Goal: Task Accomplishment & Management: Complete application form

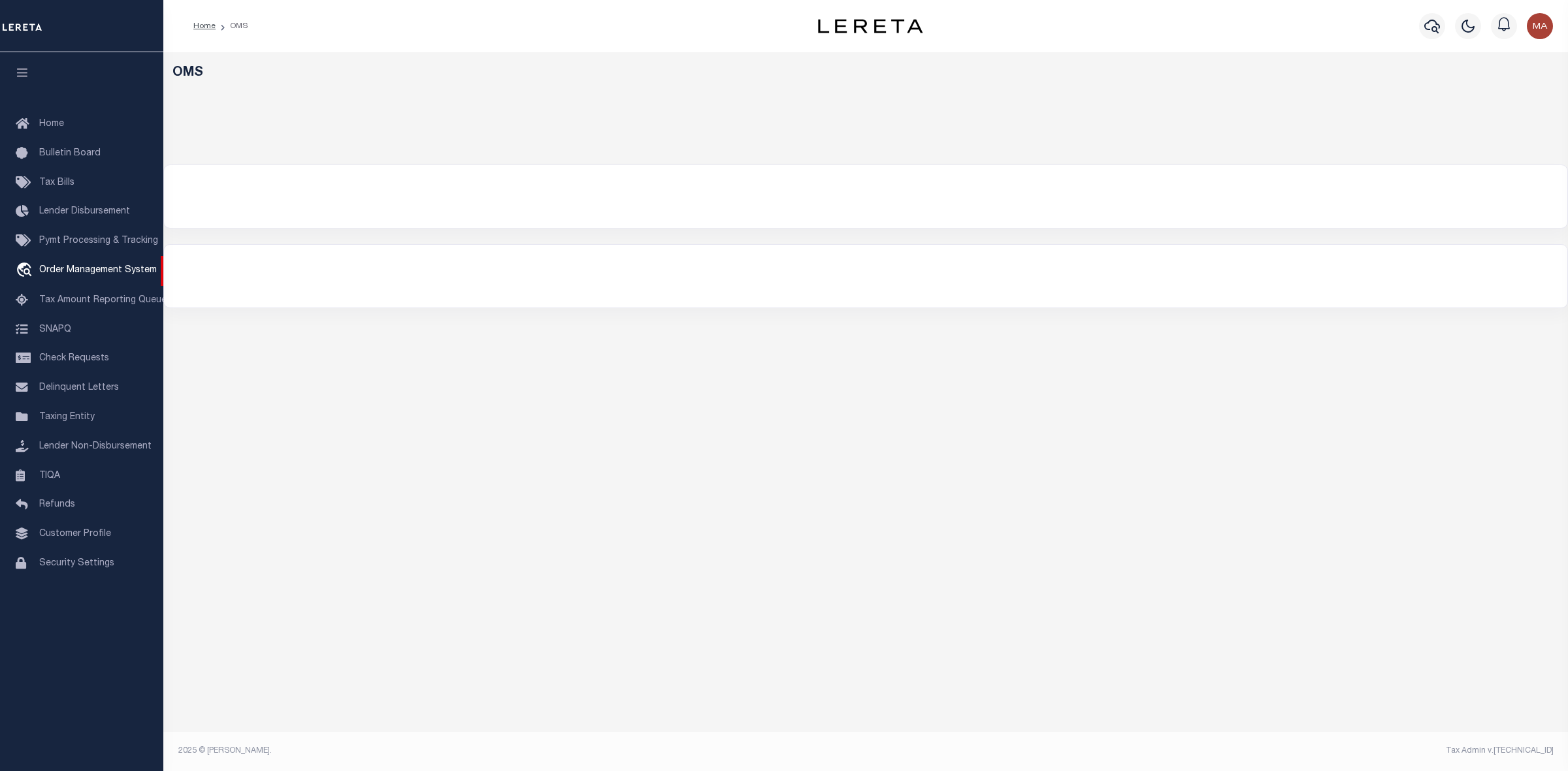
select select "200"
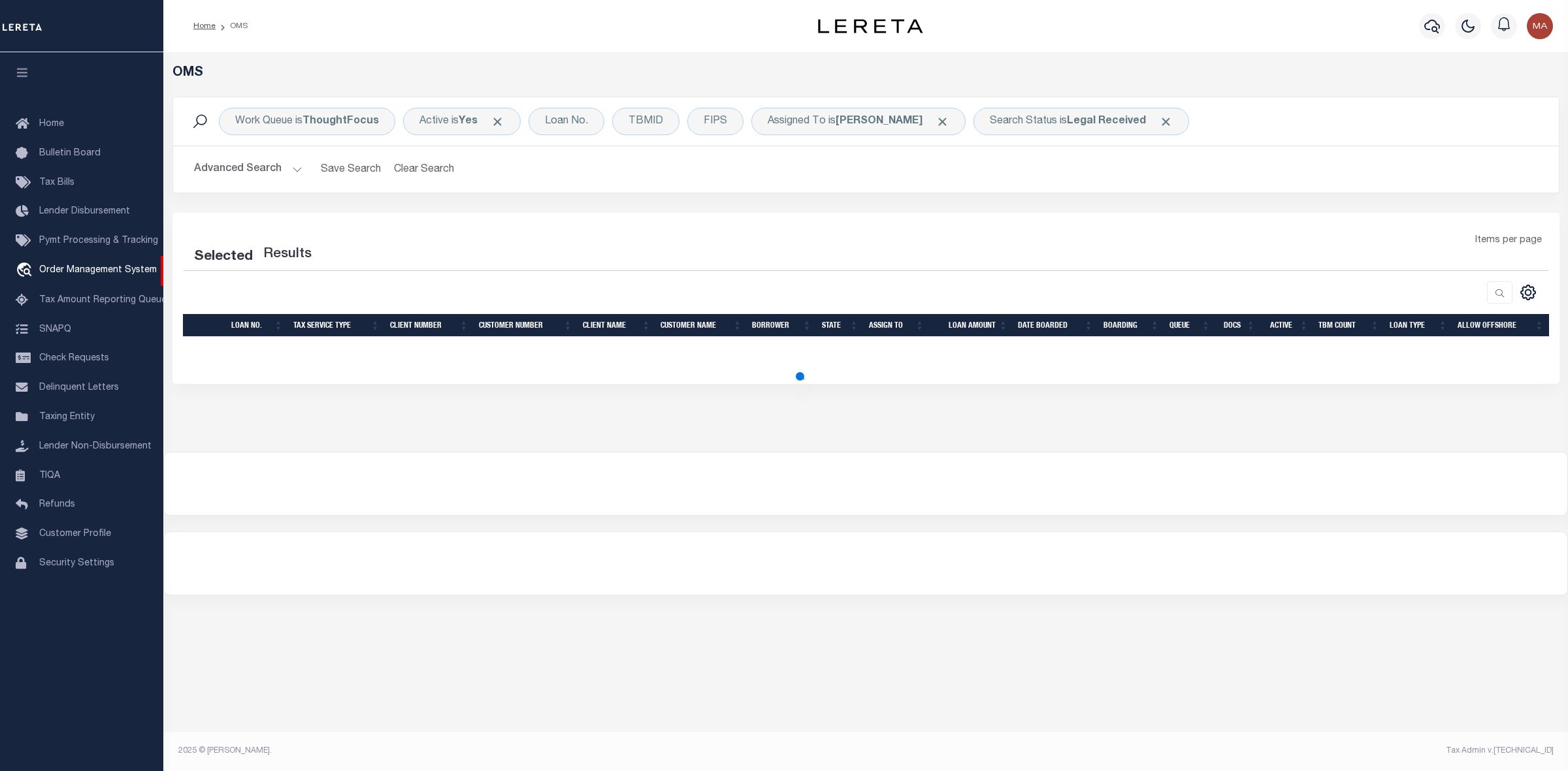
select select "200"
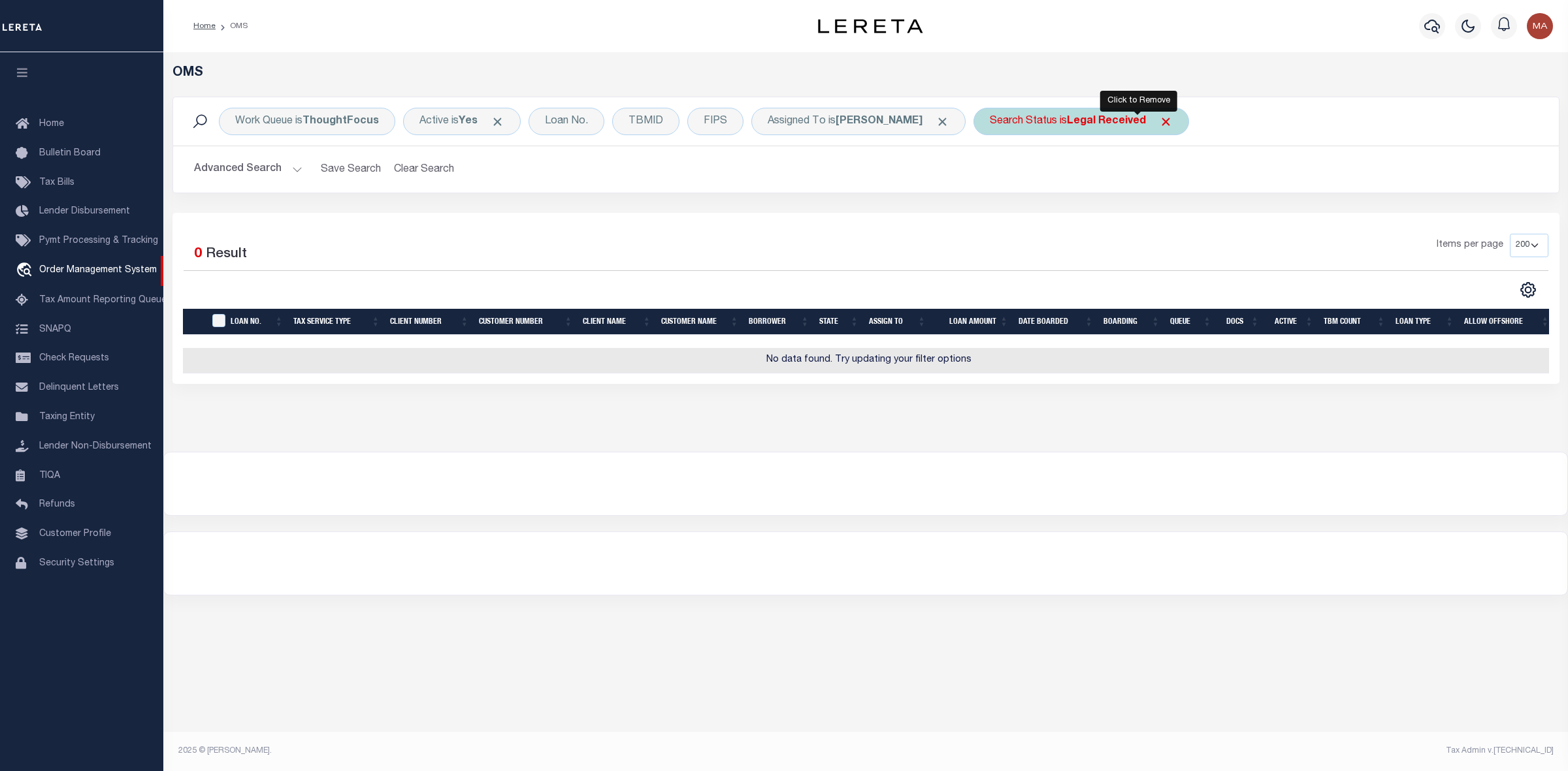
click at [1159, 119] on span "Click to Remove" at bounding box center [1165, 122] width 14 height 14
click at [973, 114] on div "Search Status" at bounding box center [1023, 121] width 100 height 27
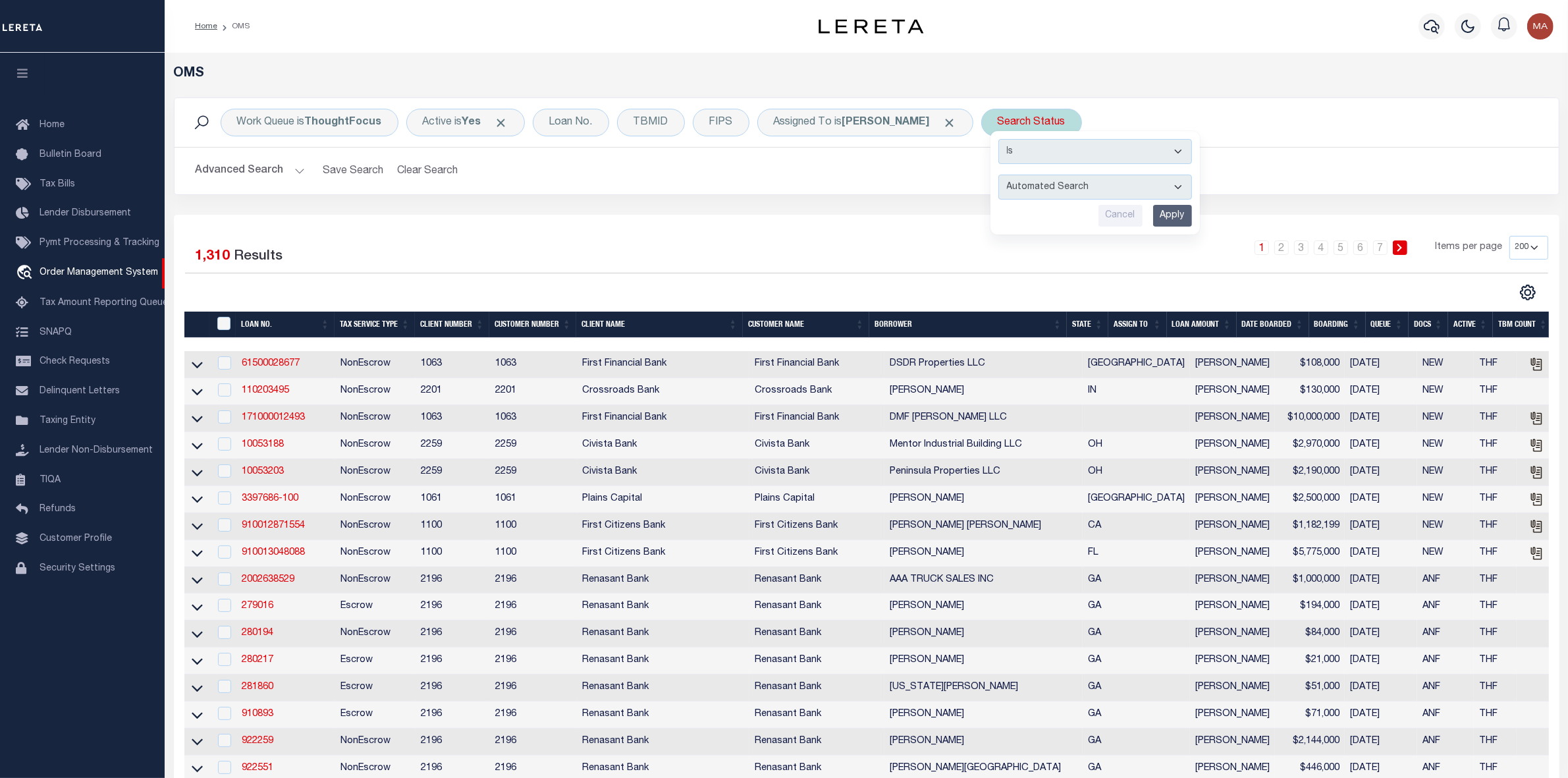
click at [986, 126] on div "Search Status Is Contains Automated Search Bad Parcel Complete Duplicate Parcel…" at bounding box center [1032, 122] width 101 height 27
click at [1024, 189] on select "Automated Search Bad Parcel Complete Duplicate Parcel High Dollar Reporting In …" at bounding box center [1095, 187] width 194 height 25
select select "IP"
click at [998, 175] on select "Automated Search Bad Parcel Complete Duplicate Parcel High Dollar Reporting In …" at bounding box center [1095, 187] width 194 height 25
click at [1153, 218] on input "Apply" at bounding box center [1172, 215] width 39 height 21
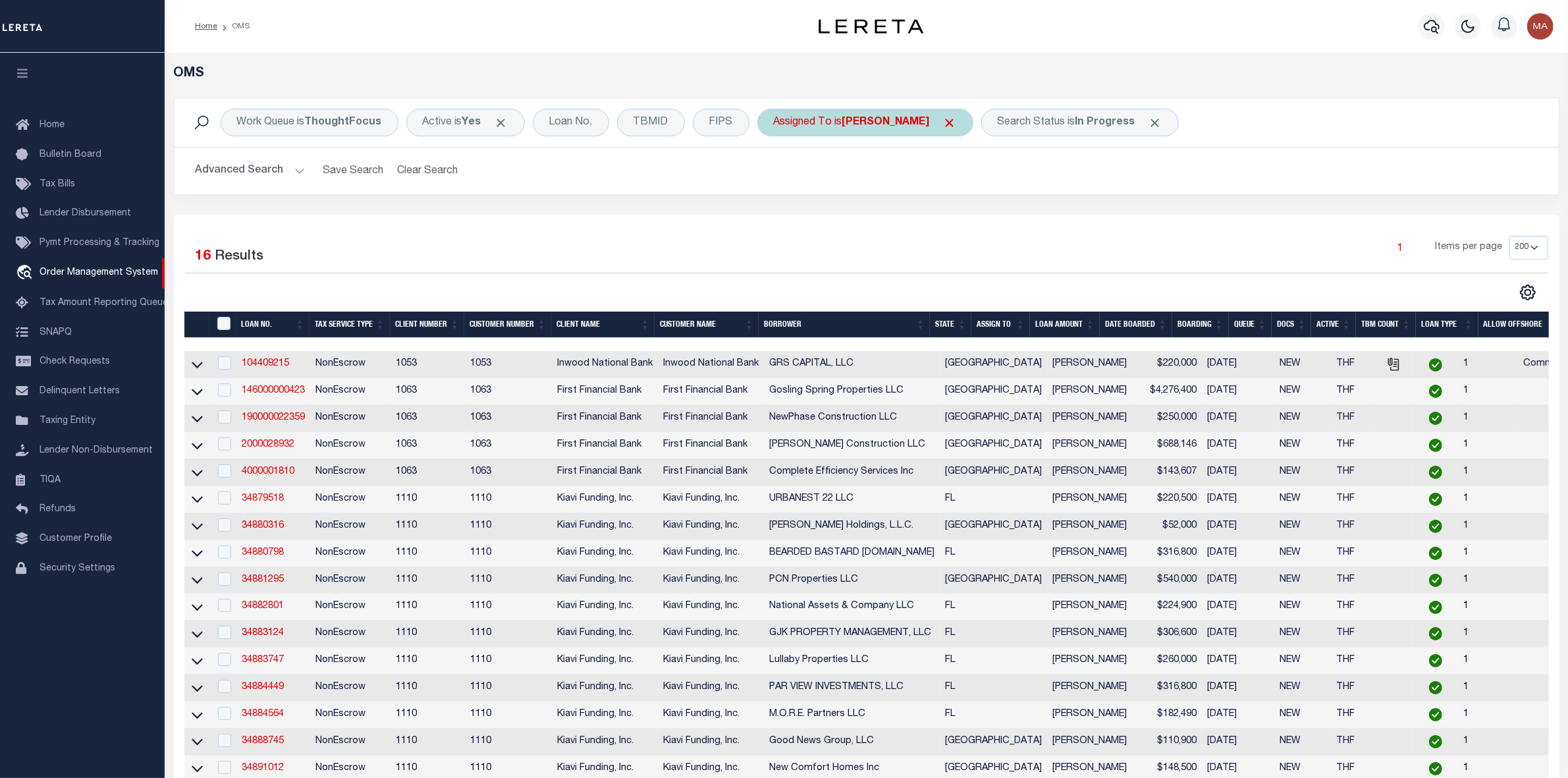
click at [943, 117] on span "Click to Remove" at bounding box center [950, 123] width 14 height 14
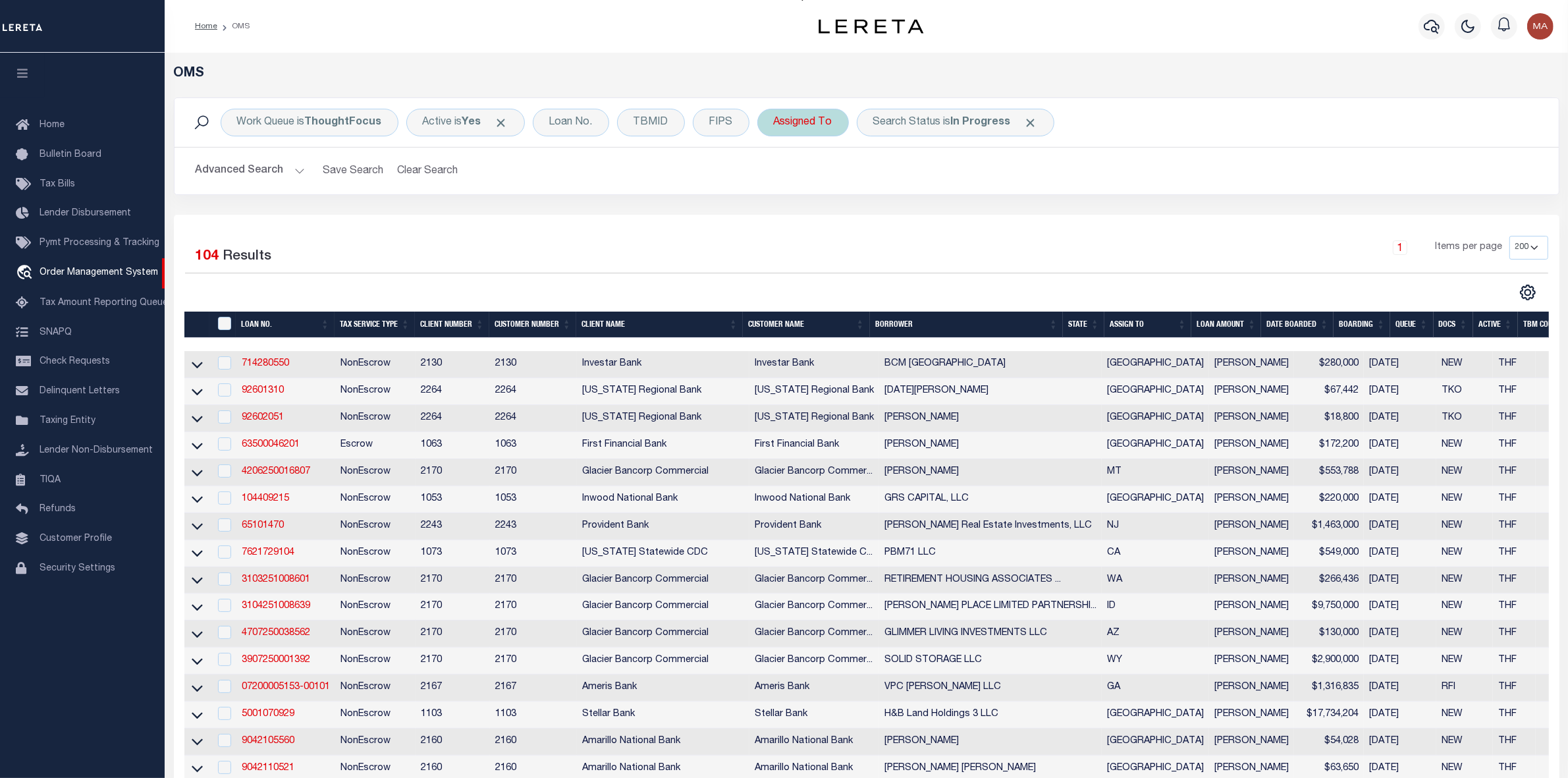
click at [787, 123] on div "Assigned To" at bounding box center [802, 122] width 91 height 27
click at [849, 198] on select "--Unassigned-- [PERSON_NAME] [PERSON_NAME] [PERSON_NAME] [PERSON_NAME], [PERSON…" at bounding box center [871, 187] width 194 height 25
select select "[PERSON_NAME]"
click at [774, 175] on select "--Unassigned-- [PERSON_NAME] [PERSON_NAME] [PERSON_NAME] [PERSON_NAME], [PERSON…" at bounding box center [871, 187] width 194 height 25
click at [942, 218] on input "Apply" at bounding box center [949, 215] width 39 height 21
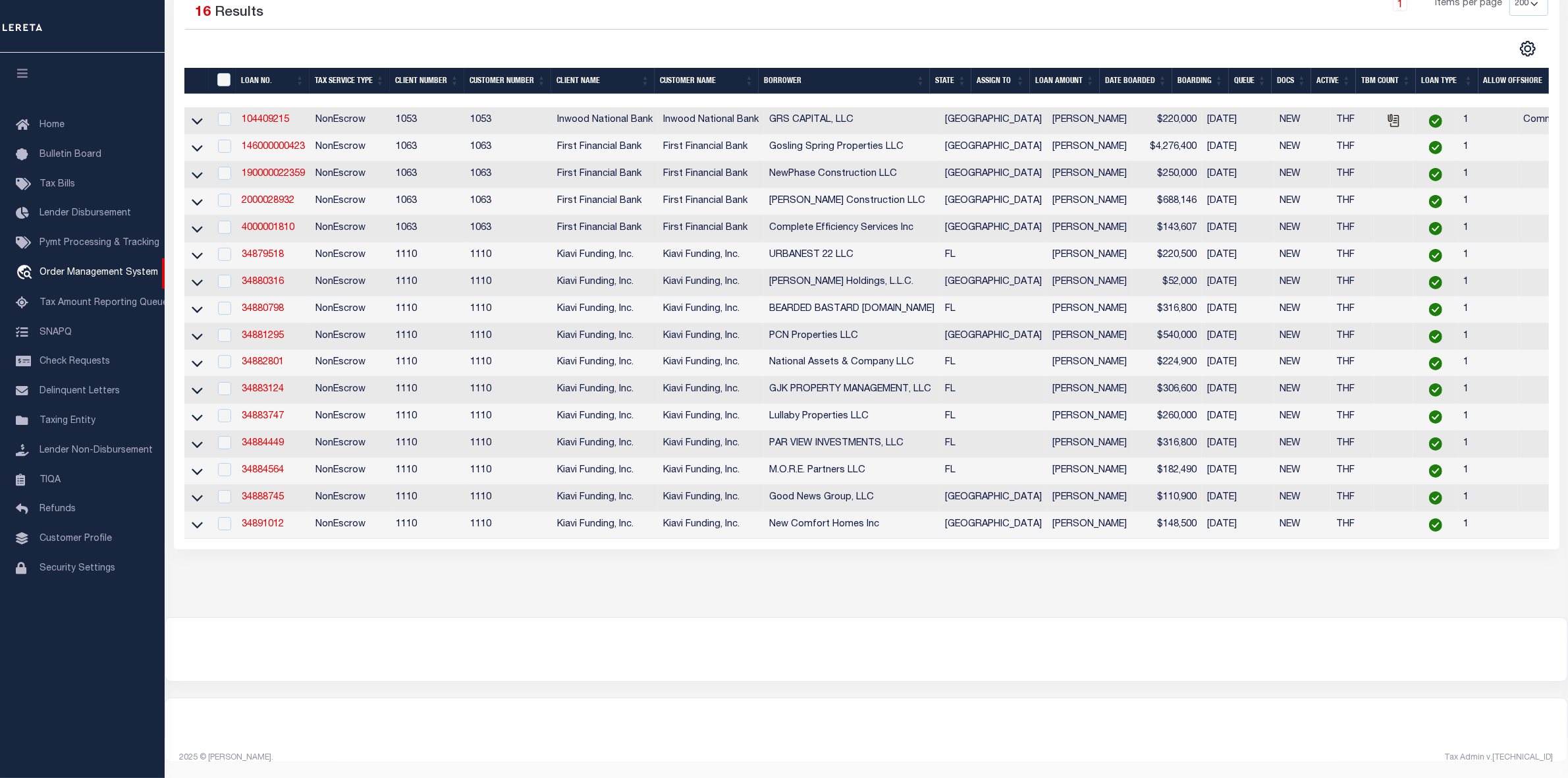
scroll to position [269, 0]
click at [258, 115] on link "104409215" at bounding box center [265, 119] width 48 height 9
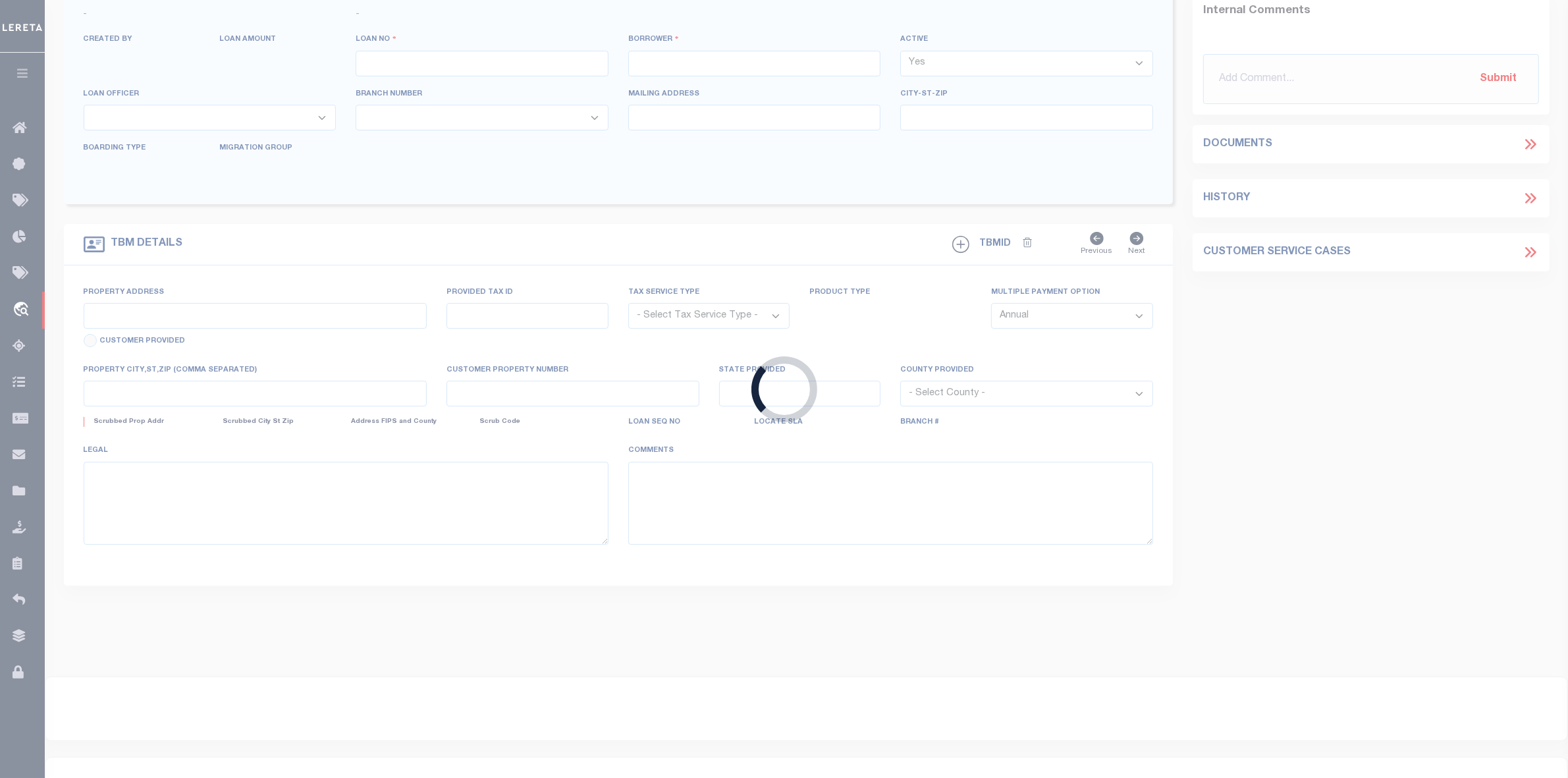
type input "104409215"
type input "GRS CAPITAL, LLC"
select select
type input "[DATE]"
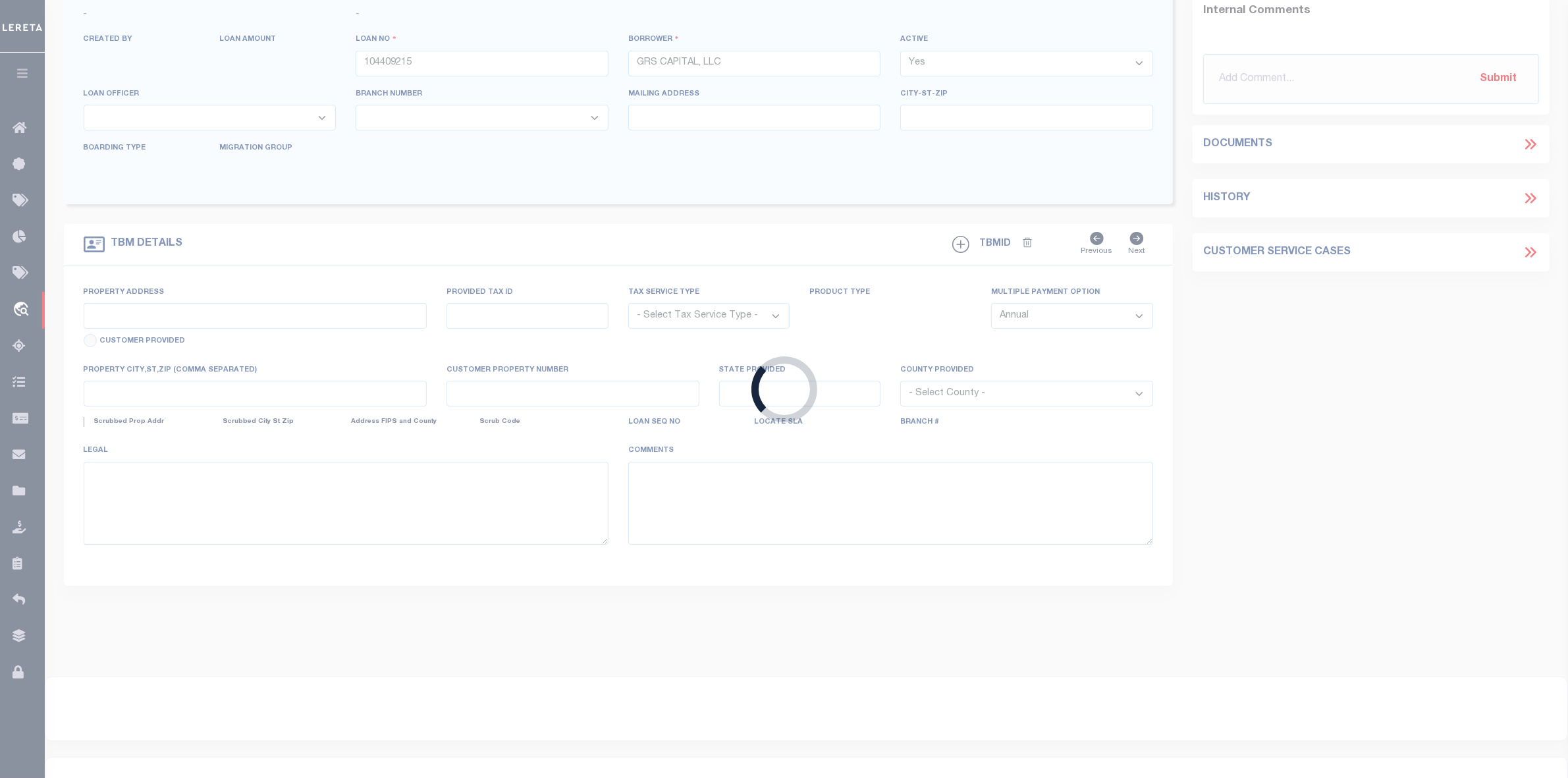
select select "20"
select select "NonEscrow"
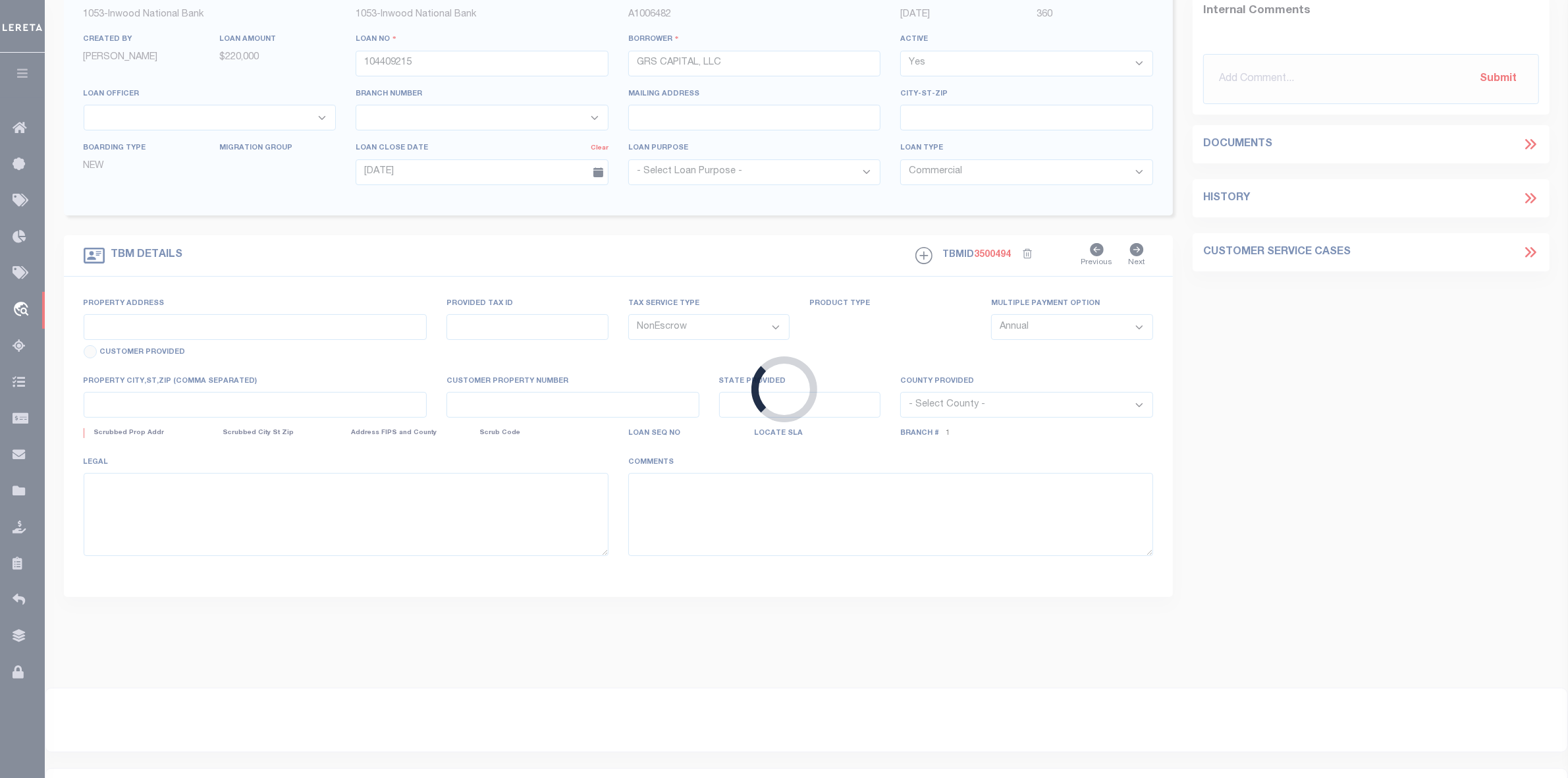
scroll to position [38, 0]
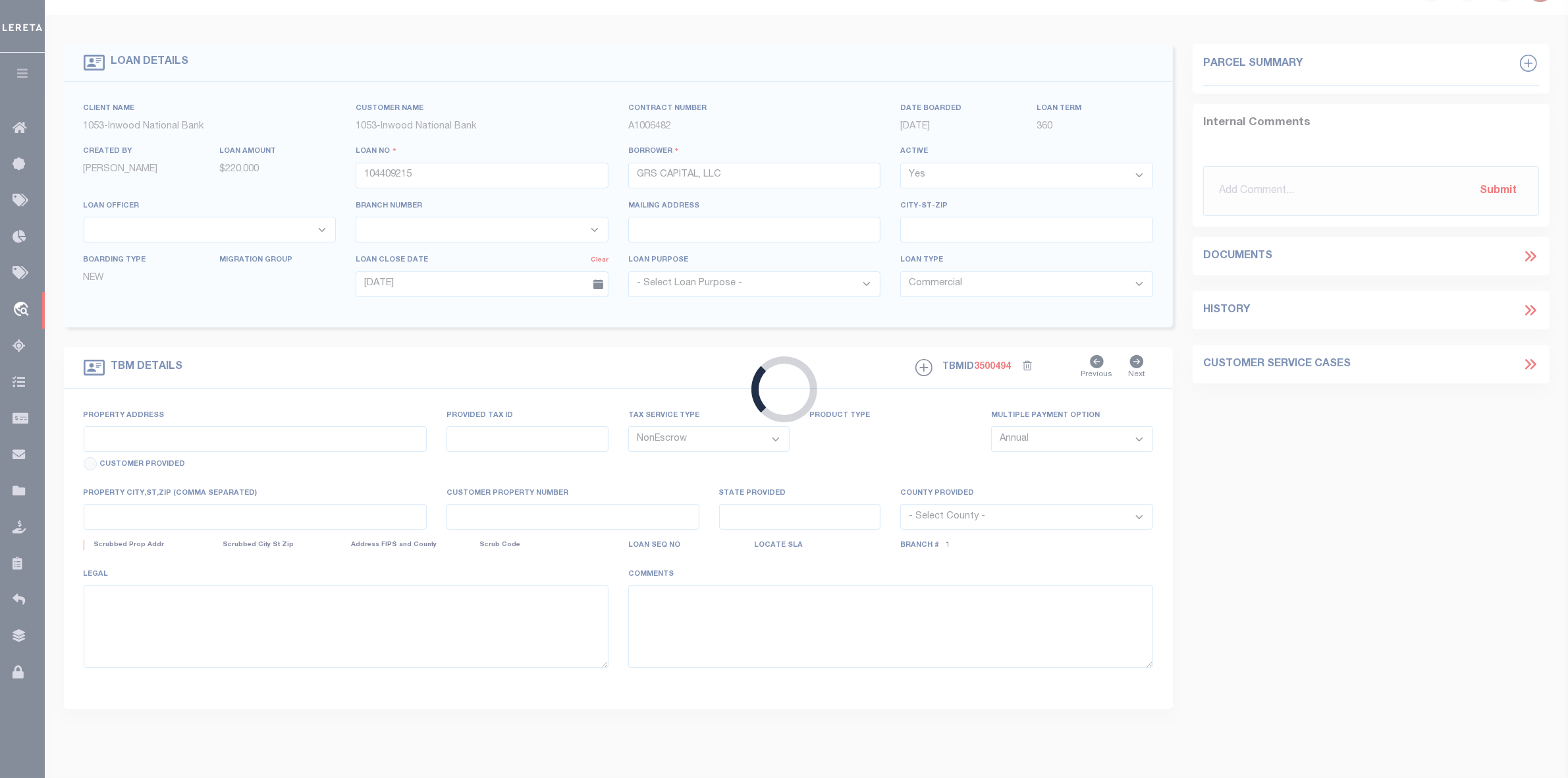
type input "[STREET_ADDRESS]"
type input "R12384000000C1"
select select
type input "[PERSON_NAME] [GEOGRAPHIC_DATA] 75072-5574"
type input "[GEOGRAPHIC_DATA]"
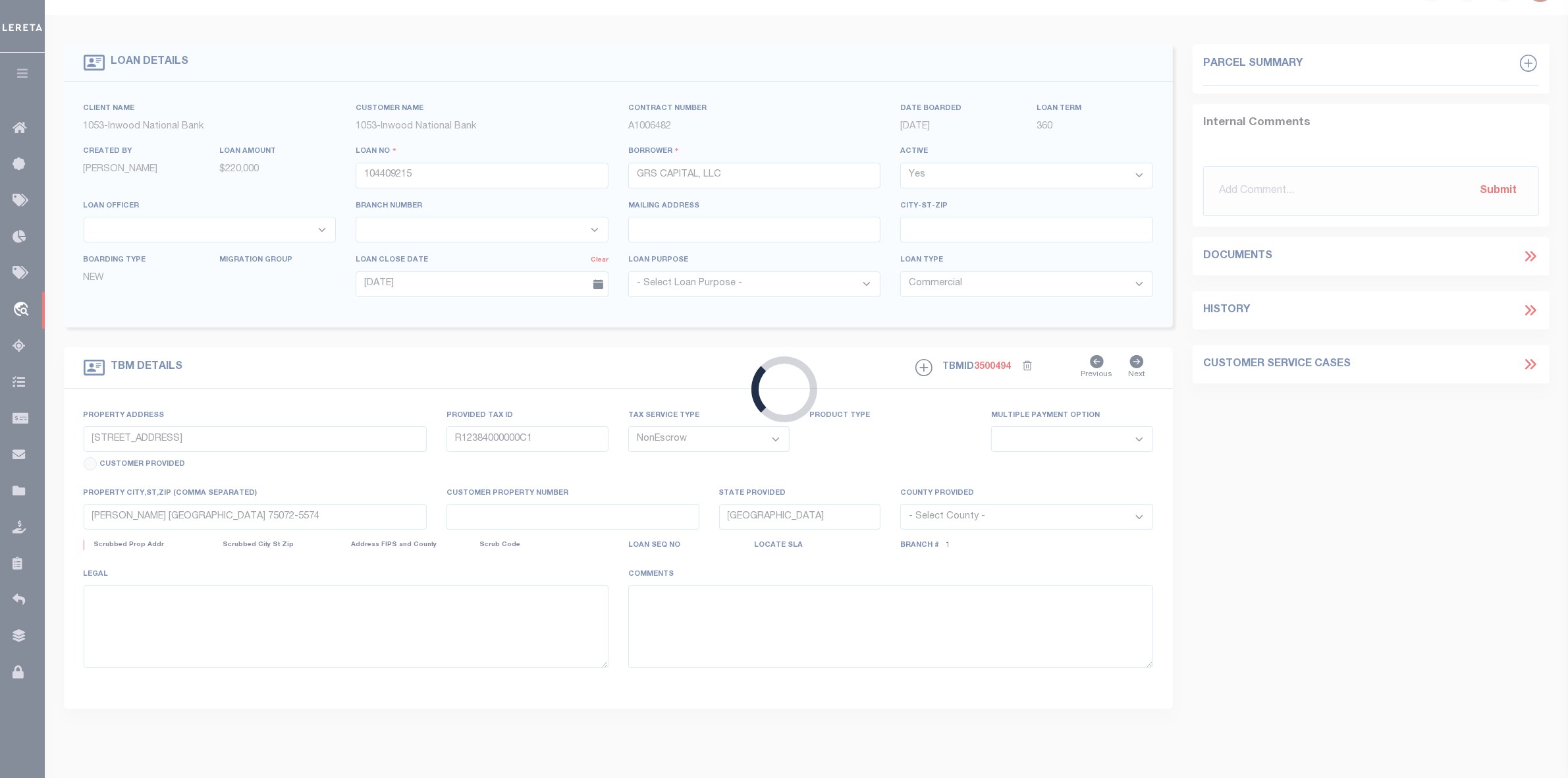
select select "250"
select select "91"
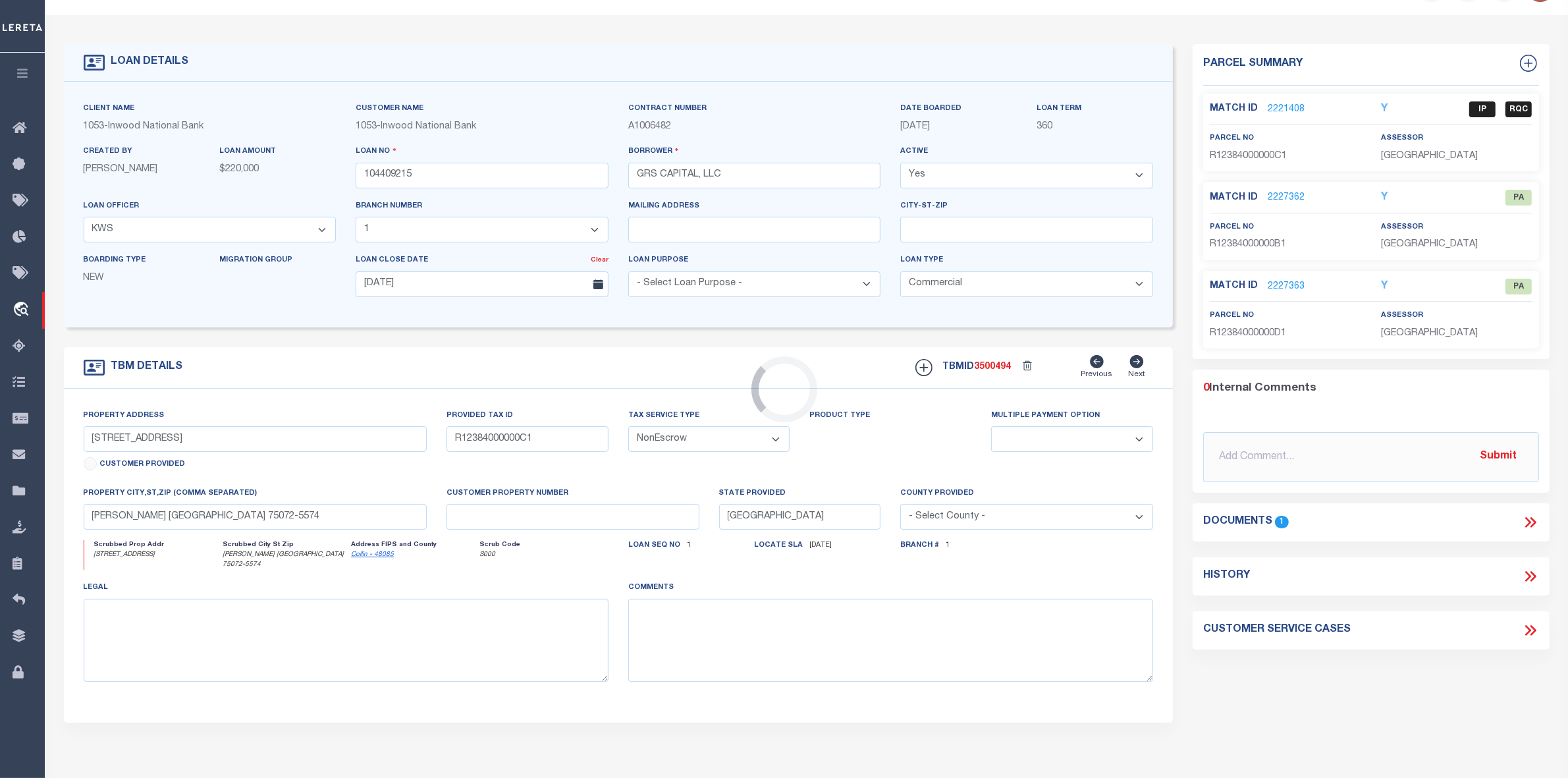
scroll to position [0, 0]
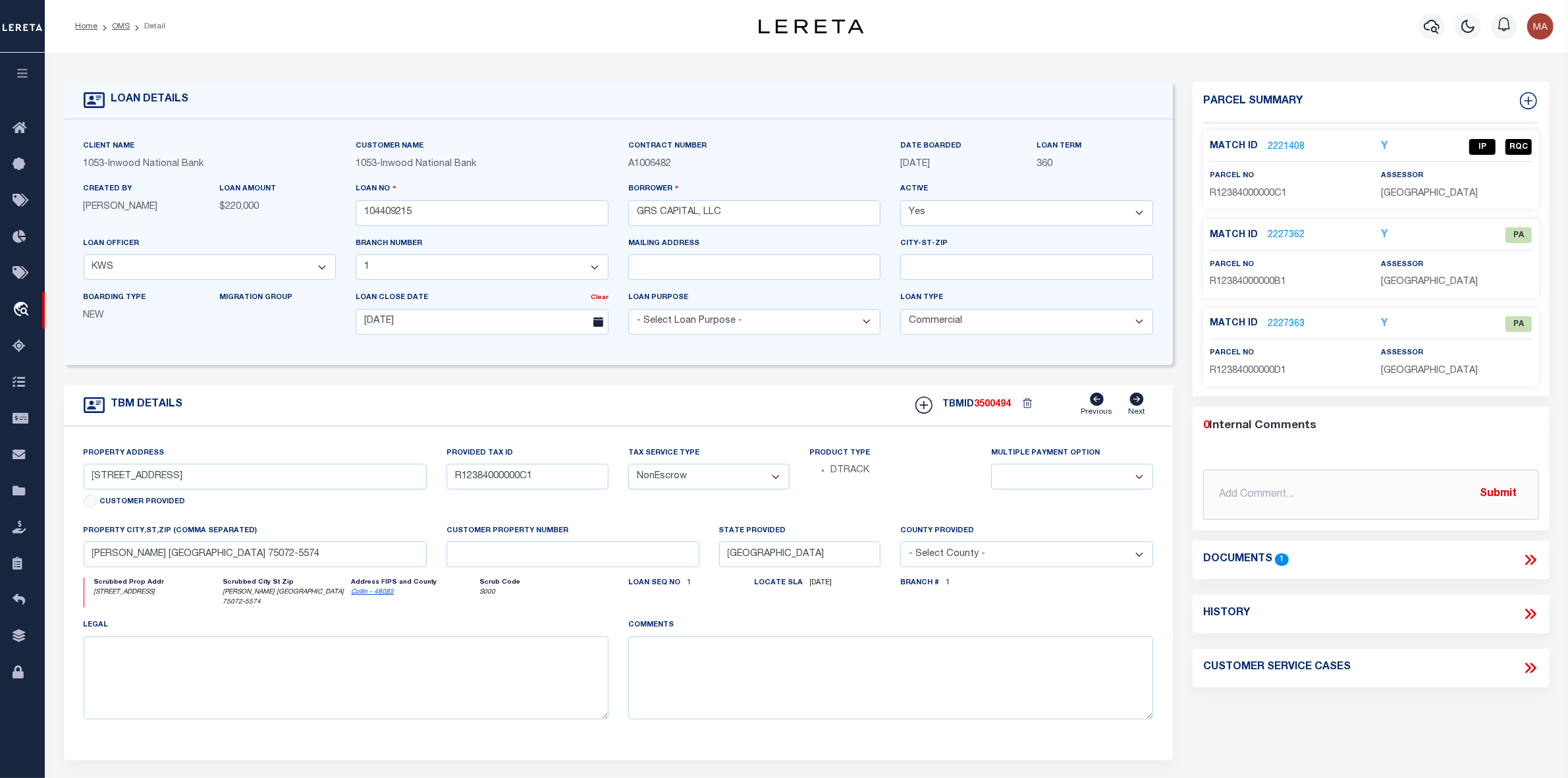
click at [1276, 147] on link "2221408" at bounding box center [1286, 148] width 37 height 14
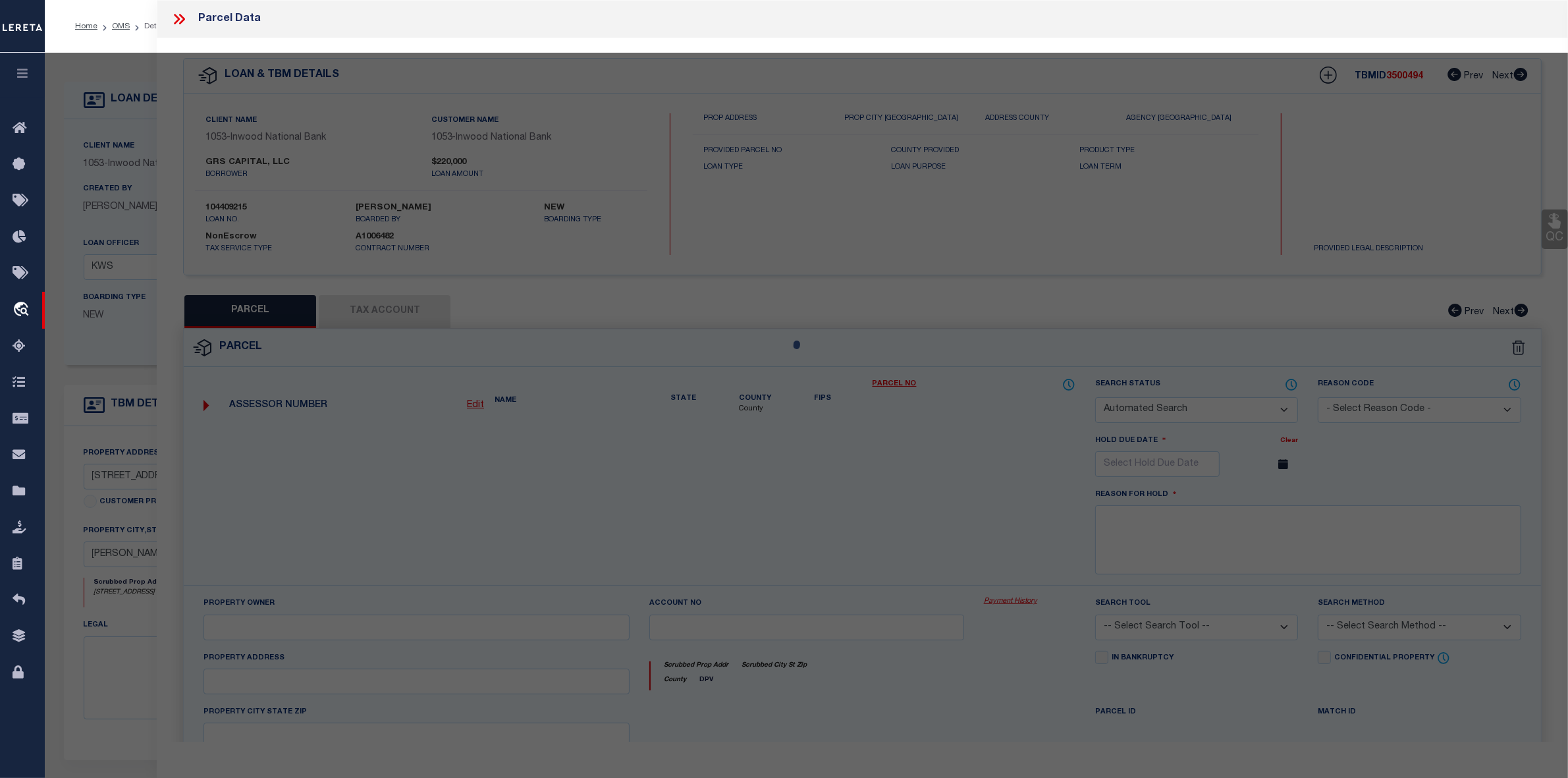
checkbox input "false"
select select "IP"
type input "GRS CAPITAL LLC"
select select "AGW"
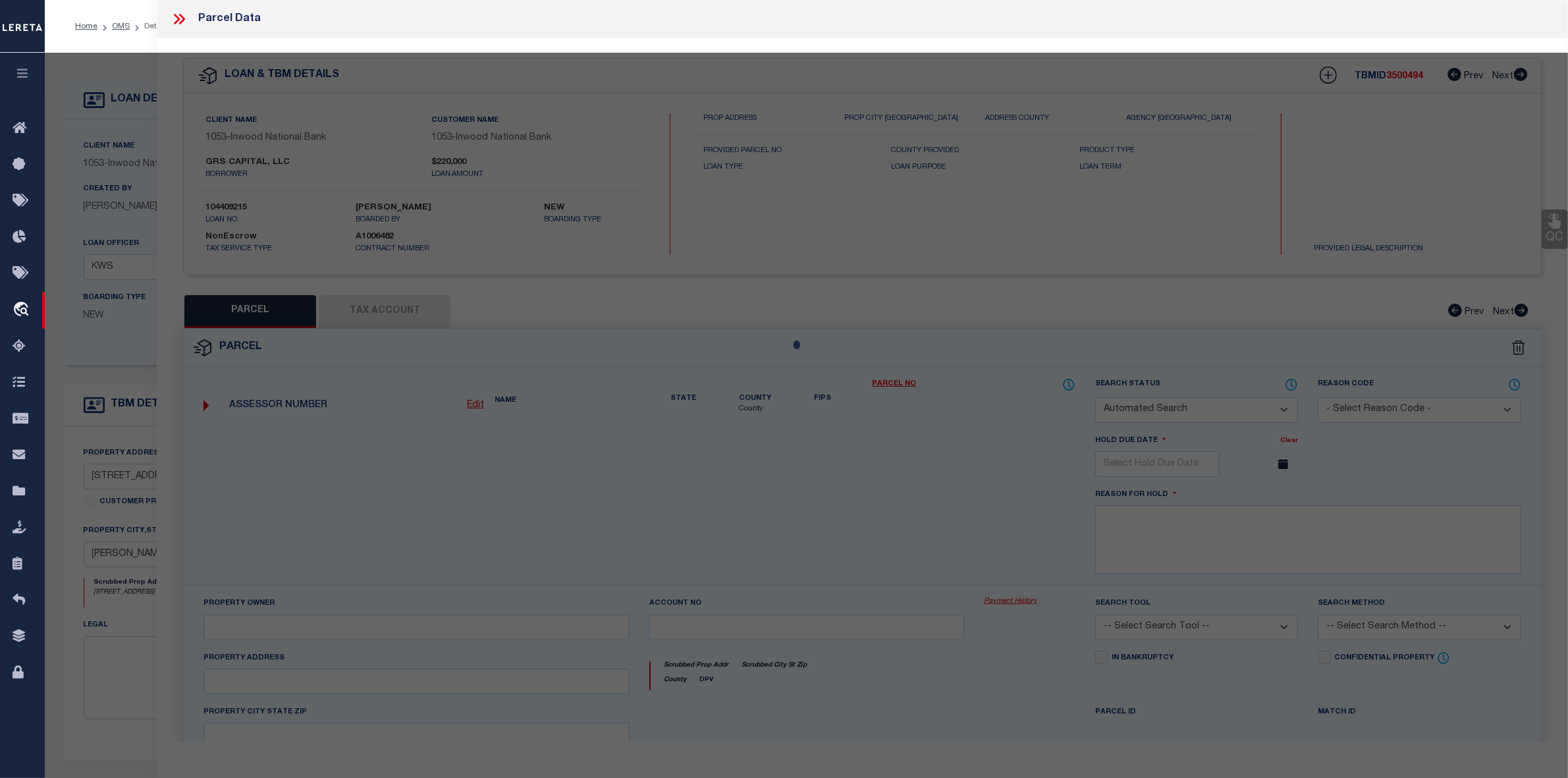
select select
type input "[STREET_ADDRESS]"
type input "[PERSON_NAME][GEOGRAPHIC_DATA]"
type textarea "ADRIATICA VILLAGE WEST CONDOMINIUMS (CMC), UNIT C, 12.05 % CMN INT; * AMENDED *"
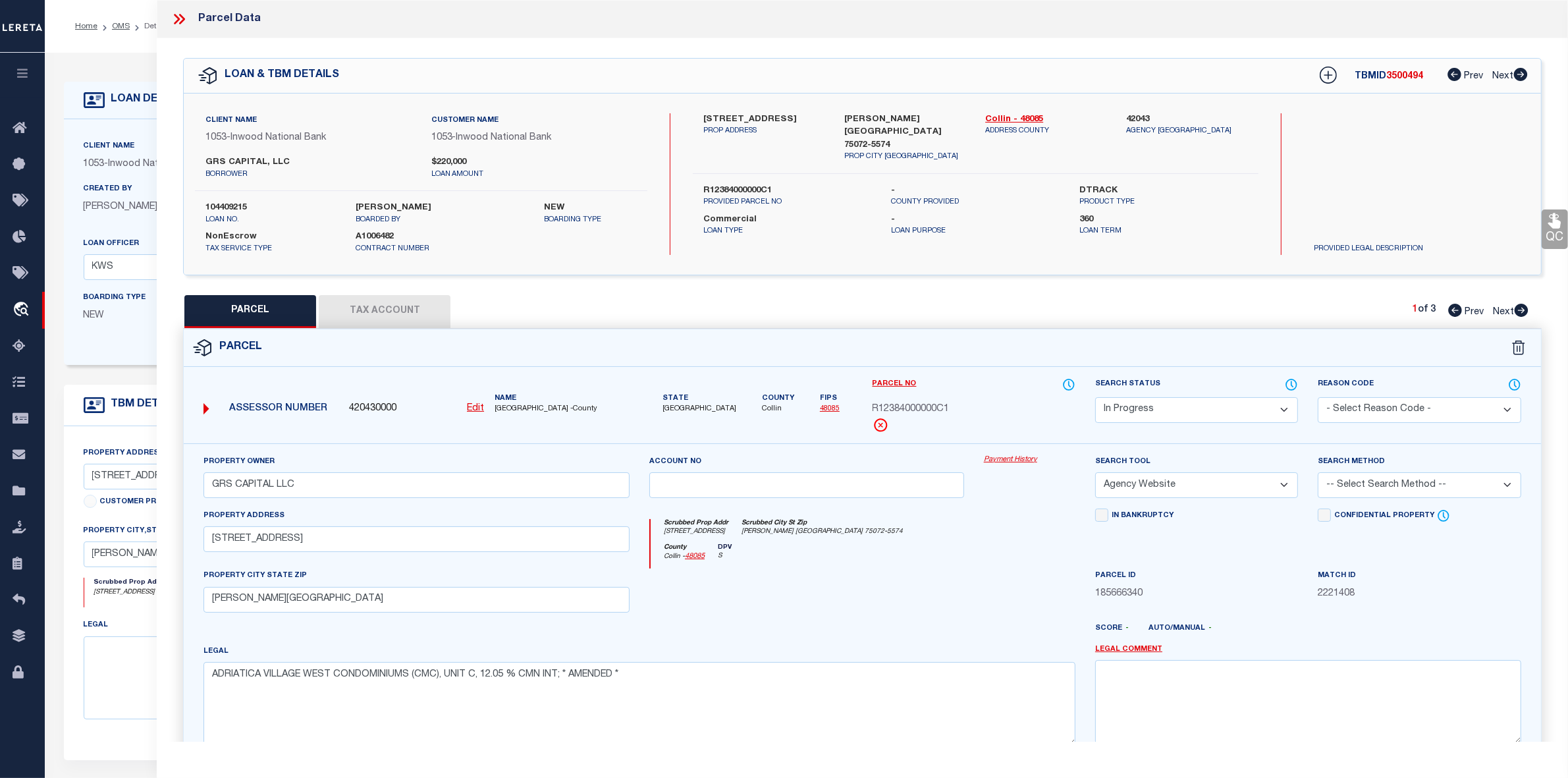
click at [183, 19] on icon at bounding box center [182, 19] width 6 height 10
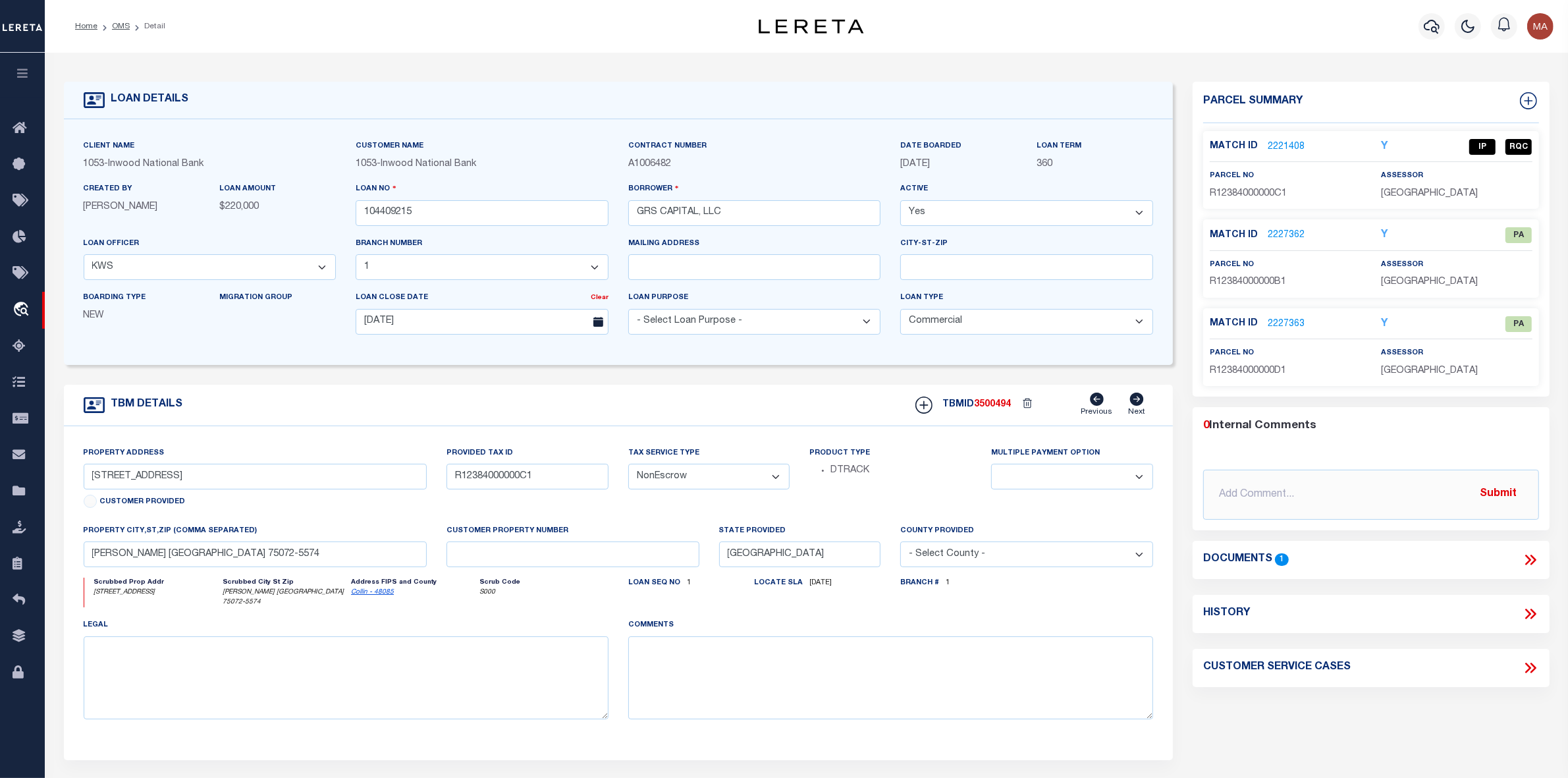
click at [1528, 568] on icon at bounding box center [1530, 560] width 17 height 17
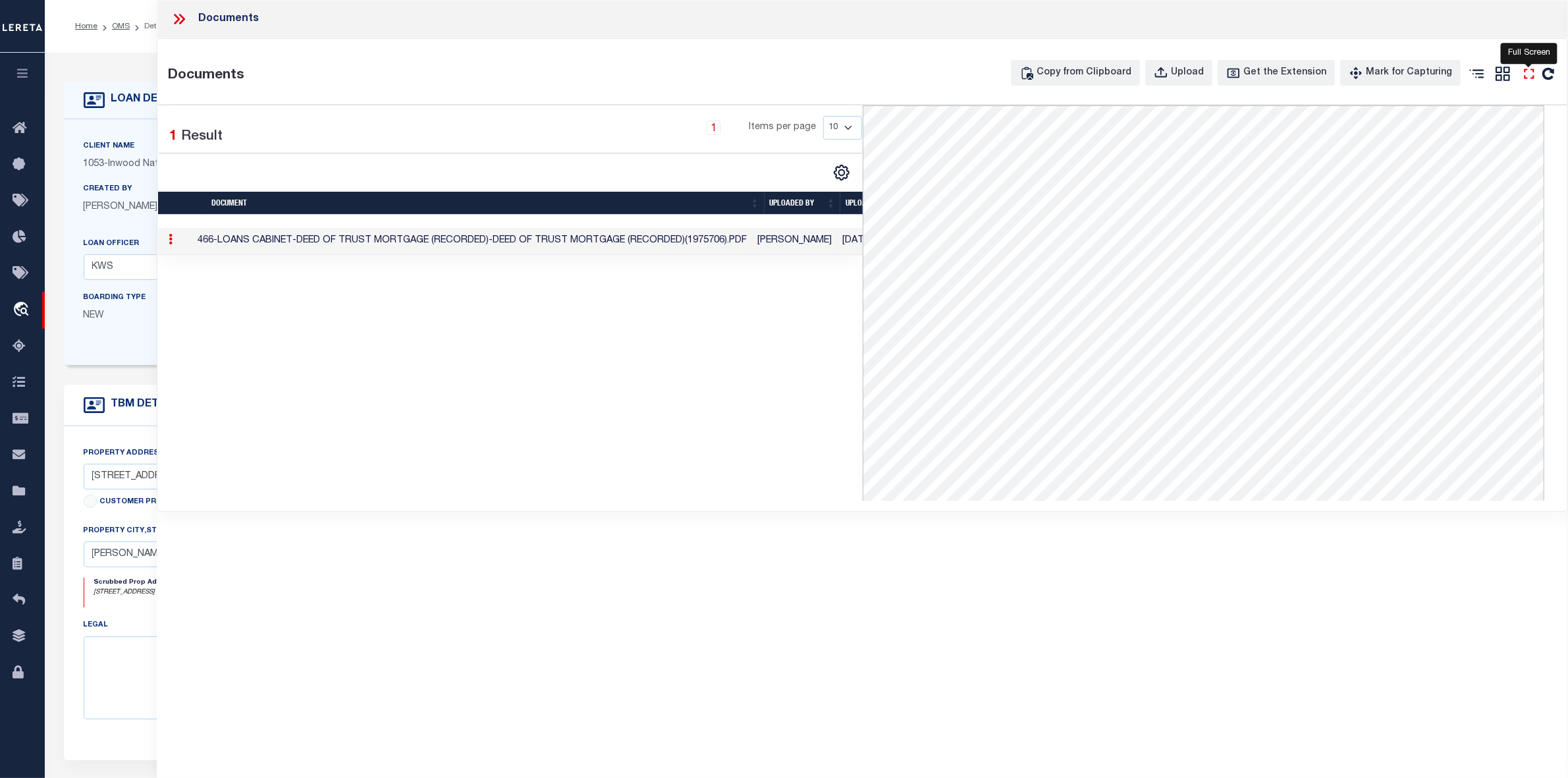
click at [1532, 74] on icon at bounding box center [1529, 73] width 17 height 17
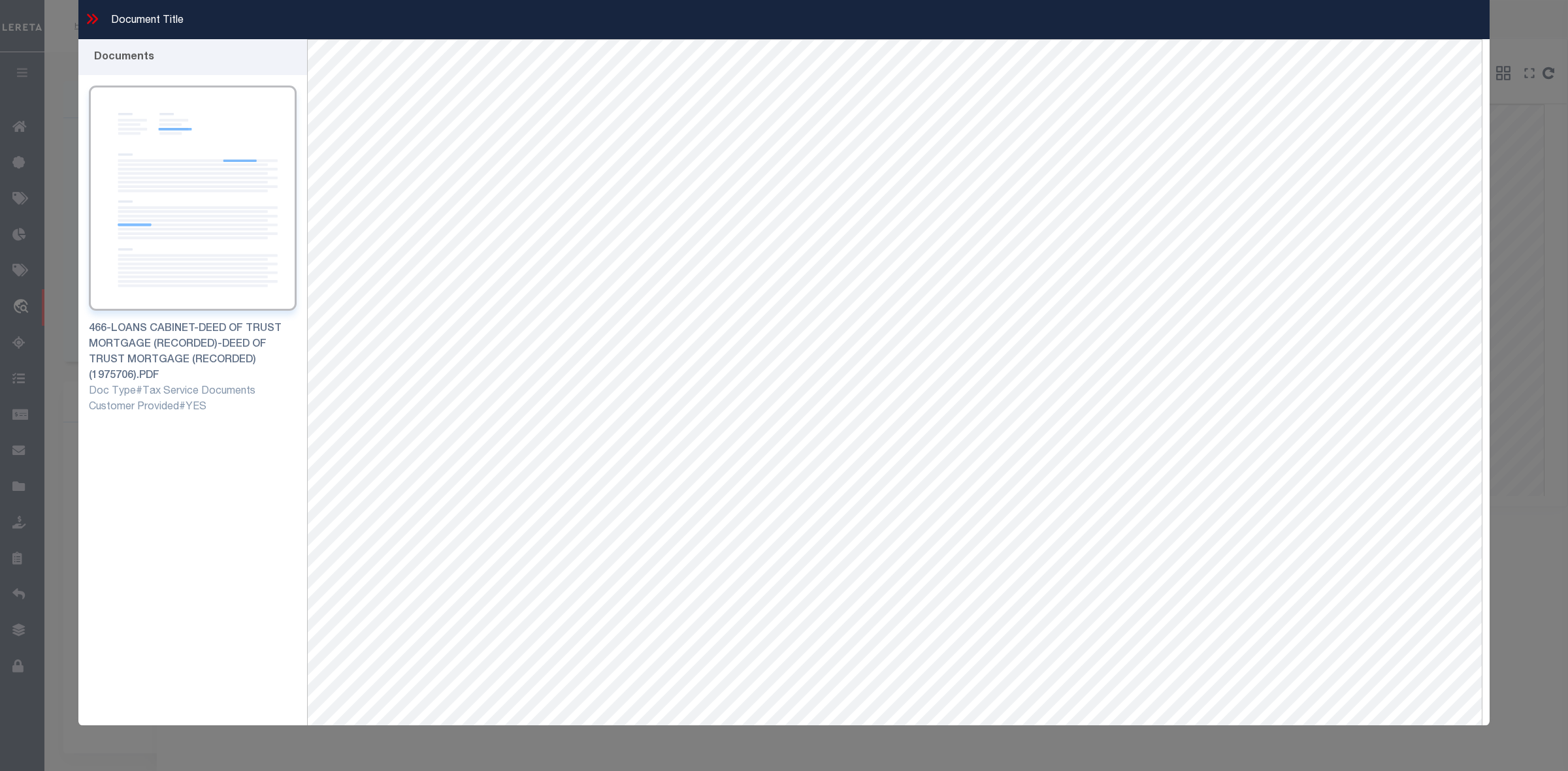
click at [90, 14] on icon at bounding box center [92, 19] width 17 height 17
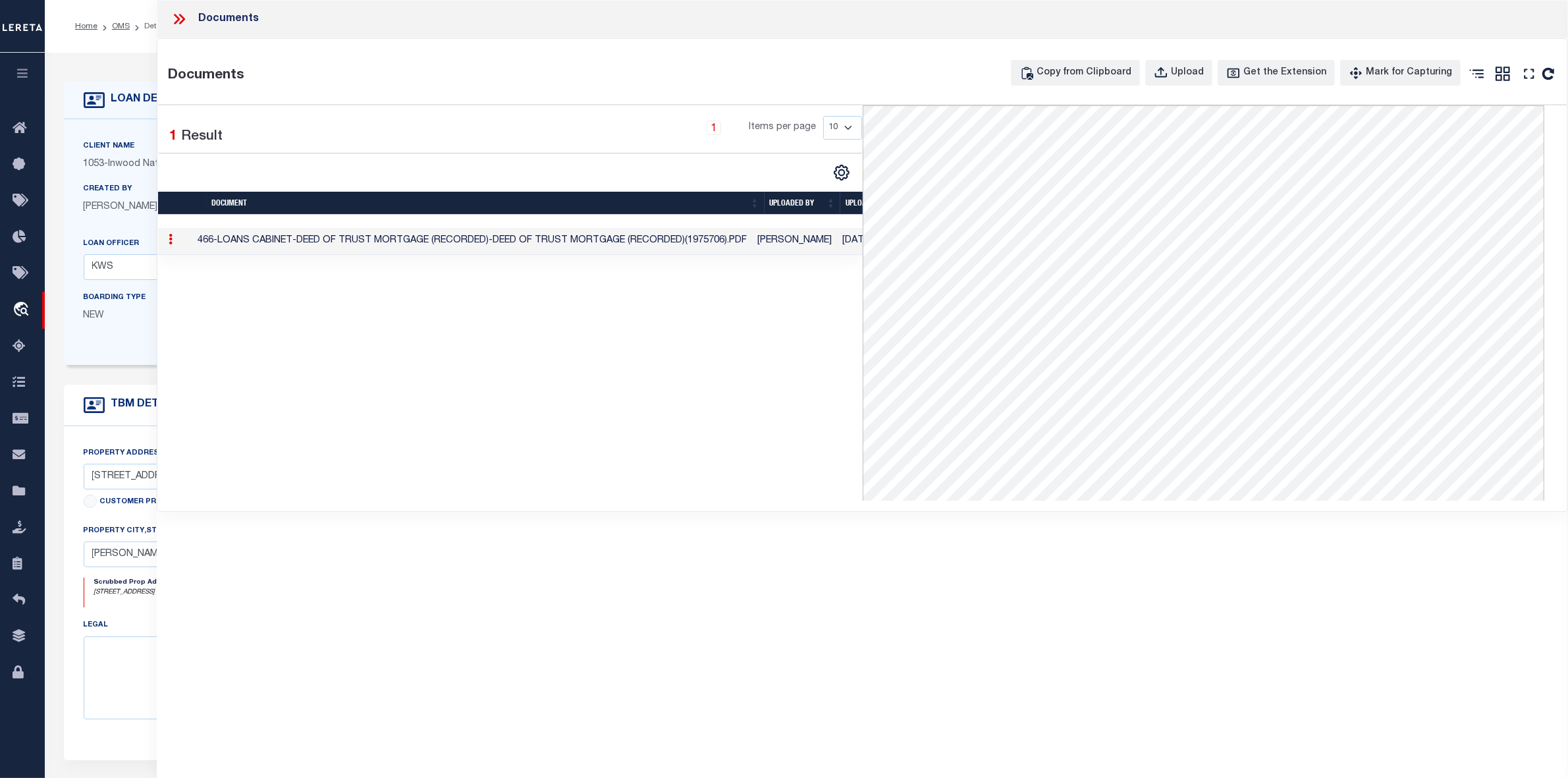
click at [180, 20] on icon at bounding box center [179, 19] width 17 height 17
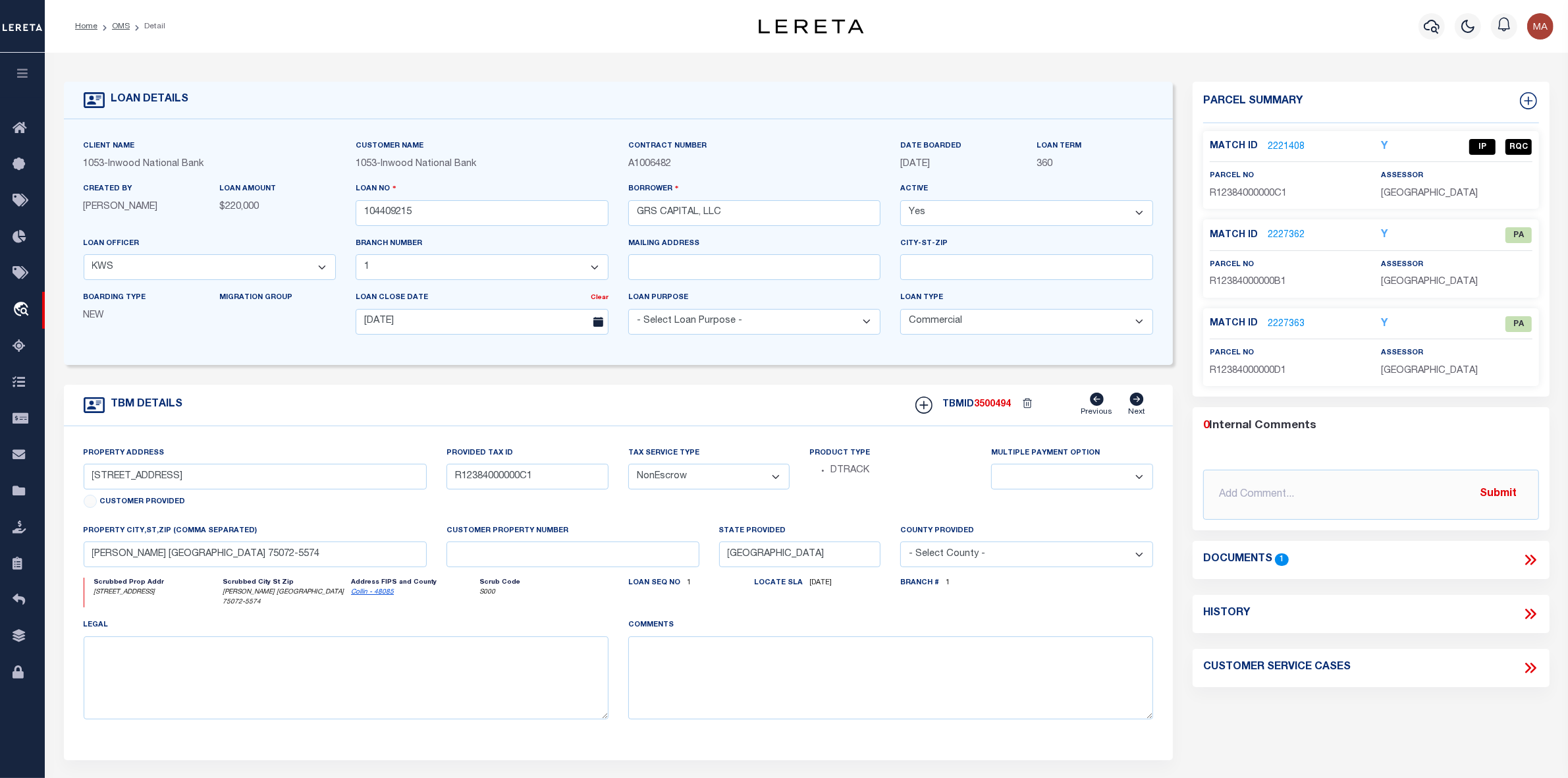
click at [1276, 141] on link "2221408" at bounding box center [1286, 148] width 37 height 14
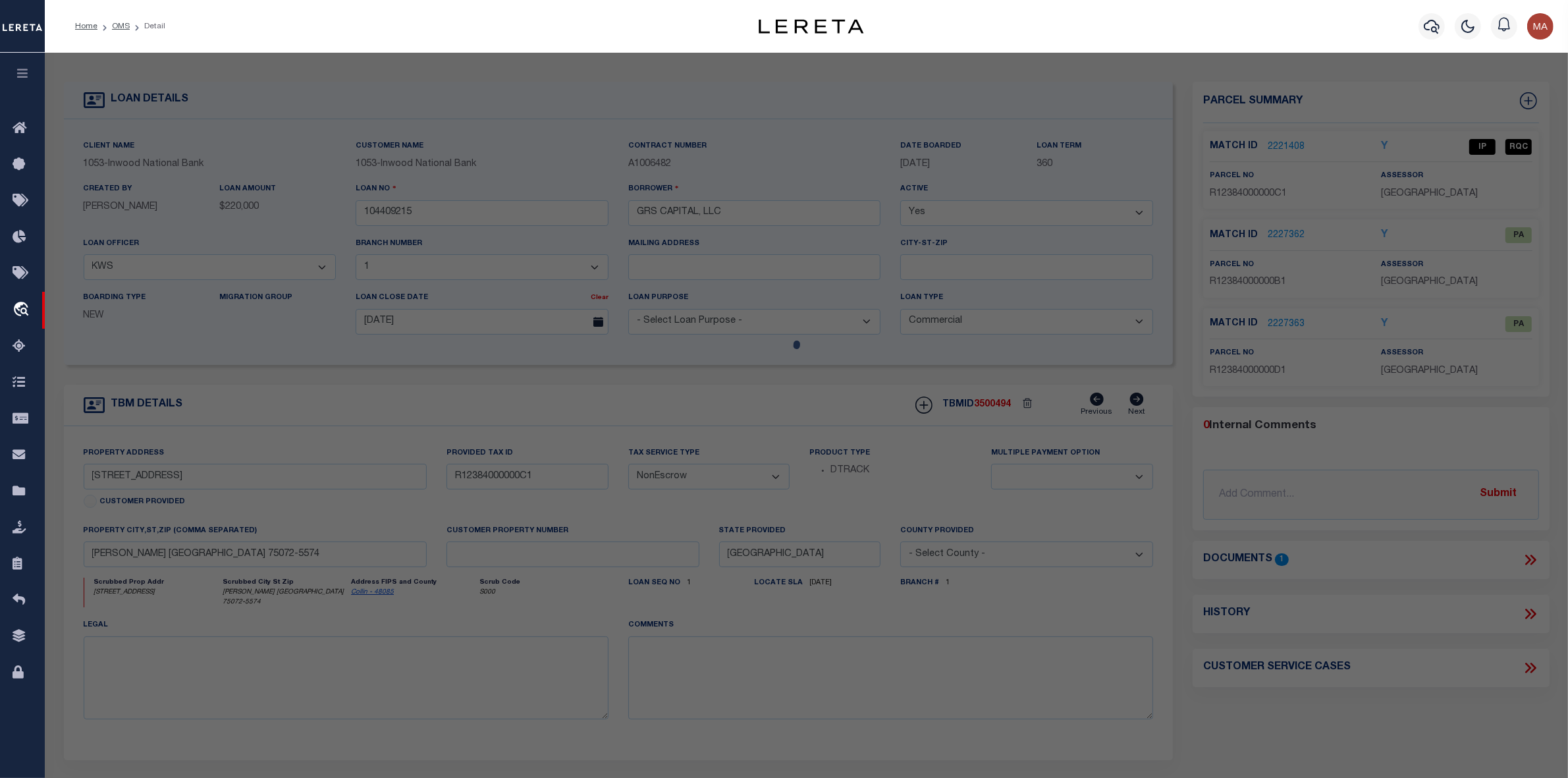
select select "AS"
select select
checkbox input "false"
select select "IP"
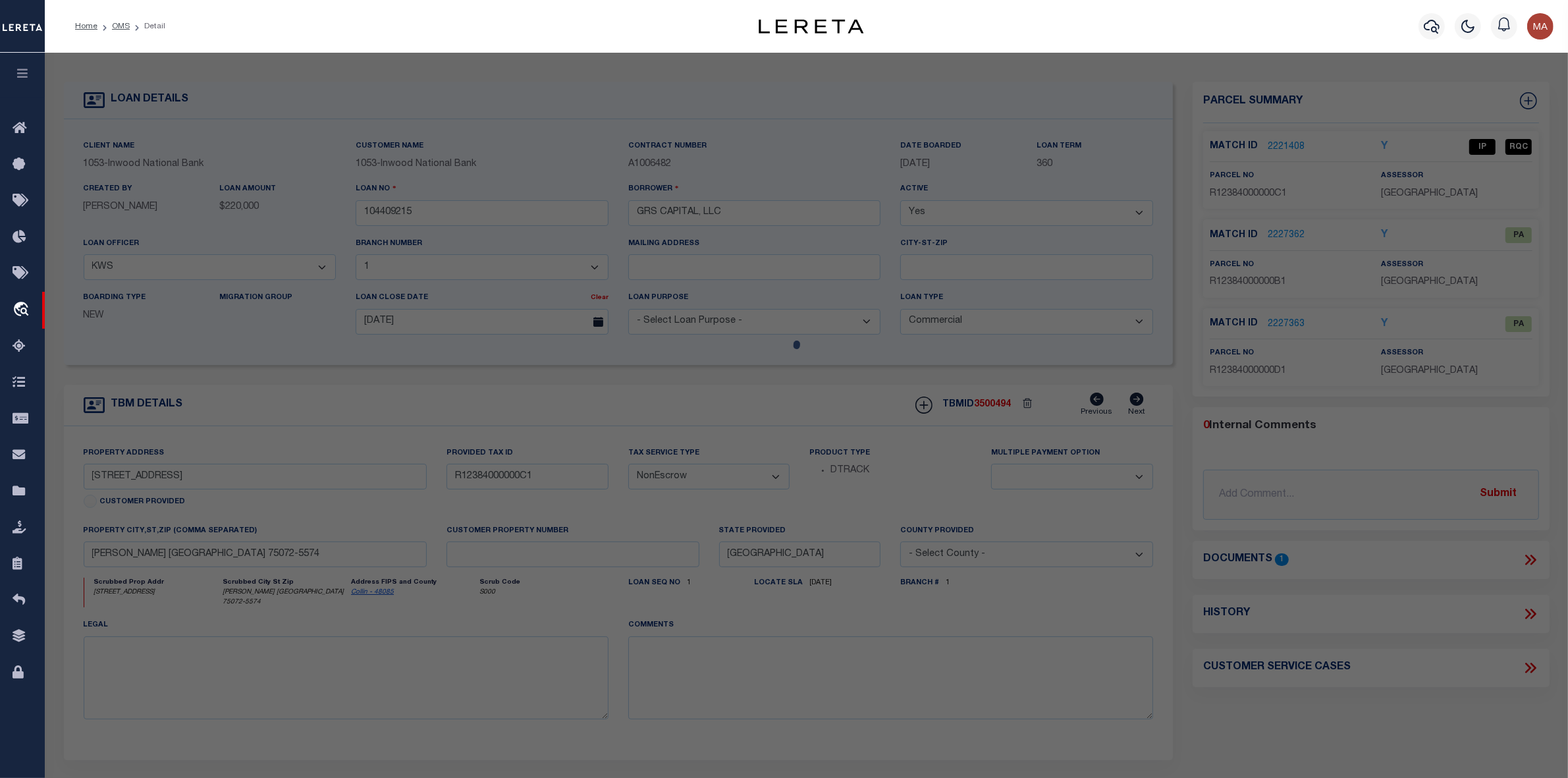
type input "GRS CAPITAL LLC"
select select "AGW"
select select
type input "[STREET_ADDRESS]"
type input "[PERSON_NAME][GEOGRAPHIC_DATA]"
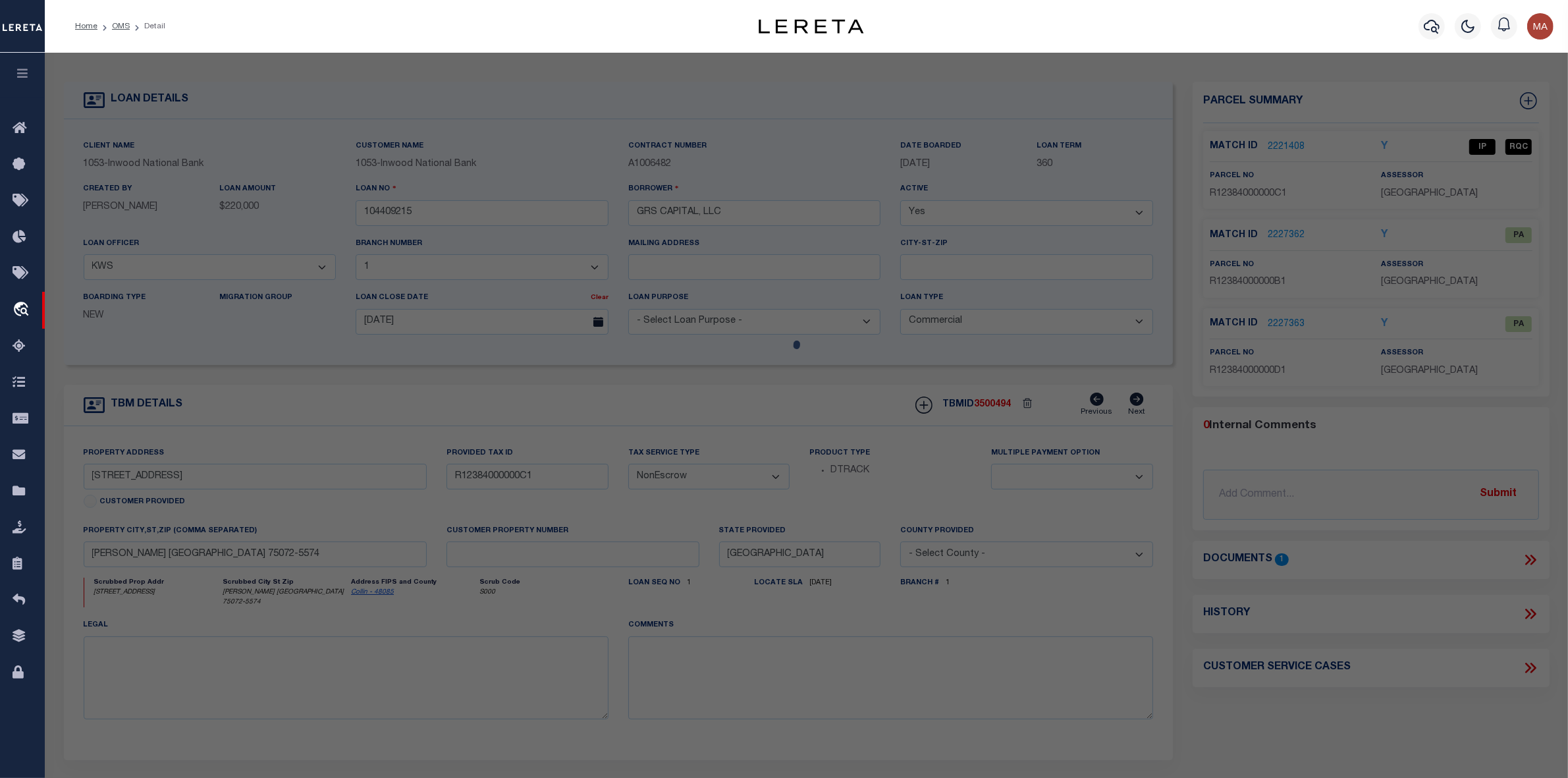
type textarea "ADRIATICA VILLAGE WEST CONDOMINIUMS (CMC), UNIT C, 12.05 % CMN INT; * AMENDED *"
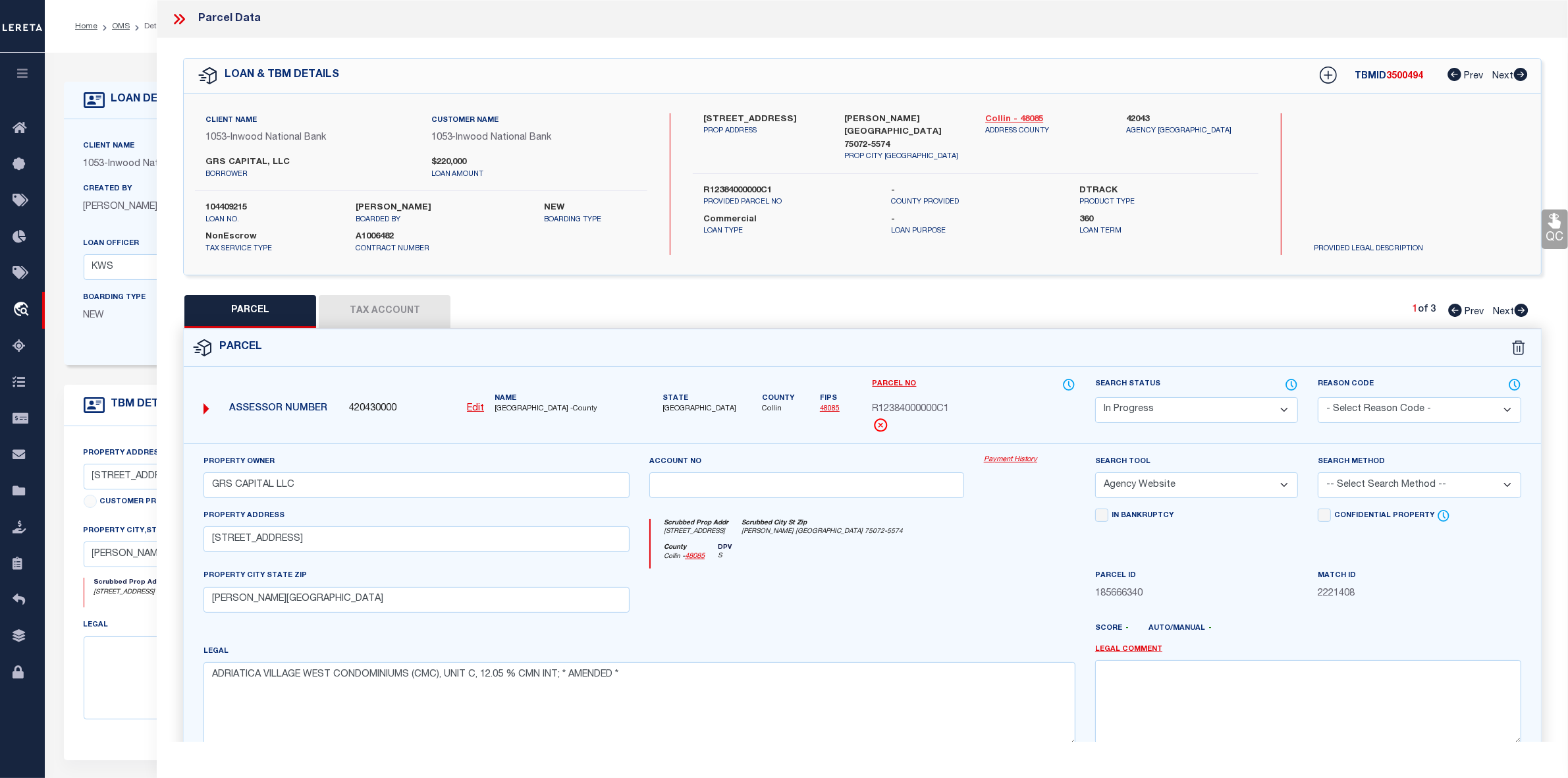
click at [1034, 117] on link "Collin - 48085" at bounding box center [1045, 119] width 121 height 13
click at [705, 119] on label "[STREET_ADDRESS]" at bounding box center [764, 119] width 121 height 13
copy label "6928"
click at [746, 119] on label "[STREET_ADDRESS]" at bounding box center [764, 119] width 121 height 13
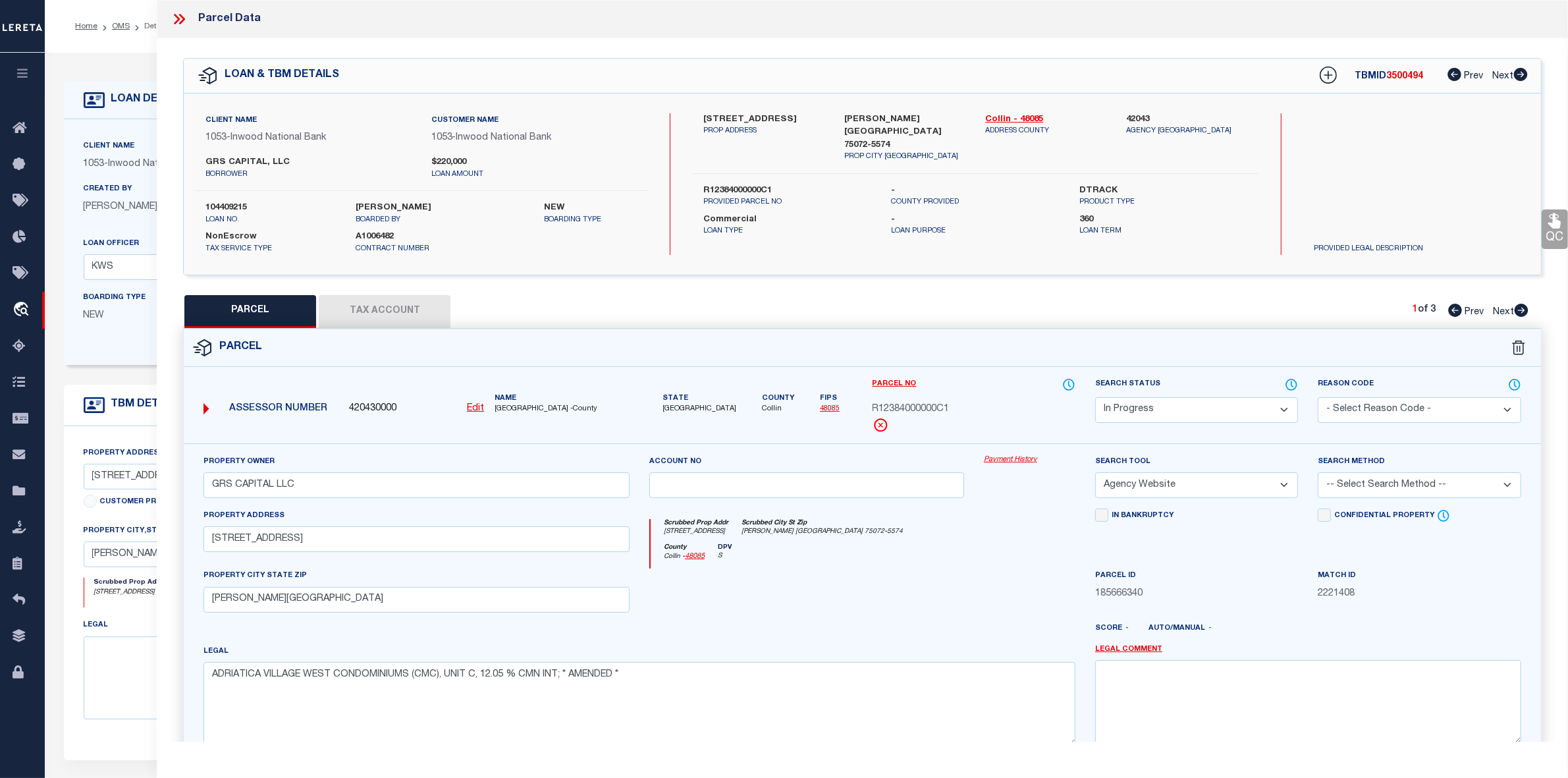
click at [746, 119] on label "[STREET_ADDRESS]" at bounding box center [764, 119] width 121 height 13
click at [765, 119] on label "[STREET_ADDRESS]" at bounding box center [764, 119] width 121 height 13
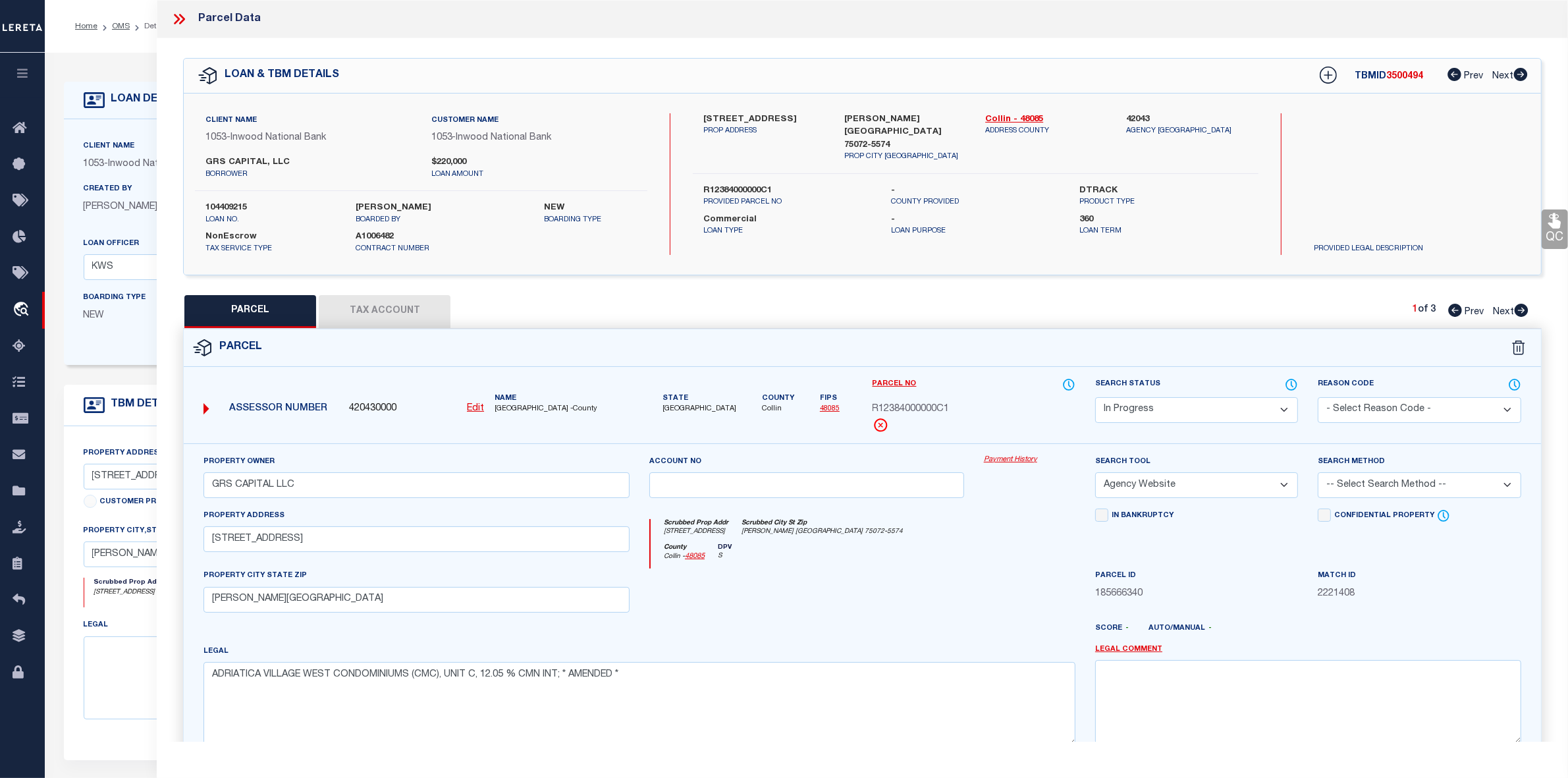
copy label "MEDITERRANEAN"
click at [1137, 407] on select "Automated Search Bad Parcel Complete Duplicate Parcel High Dollar Reporting In …" at bounding box center [1196, 410] width 203 height 26
select select "PC"
click at [1095, 398] on select "Automated Search Bad Parcel Complete Duplicate Parcel High Dollar Reporting In …" at bounding box center [1196, 410] width 203 height 26
click at [1368, 485] on select "-- Select Search Method -- Property Address Legal Liability Info Provided" at bounding box center [1420, 485] width 203 height 26
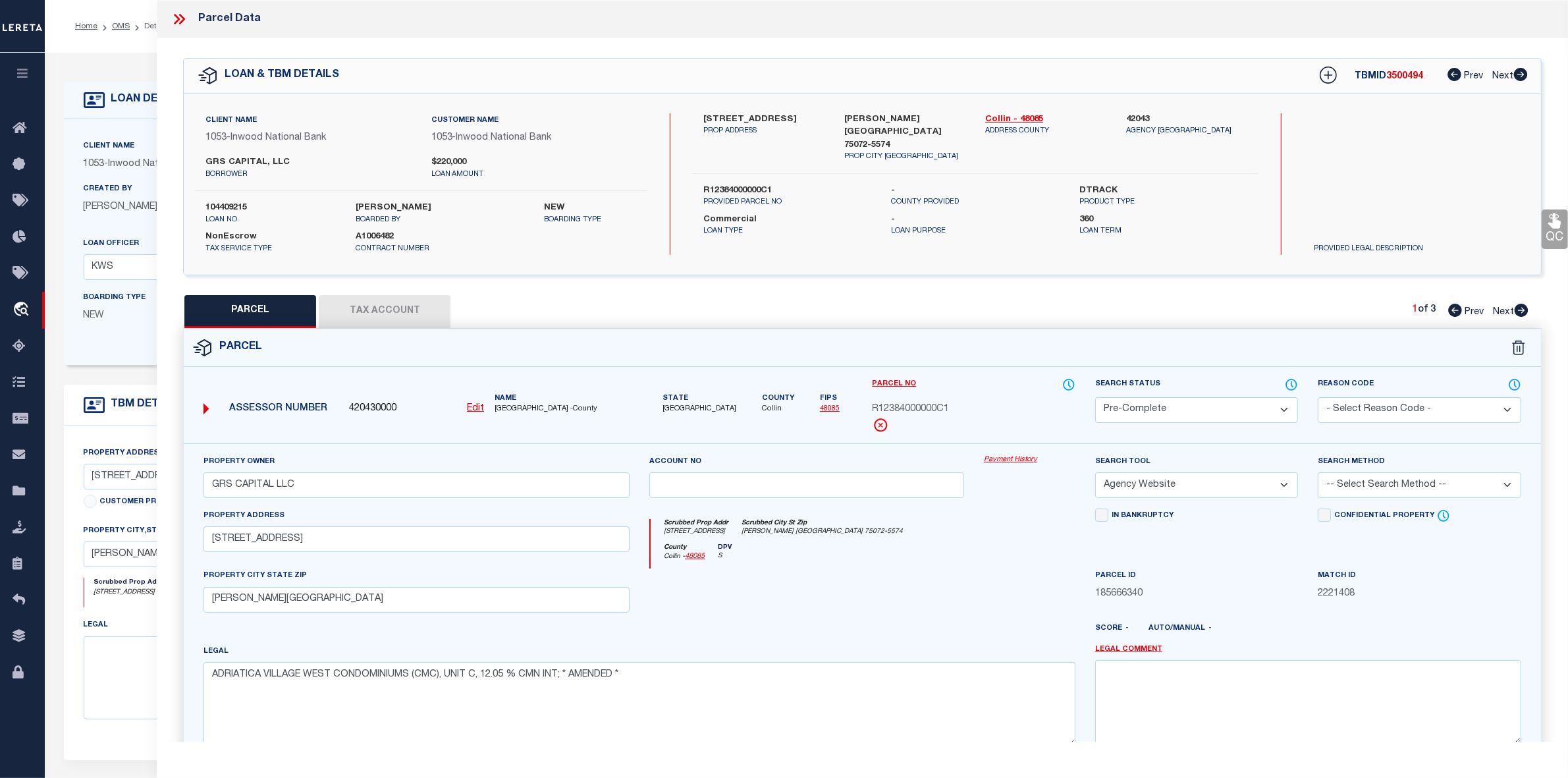
select select "LEG"
click at [1318, 473] on select "-- Select Search Method -- Property Address Legal Liability Info Provided" at bounding box center [1420, 485] width 203 height 26
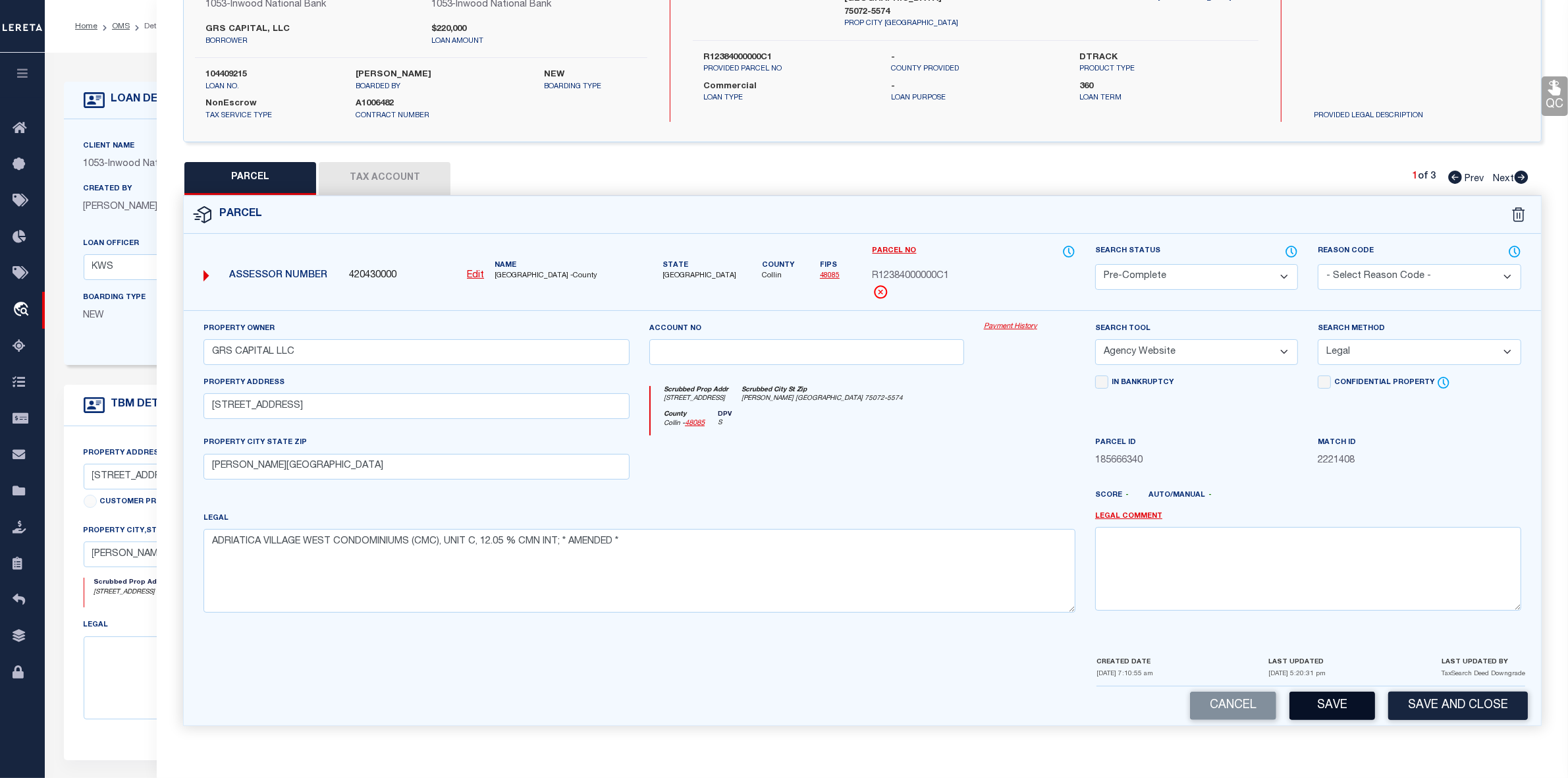
click at [1323, 702] on button "Save" at bounding box center [1332, 705] width 85 height 28
select select "AS"
select select
checkbox input "false"
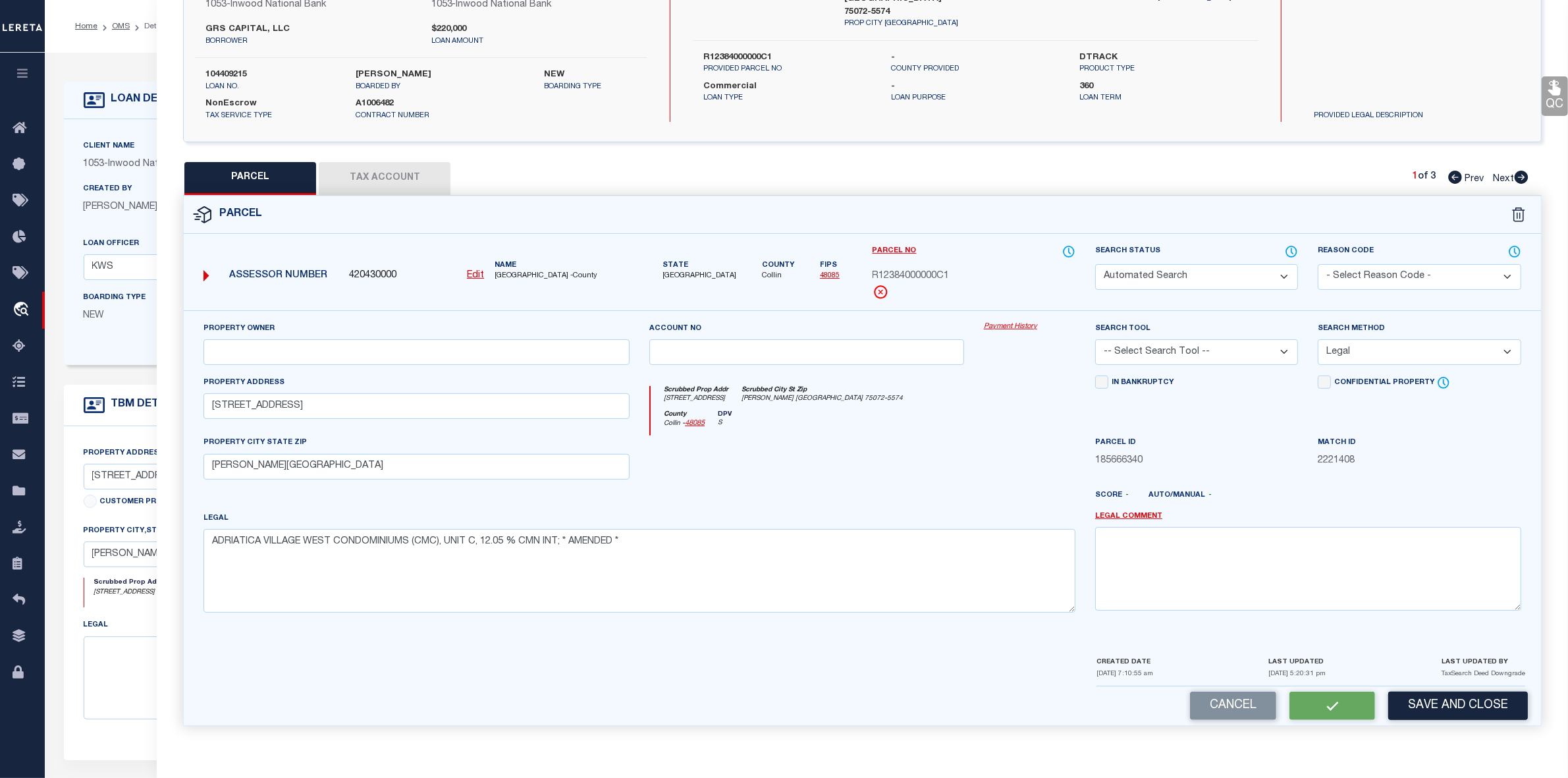
checkbox input "false"
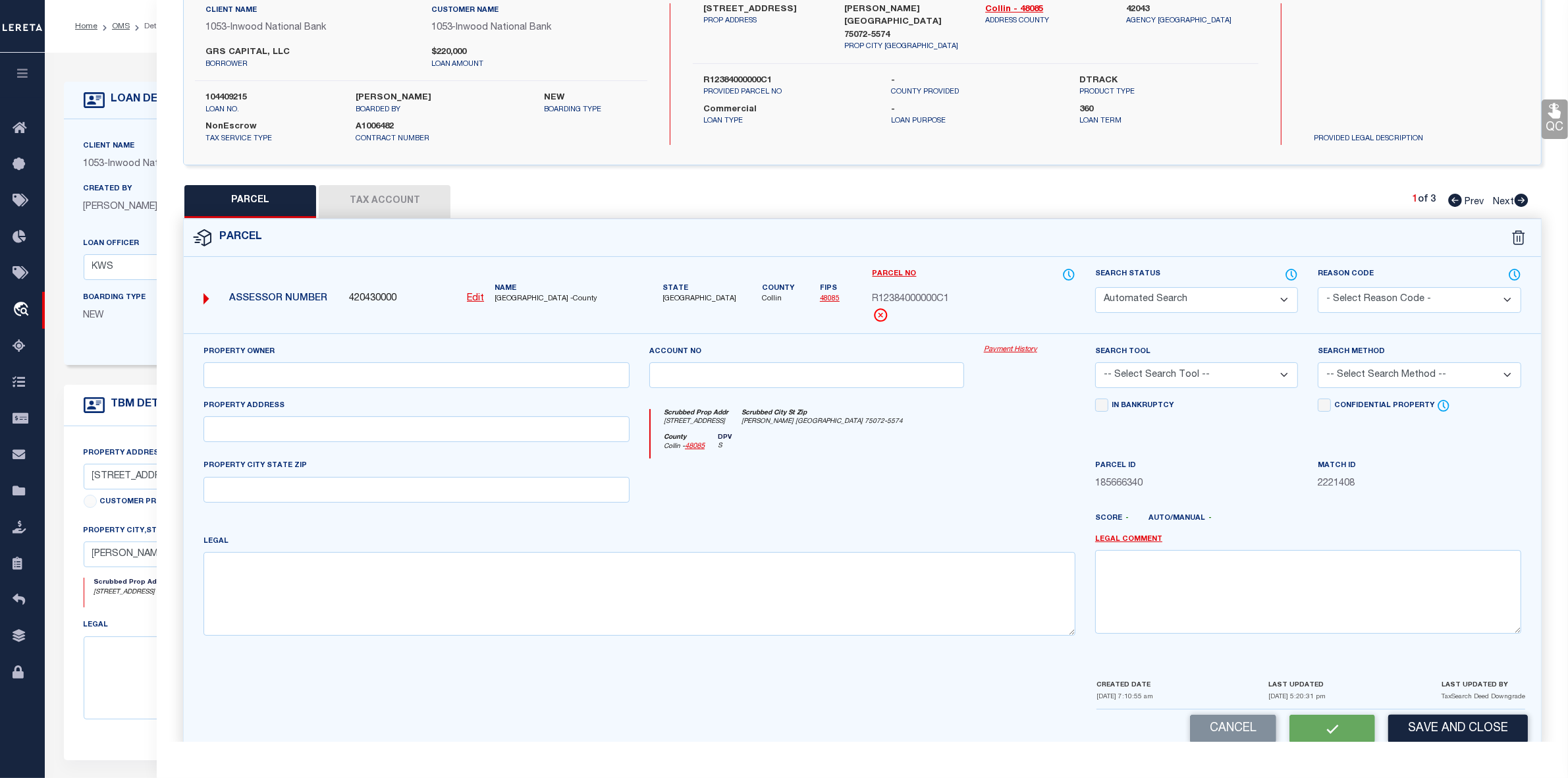
select select "PC"
type input "GRS CAPITAL LLC"
select select "AGW"
select select "LEG"
type input "[STREET_ADDRESS]"
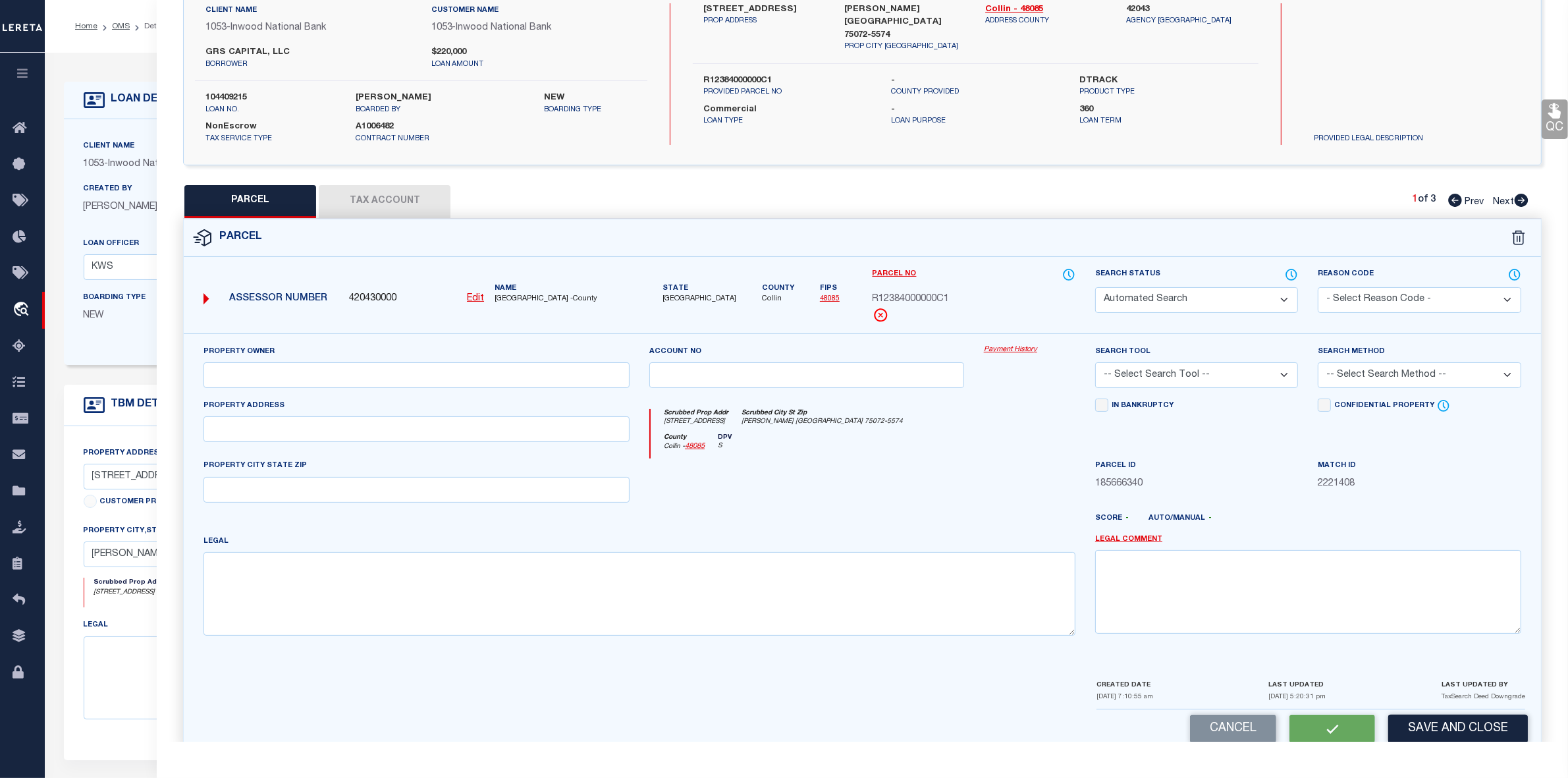
type input "[PERSON_NAME][GEOGRAPHIC_DATA]"
type textarea "ADRIATICA VILLAGE WEST CONDOMINIUMS (CMC), UNIT C, 12.05 % CMN INT; * AMENDED *"
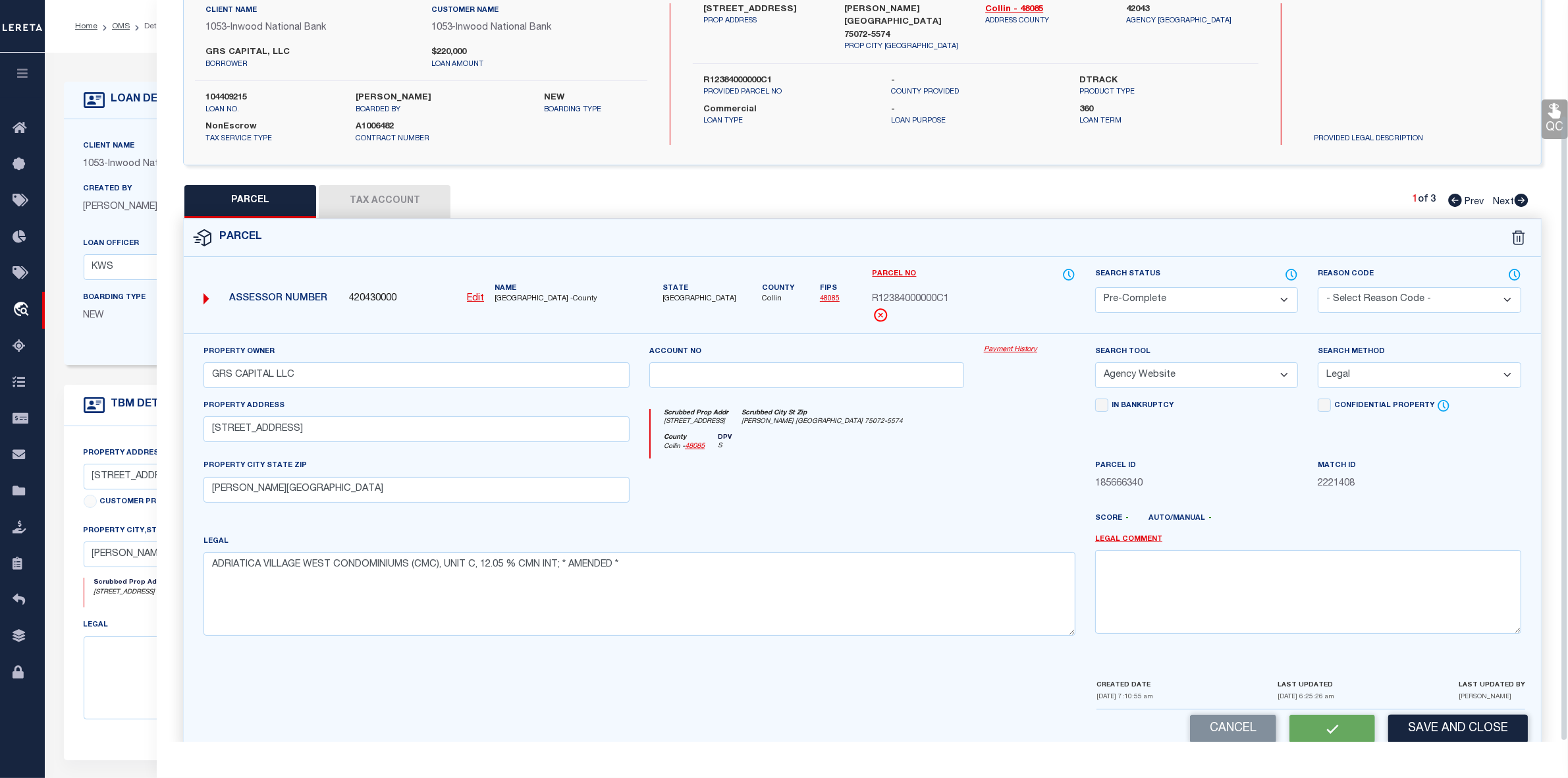
scroll to position [97, 0]
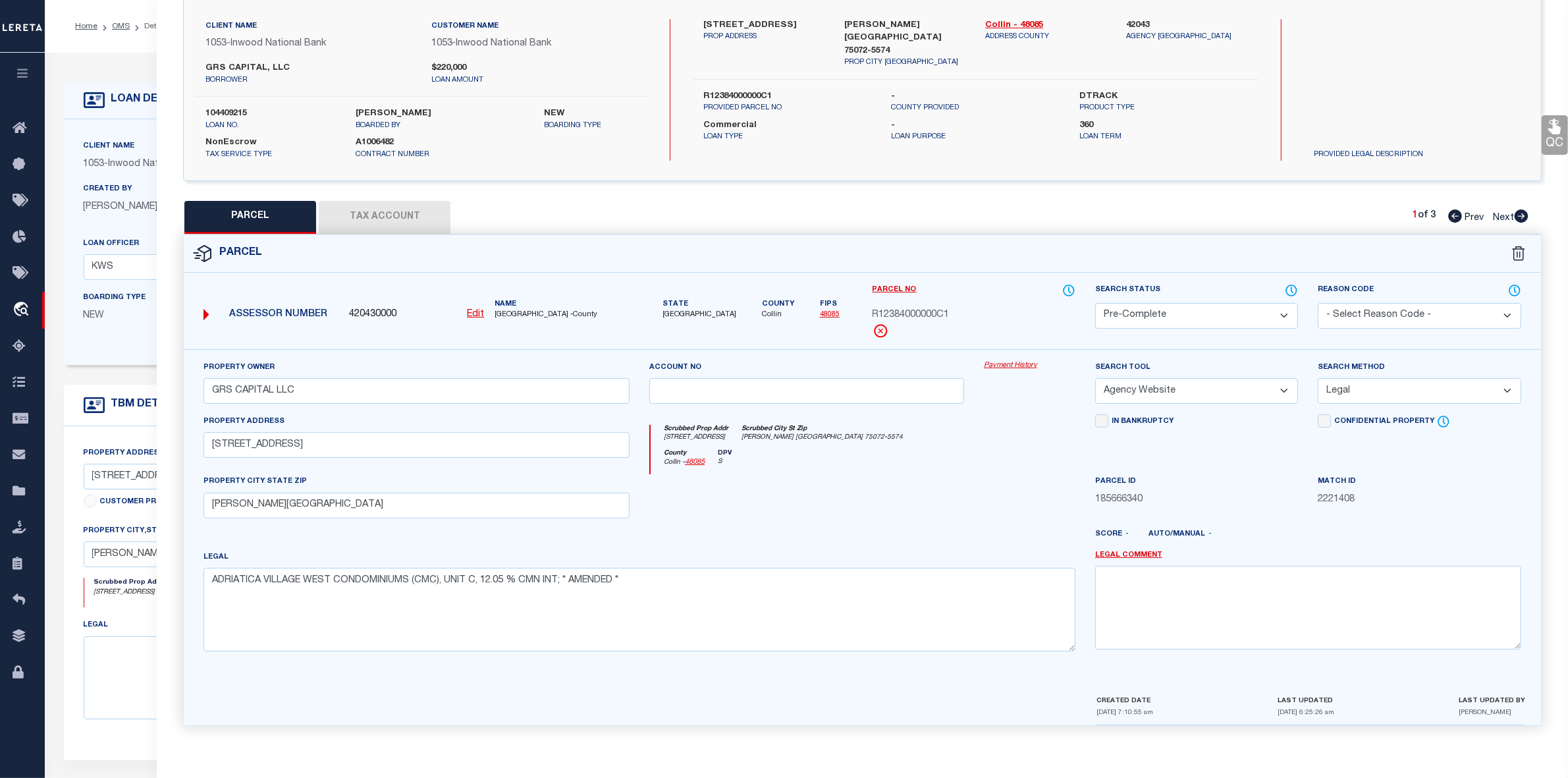
click at [410, 212] on button "Tax Account" at bounding box center [385, 218] width 131 height 33
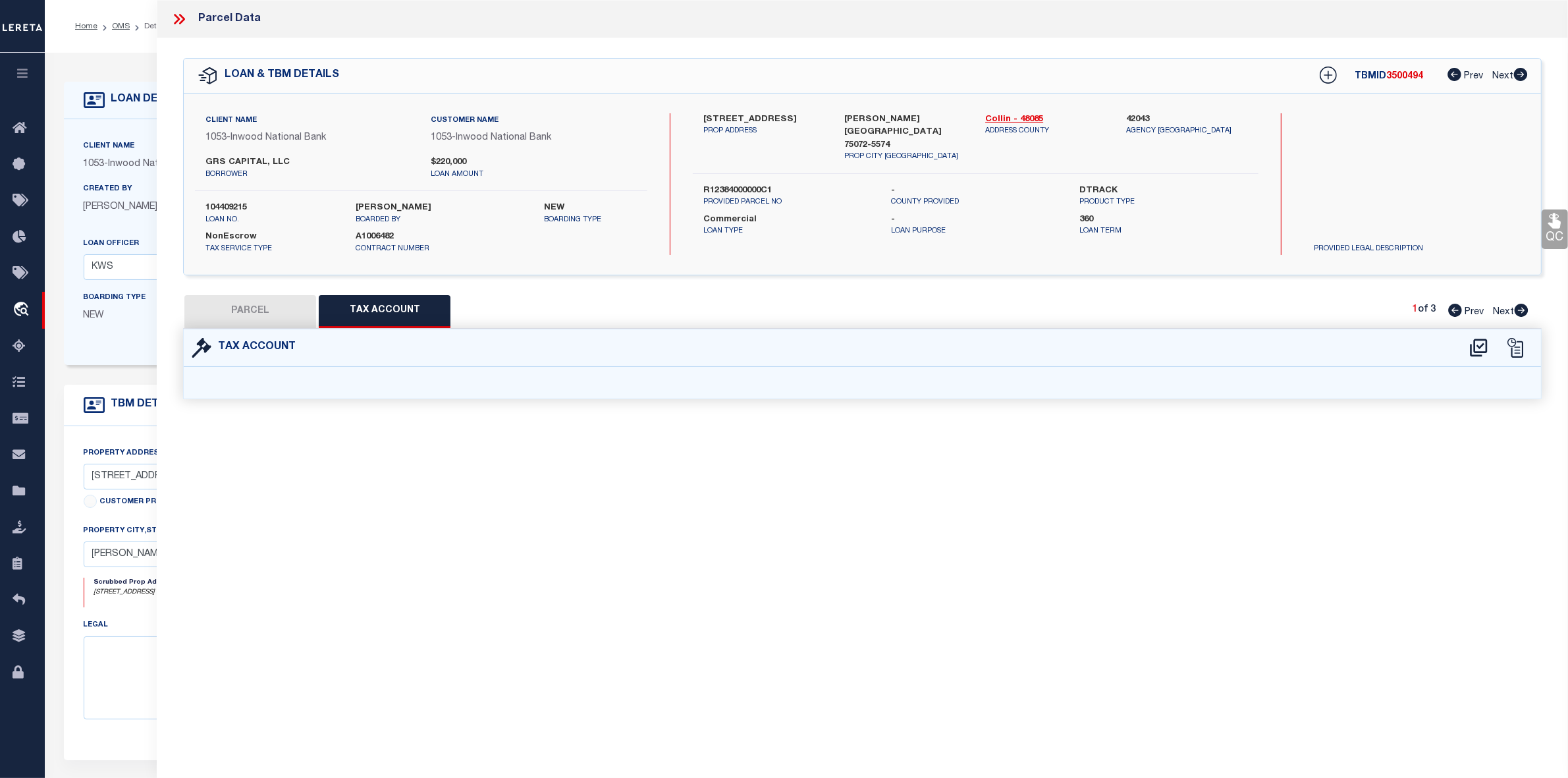
select select "100"
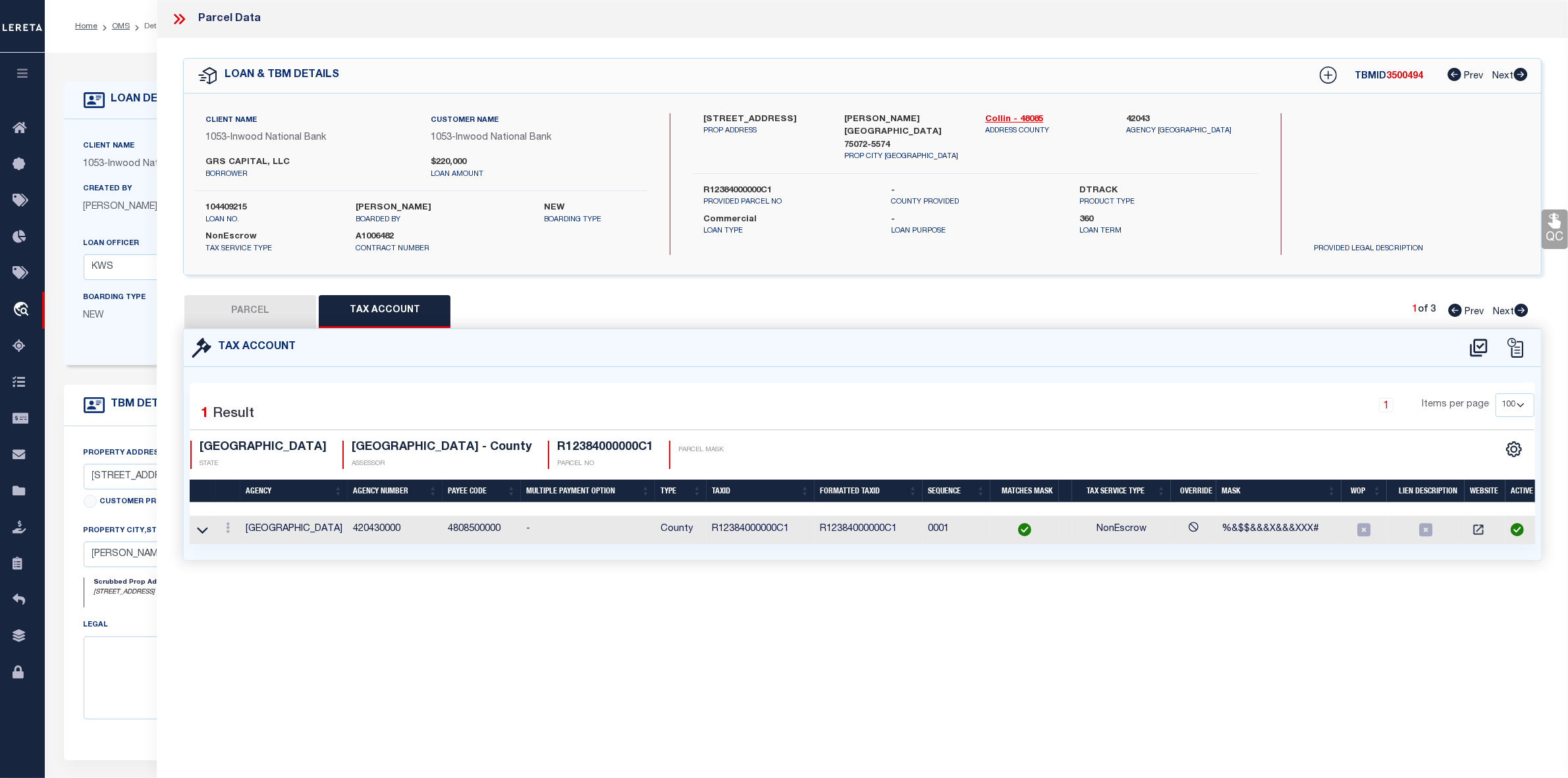
scroll to position [0, 0]
click at [257, 308] on button "PARCEL" at bounding box center [250, 311] width 131 height 33
select select "AS"
select select
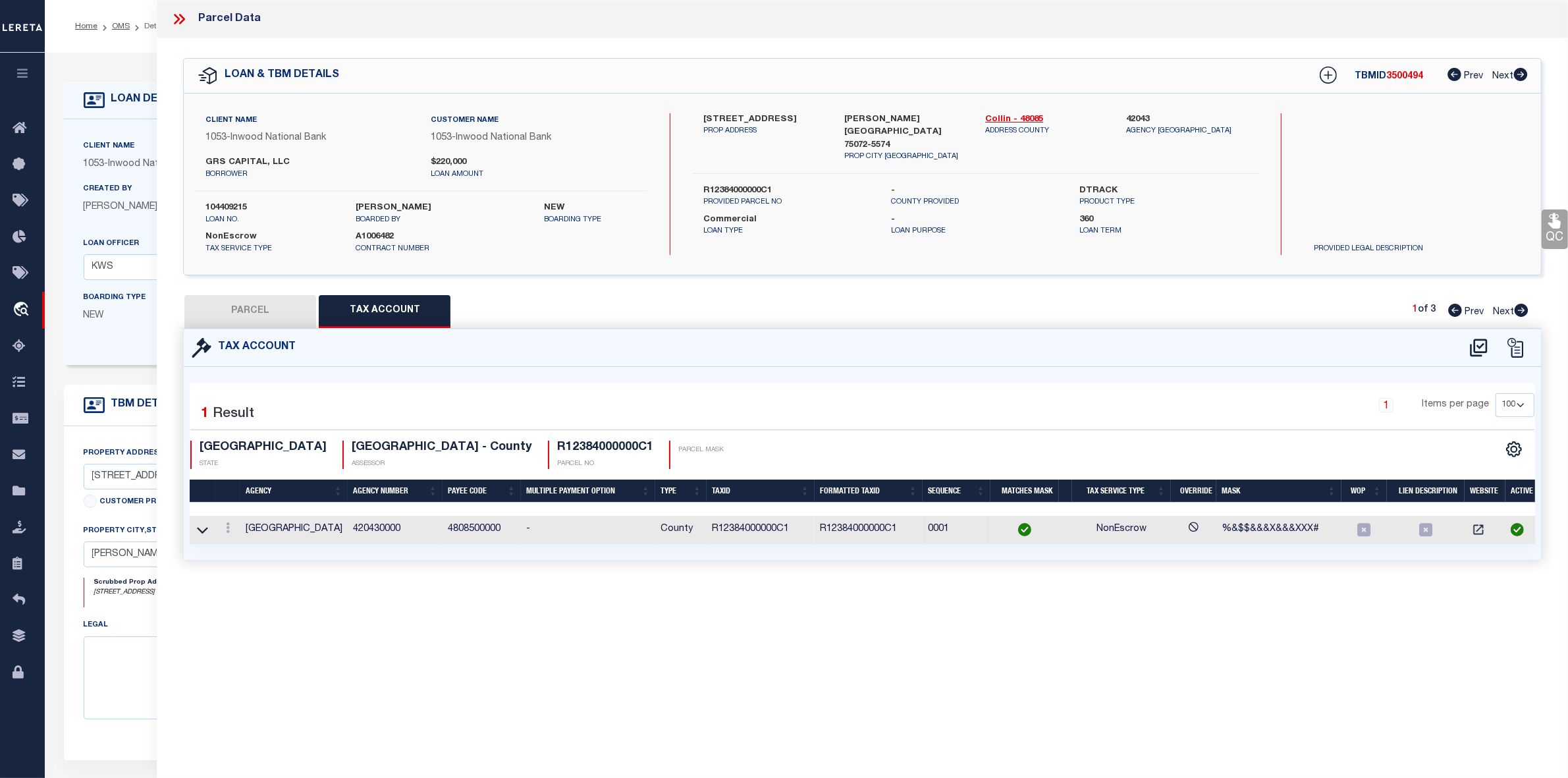
checkbox input "false"
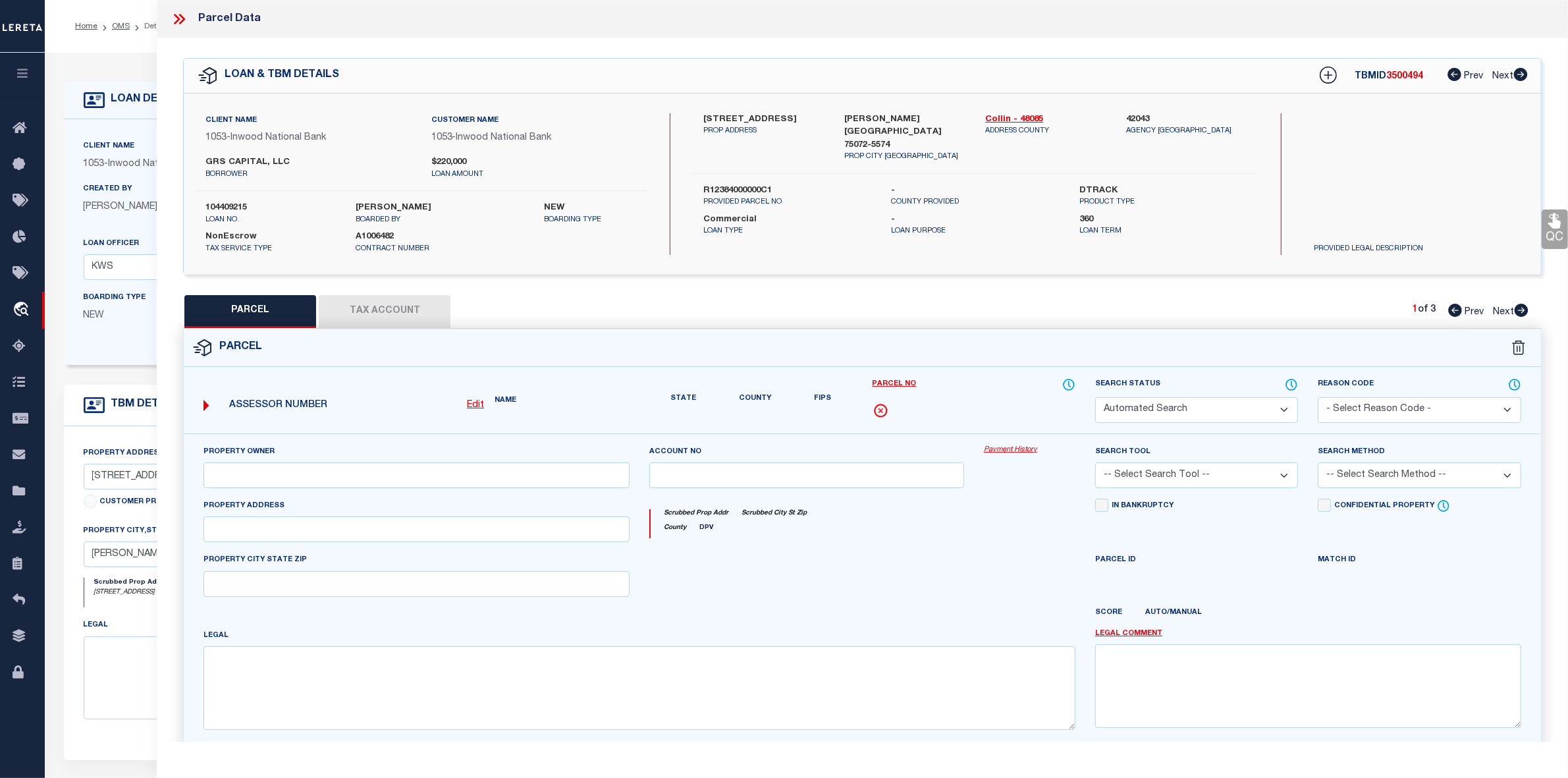
select select "QC"
type input "GRS CAPITAL LLC"
select select "AGW"
select select "LEG"
type input "[STREET_ADDRESS]"
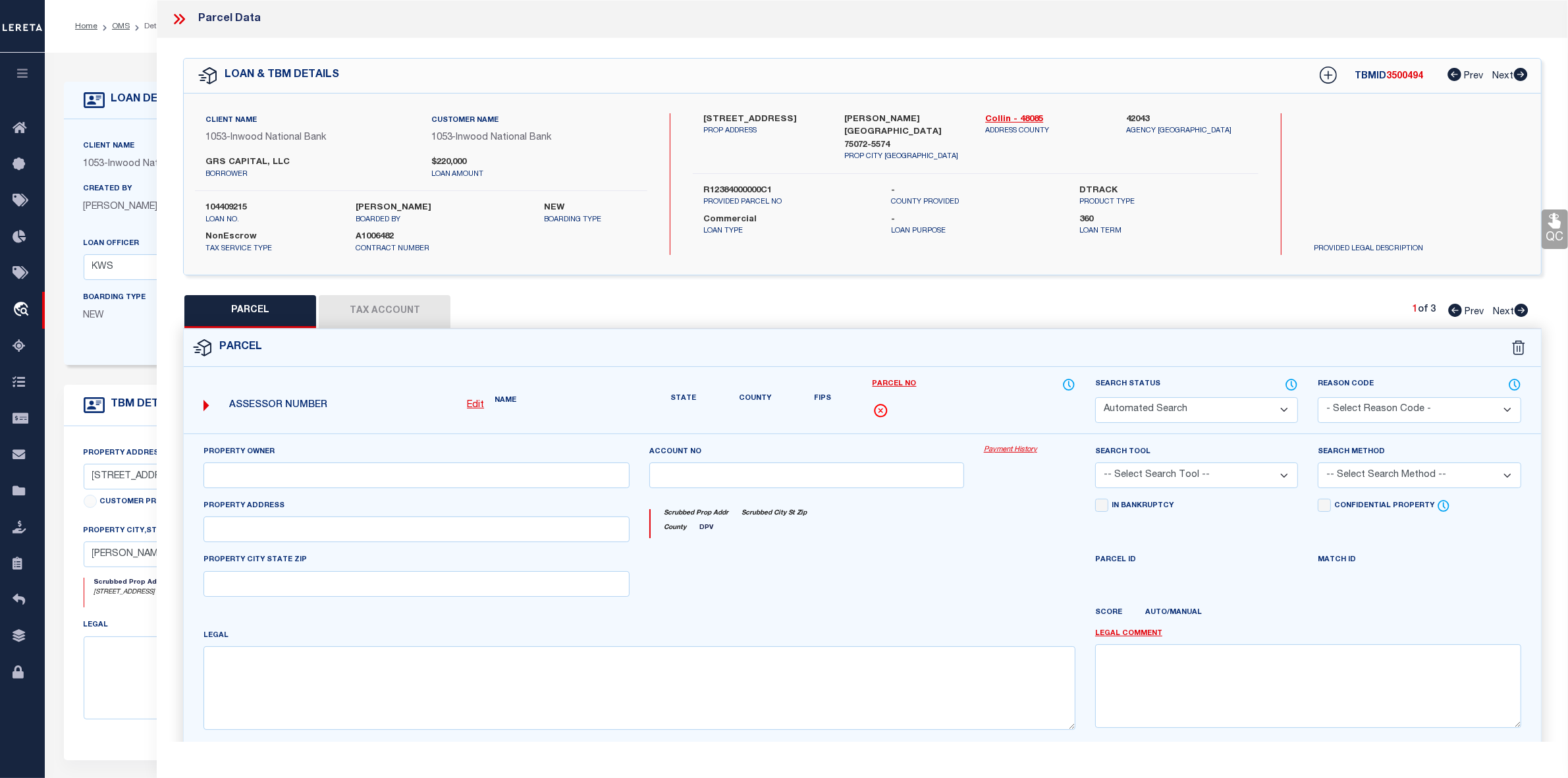
type input "[PERSON_NAME][GEOGRAPHIC_DATA]"
type textarea "ADRIATICA VILLAGE WEST CONDOMINIUMS (CMC), UNIT C, 12.05 % CMN INT; * AMENDED *"
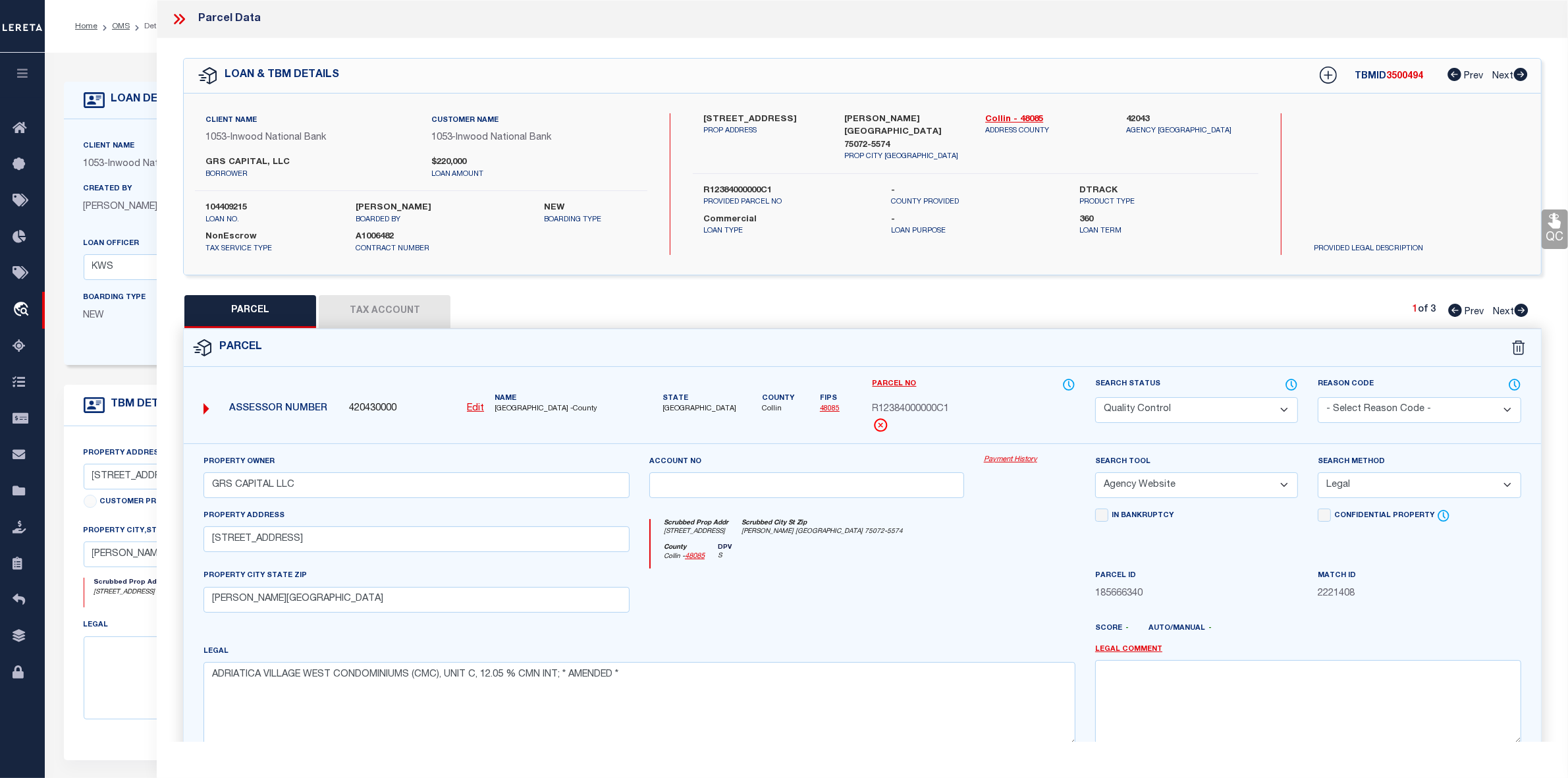
click at [364, 317] on button "Tax Account" at bounding box center [385, 311] width 131 height 33
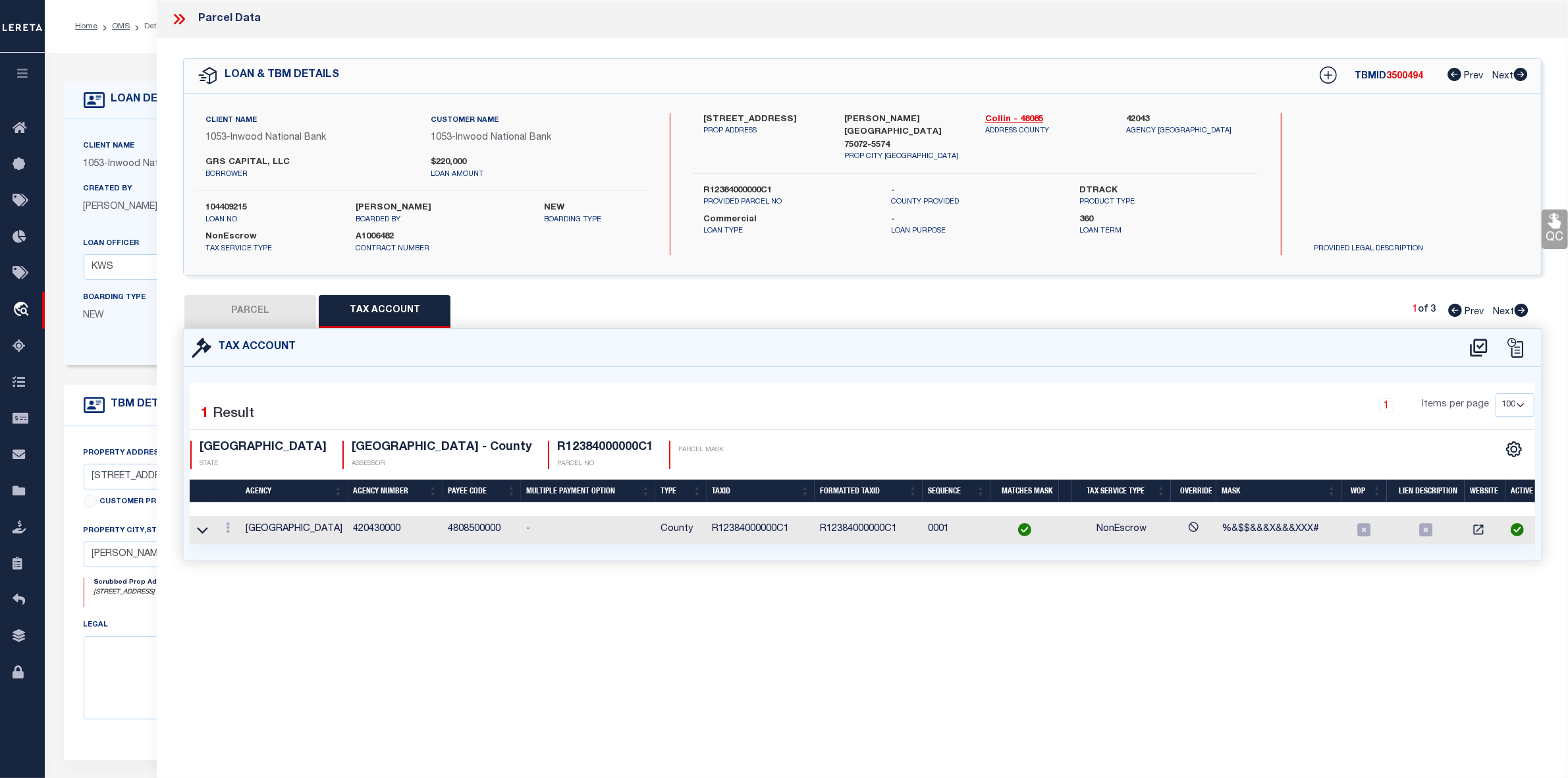
select select "100"
click at [1472, 346] on icon at bounding box center [1478, 347] width 17 height 18
select select "100"
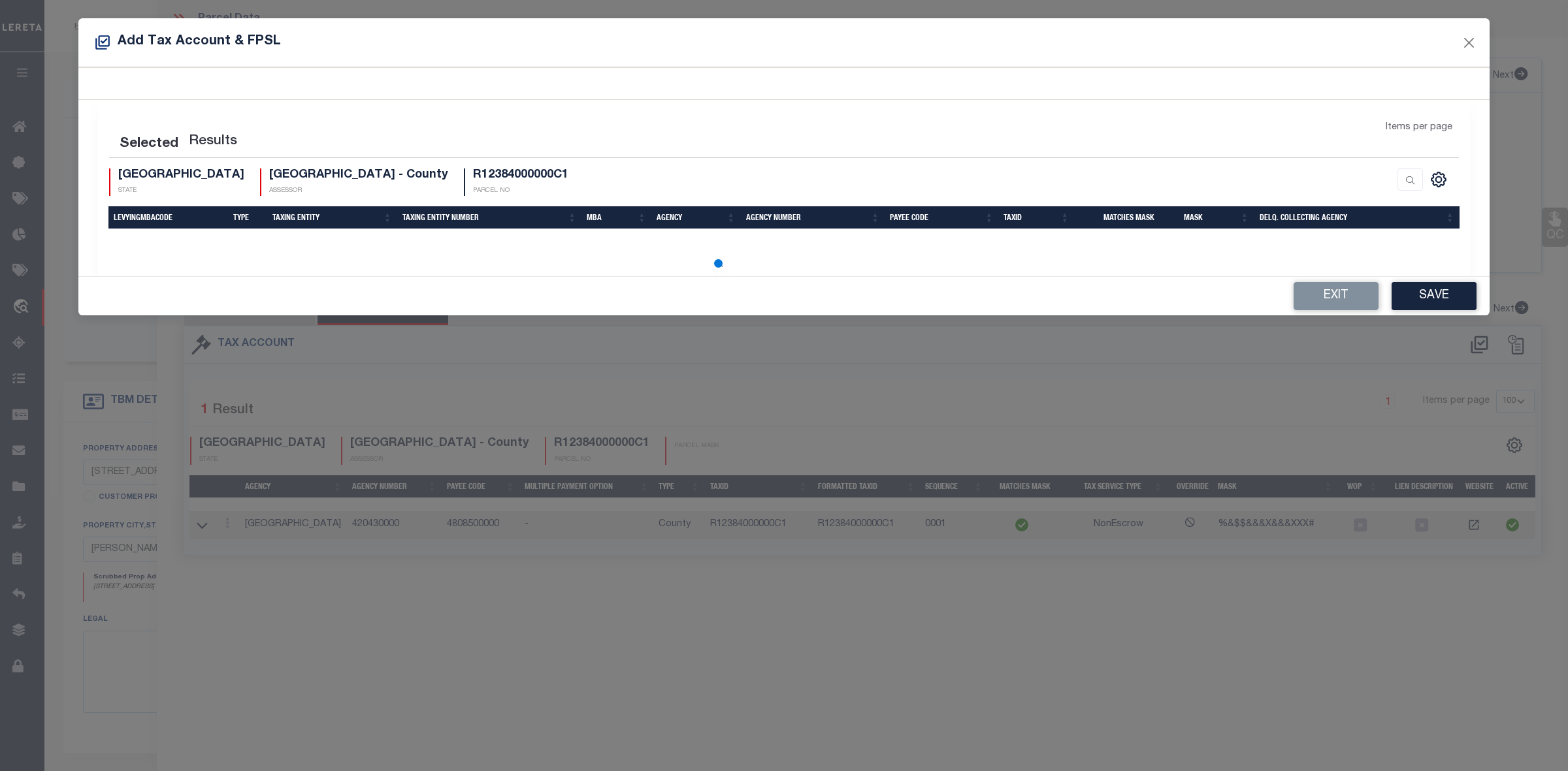
select select "100"
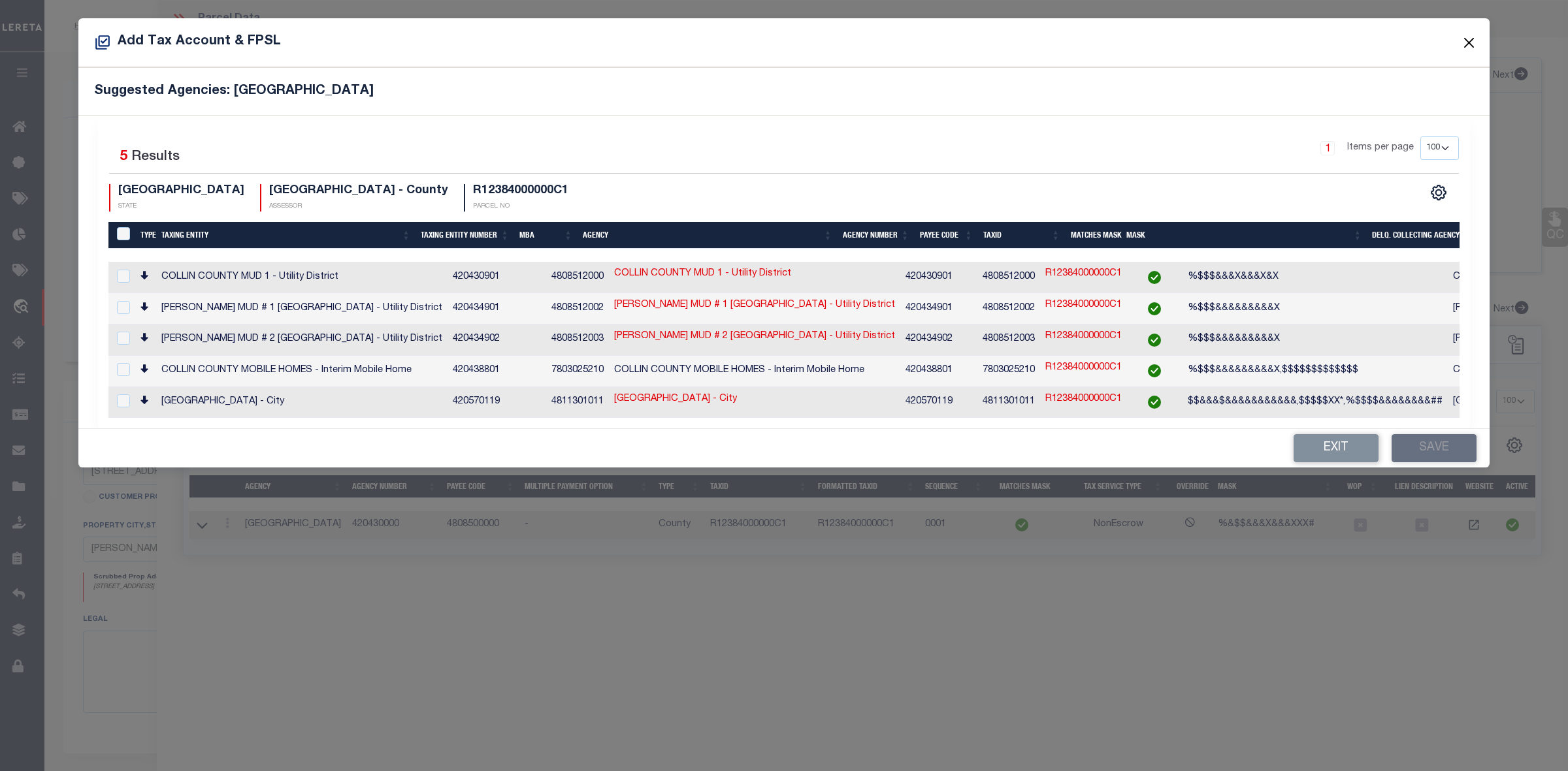
click at [1465, 44] on button "Close" at bounding box center [1469, 42] width 17 height 17
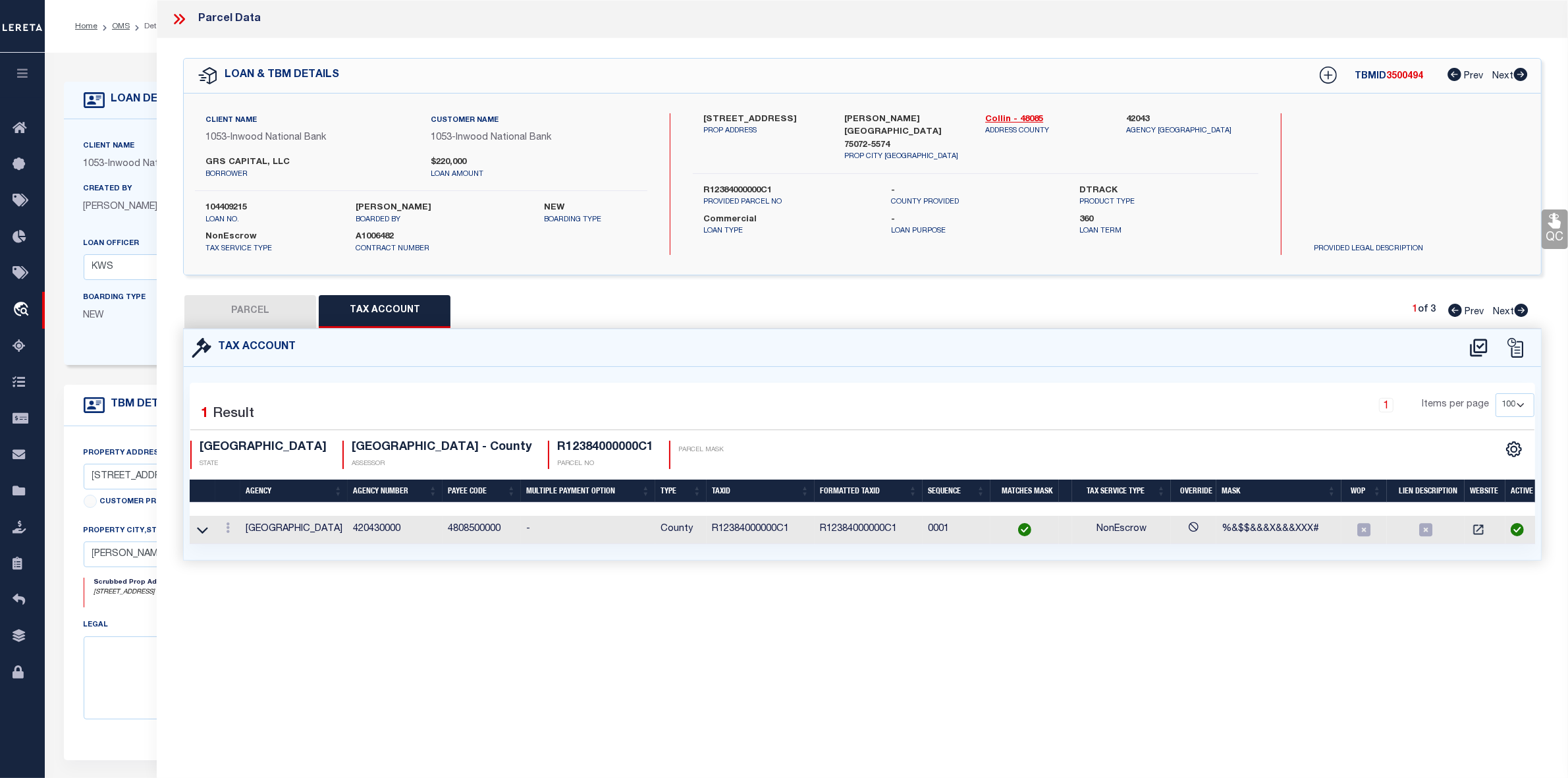
click at [246, 313] on button "PARCEL" at bounding box center [250, 311] width 131 height 33
select select "AS"
select select
checkbox input "false"
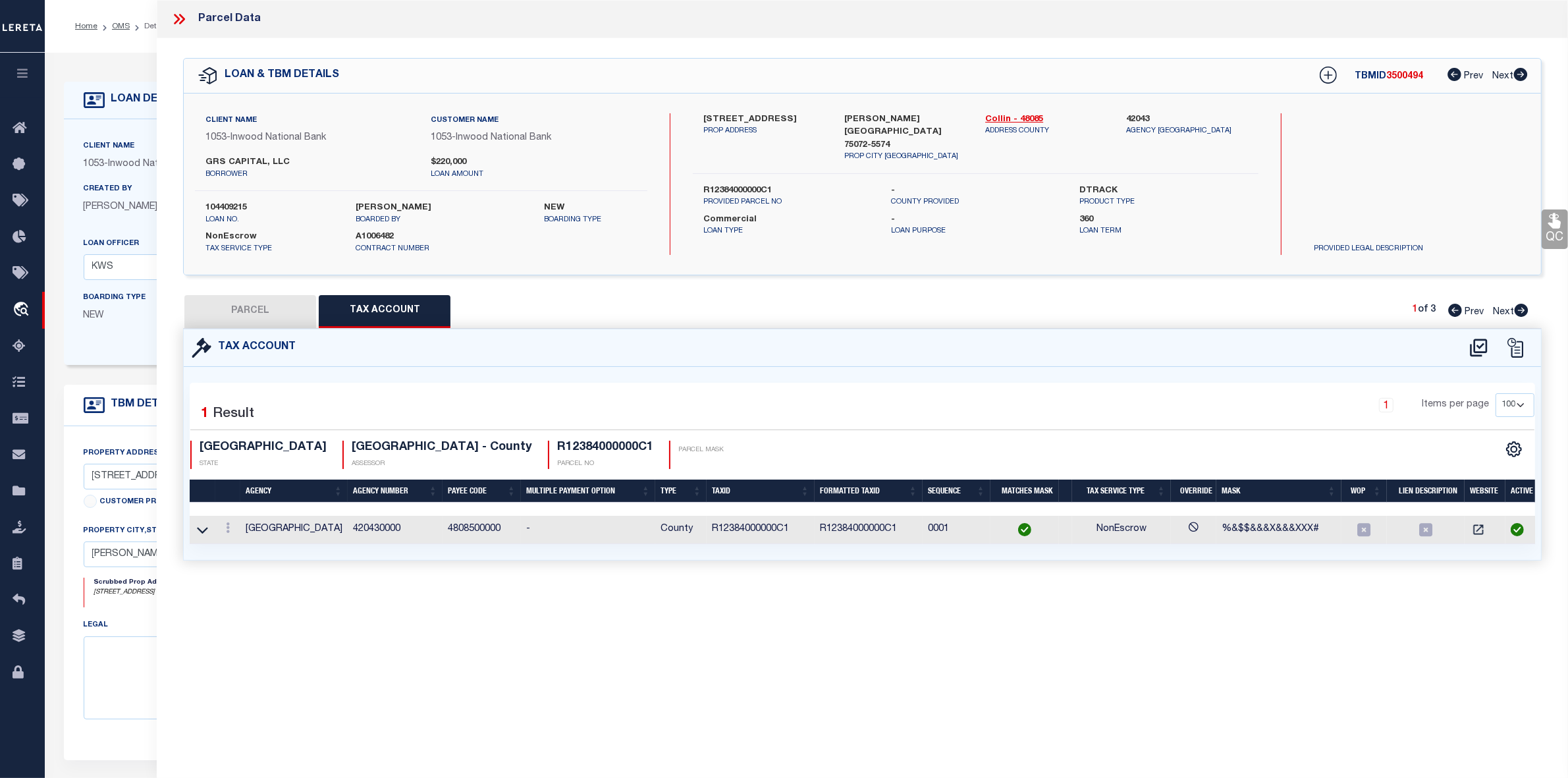
checkbox input "false"
select select "QC"
type input "GRS CAPITAL LLC"
select select "AGW"
select select "LEG"
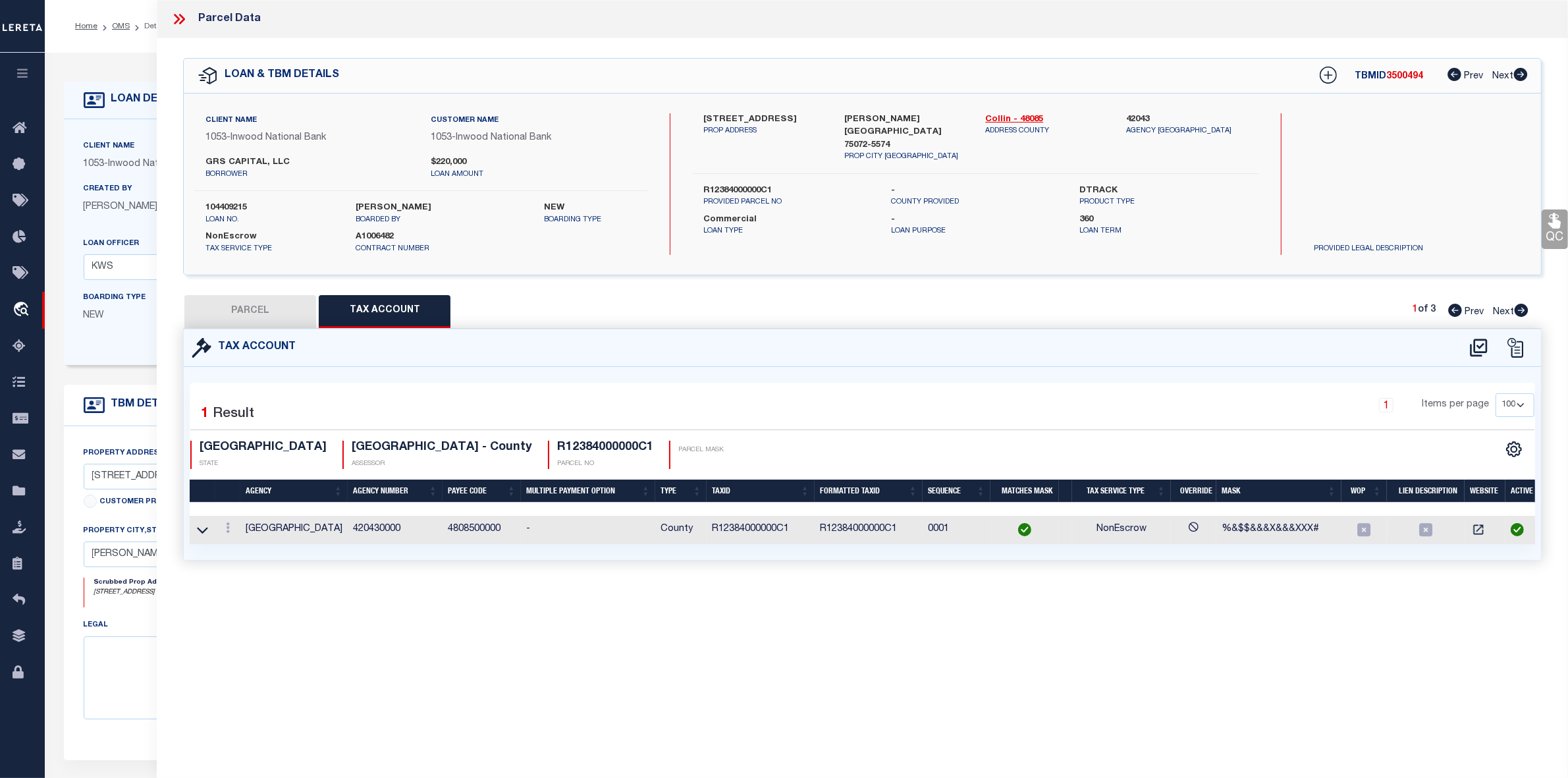
type input "[STREET_ADDRESS]"
type input "[PERSON_NAME][GEOGRAPHIC_DATA]"
type textarea "ADRIATICA VILLAGE WEST CONDOMINIUMS (CMC), UNIT C, 12.05 % CMN INT; * AMENDED *"
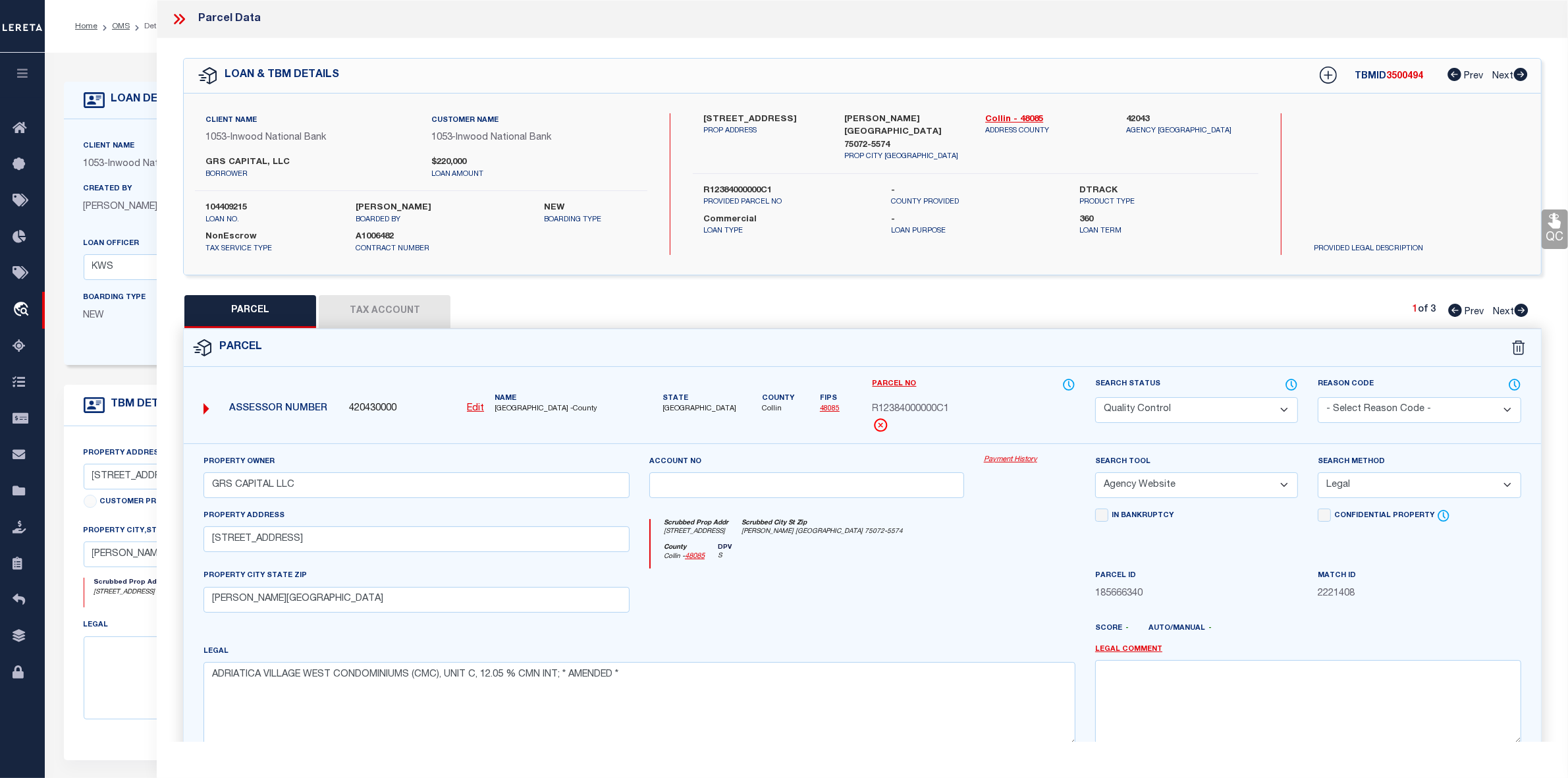
click at [1522, 308] on icon at bounding box center [1521, 310] width 14 height 13
select select "AS"
select select
checkbox input "false"
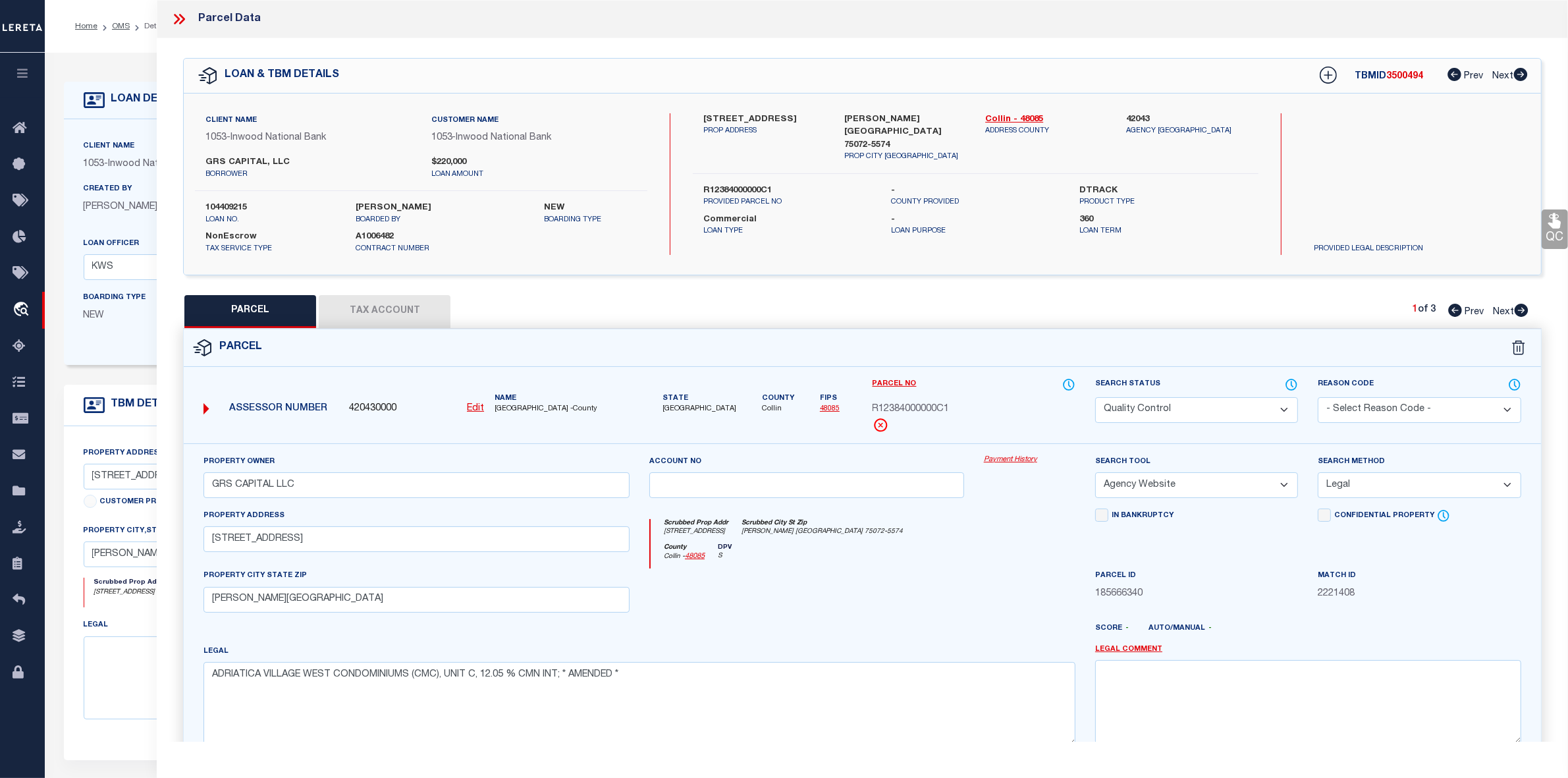
checkbox input "false"
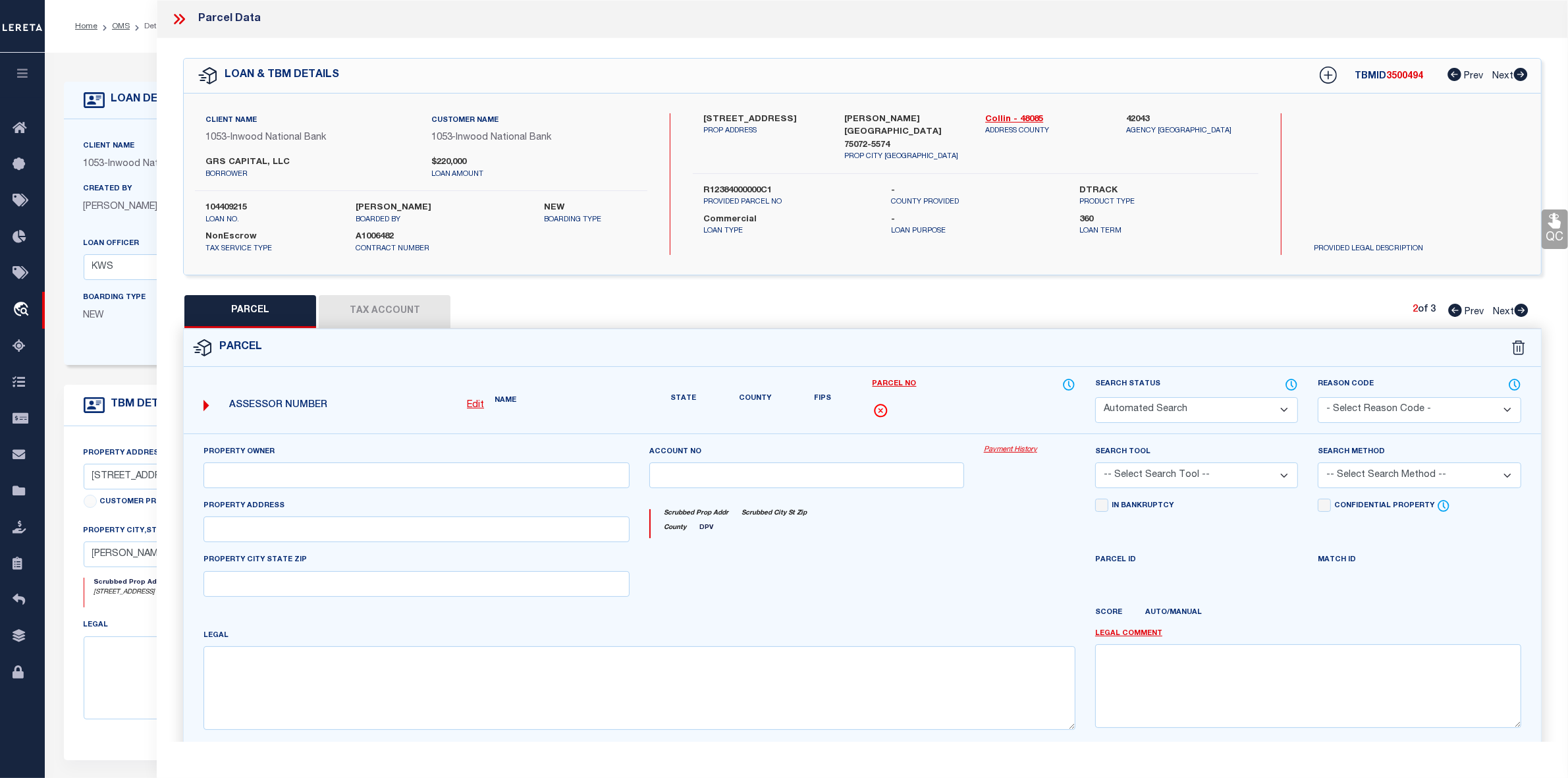
select select "PA"
select select "MDD"
select select "ADD"
checkbox input "false"
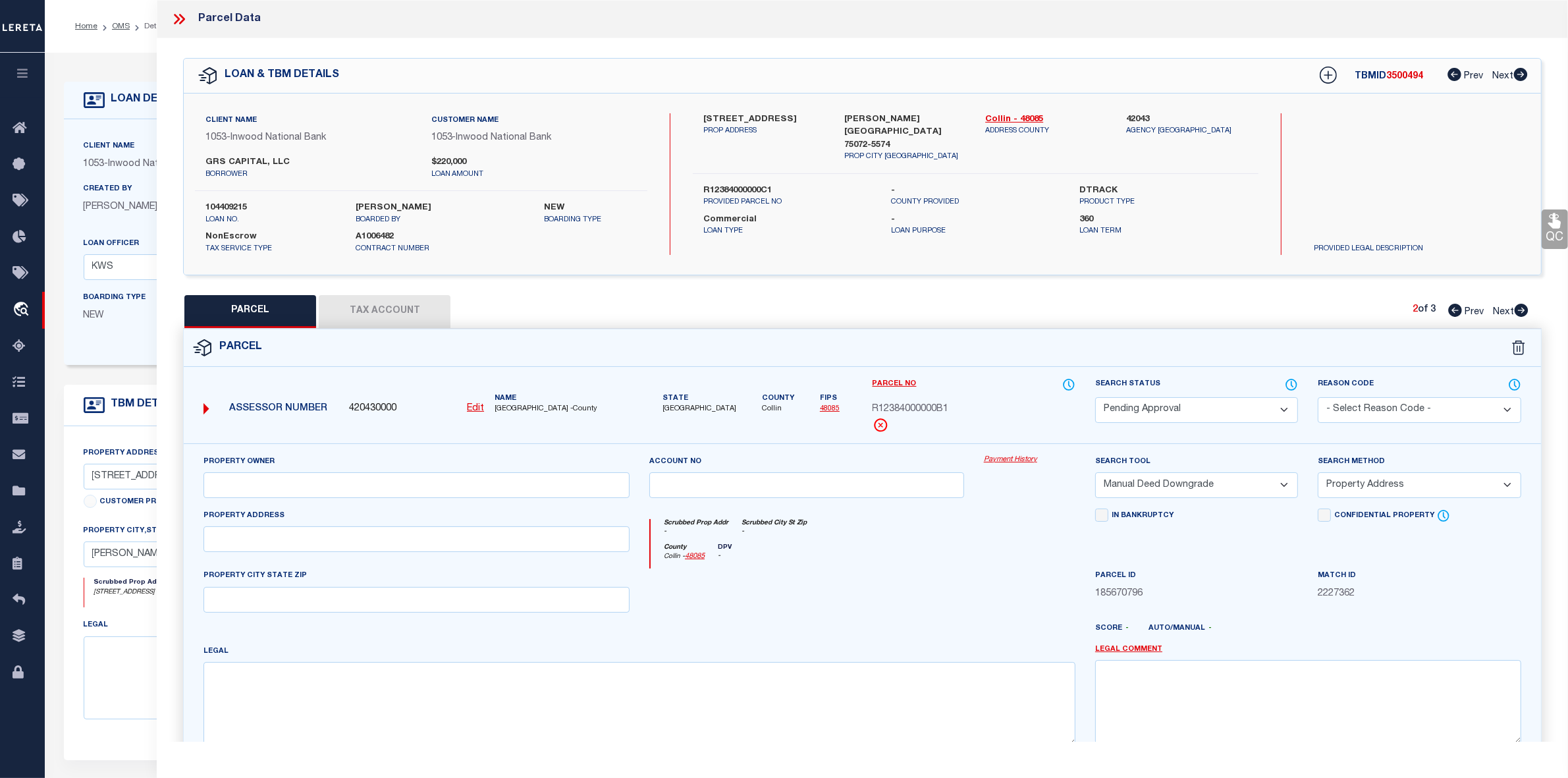
click at [1161, 407] on select "Automated Search Bad Parcel Complete Duplicate Parcel High Dollar Reporting In …" at bounding box center [1196, 410] width 203 height 26
select select "PR"
click at [1095, 398] on select "Automated Search Bad Parcel Complete Duplicate Parcel High Dollar Reporting In …" at bounding box center [1196, 410] width 203 height 26
click at [1399, 399] on select "- Select Reason Code - 099 - Other (Provide additional detail) ACT - Agency Cha…" at bounding box center [1420, 410] width 203 height 26
select select "099"
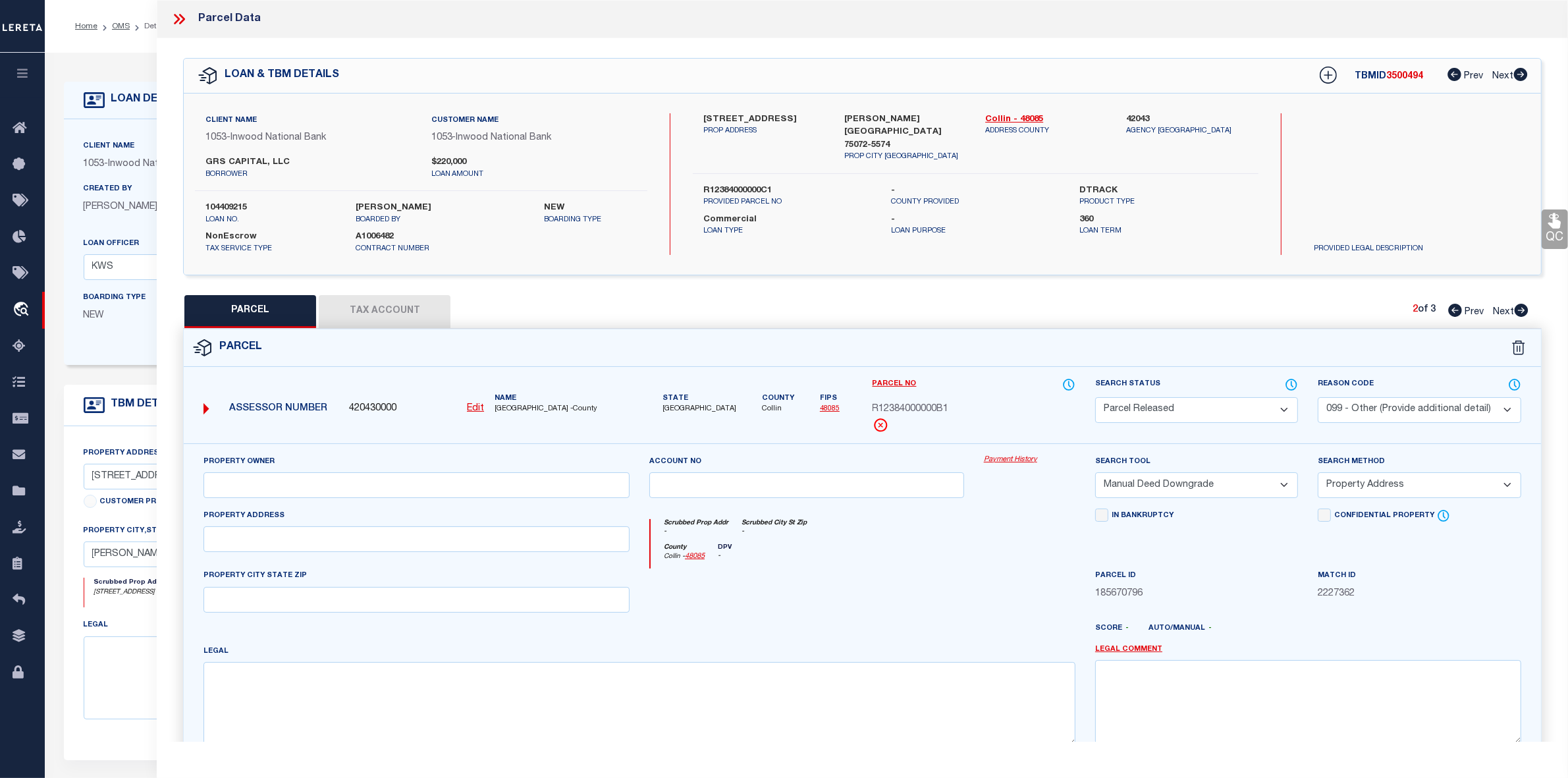
click at [1318, 398] on select "- Select Reason Code - 099 - Other (Provide additional detail) ACT - Agency Cha…" at bounding box center [1420, 410] width 203 height 26
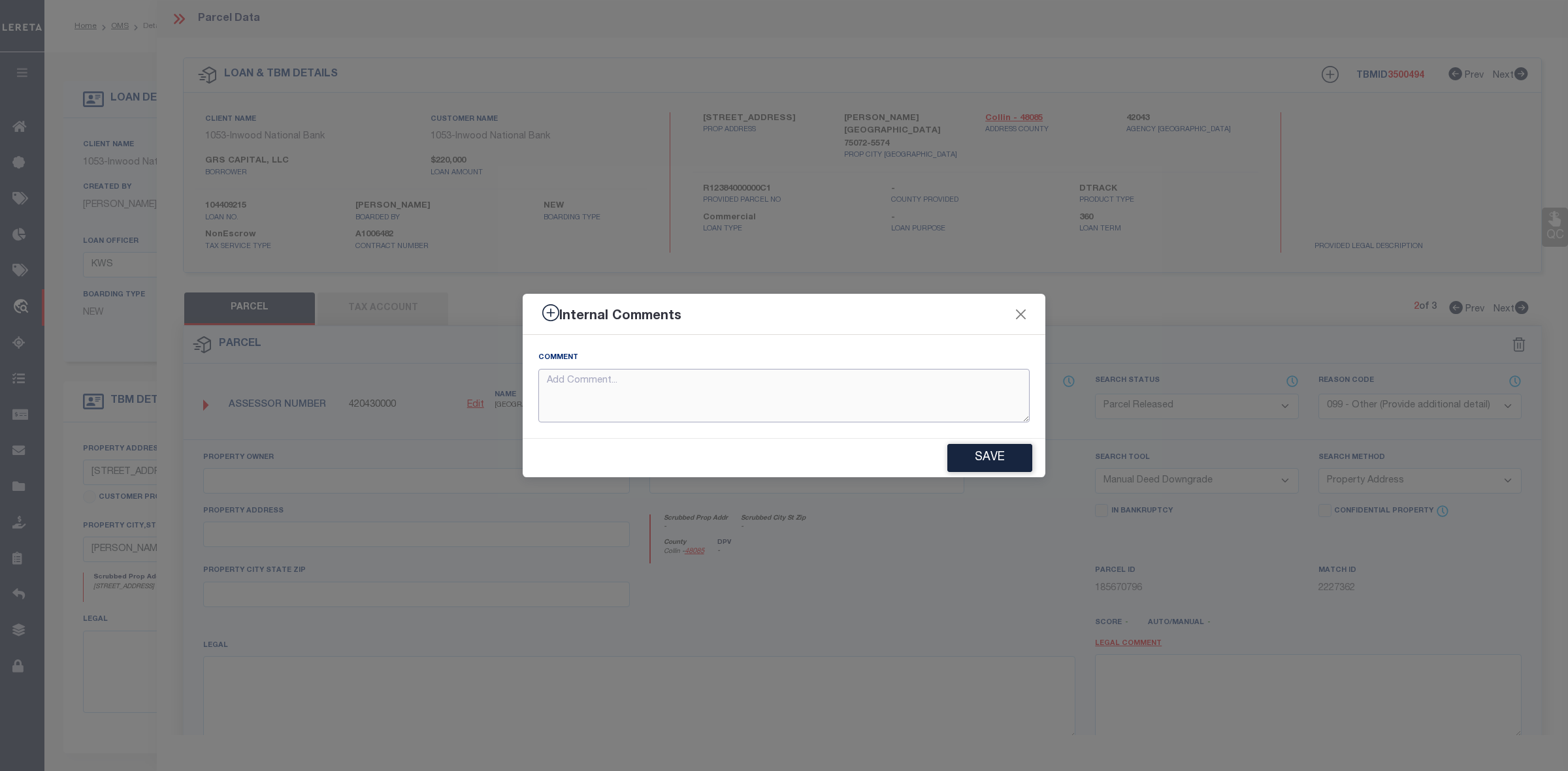
click at [824, 397] on textarea at bounding box center [783, 396] width 491 height 54
type textarea "Parcel not needed"
click at [994, 470] on button "Save" at bounding box center [990, 457] width 85 height 28
type textarea "Parcel not needed"
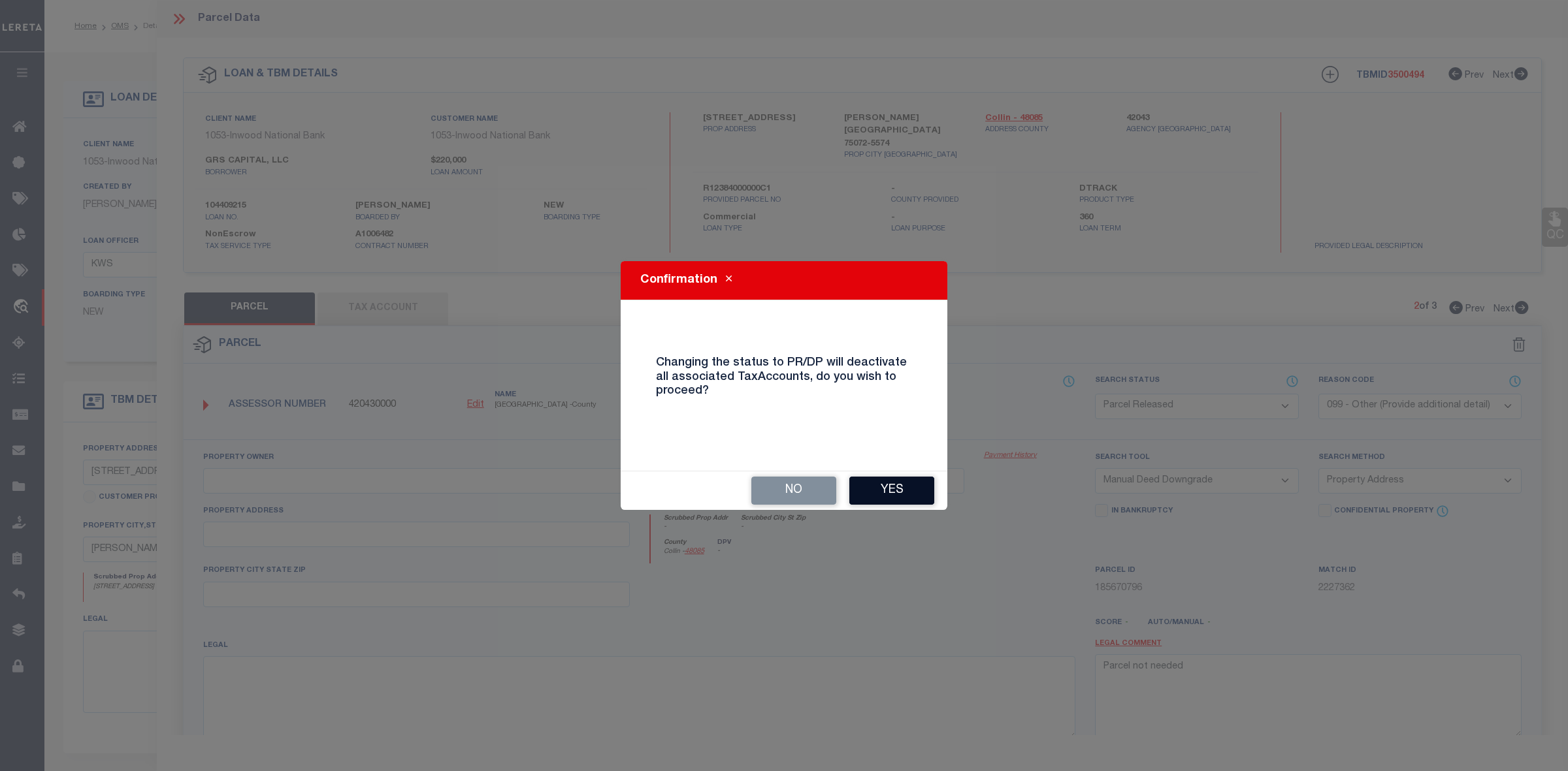
click at [889, 495] on button "Yes" at bounding box center [891, 490] width 85 height 28
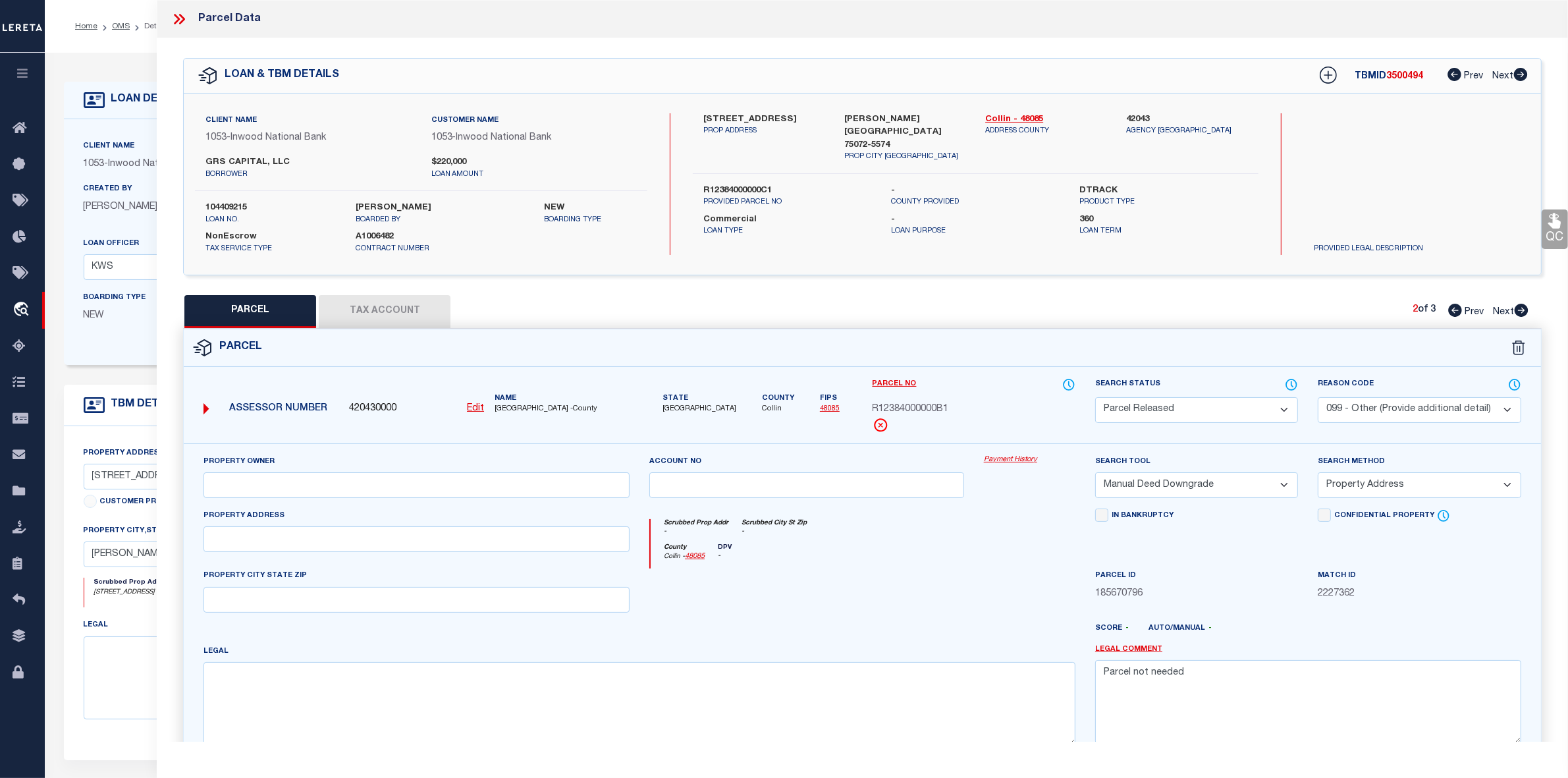
select select "AS"
select select
checkbox input "false"
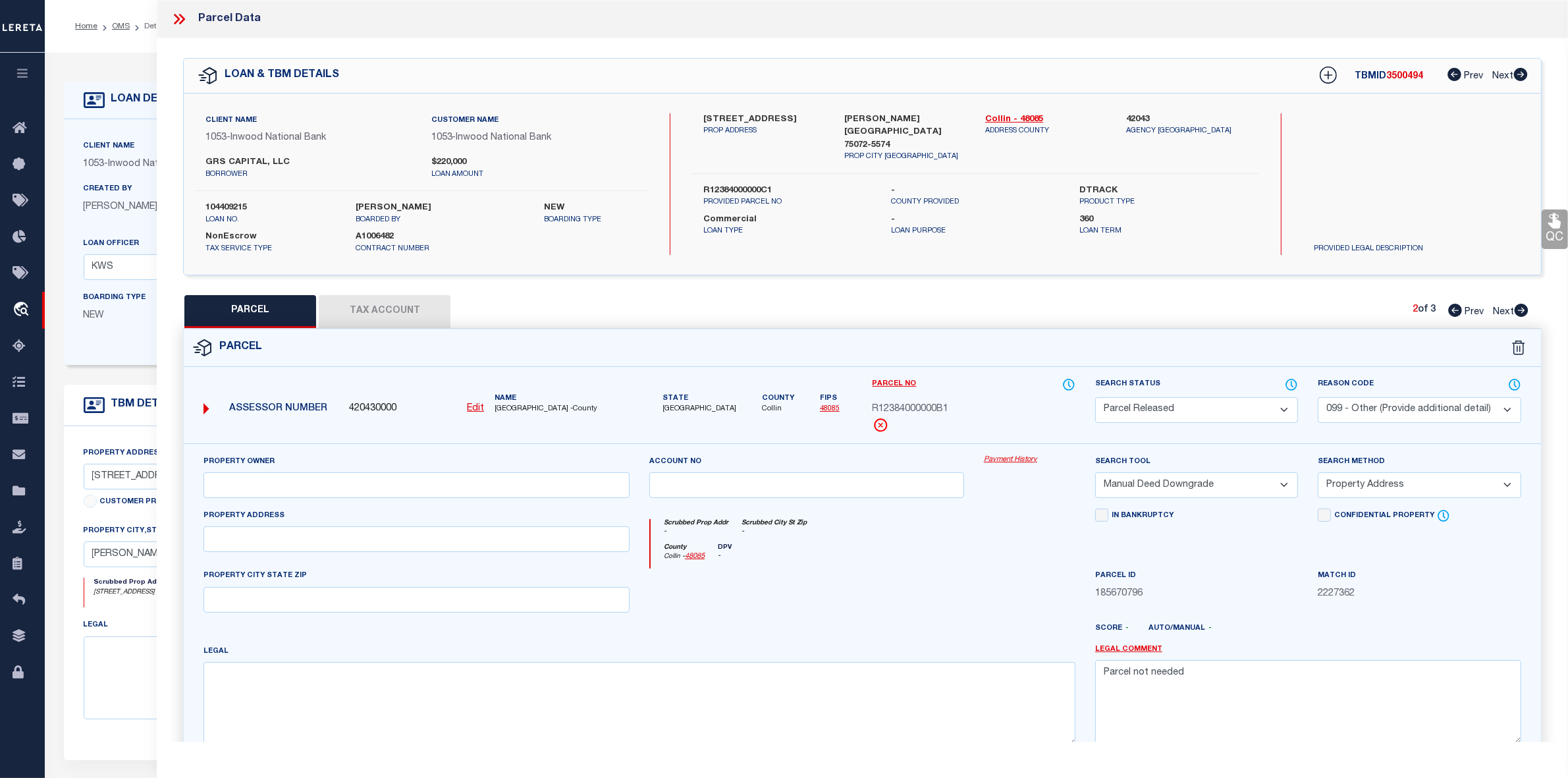
checkbox input "false"
select select "PR"
select select "099"
select select "MDD"
select select "ADD"
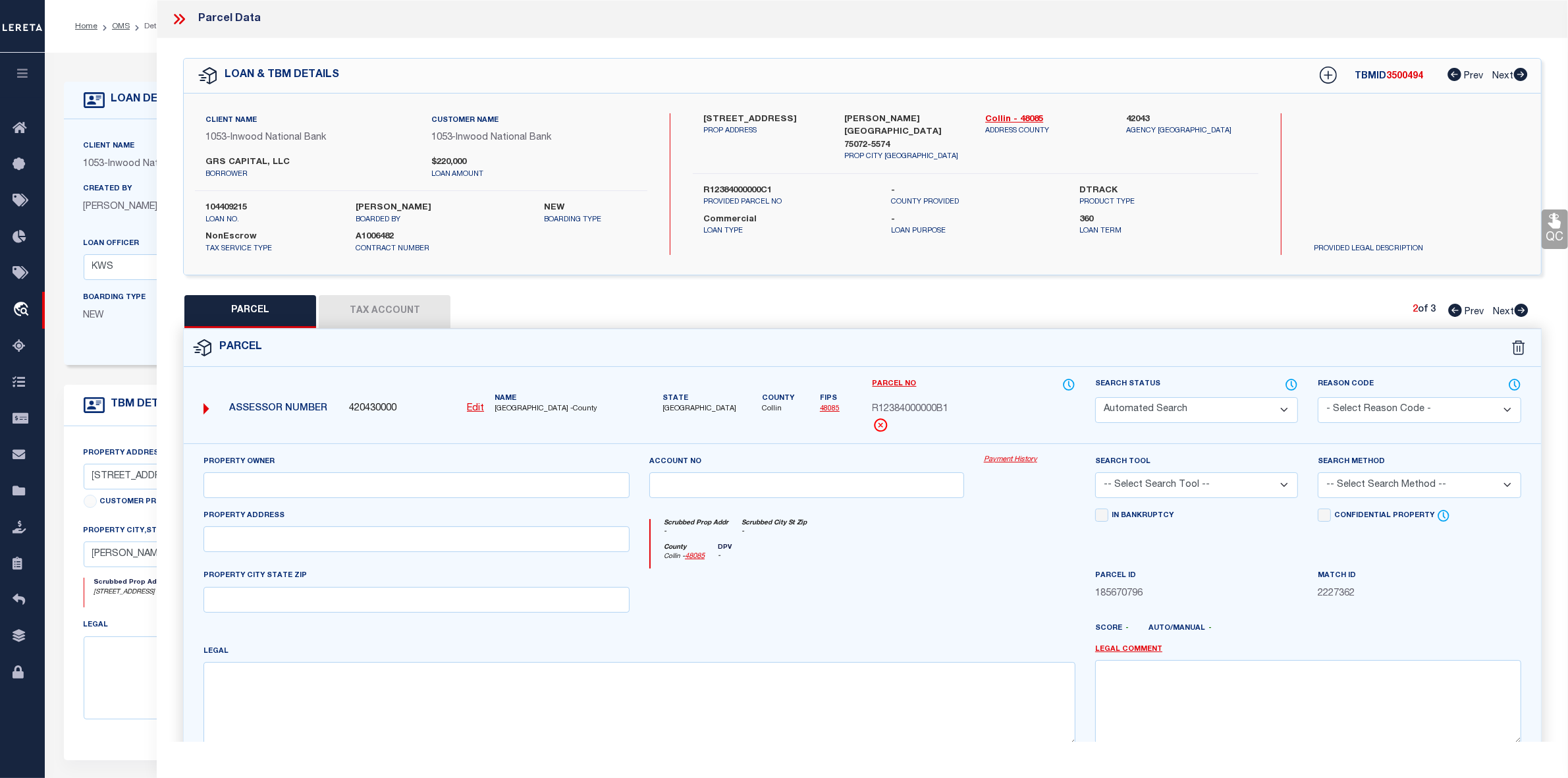
type textarea "Parcel not needed"
click at [1519, 308] on icon at bounding box center [1521, 310] width 14 height 13
select select "AS"
select select
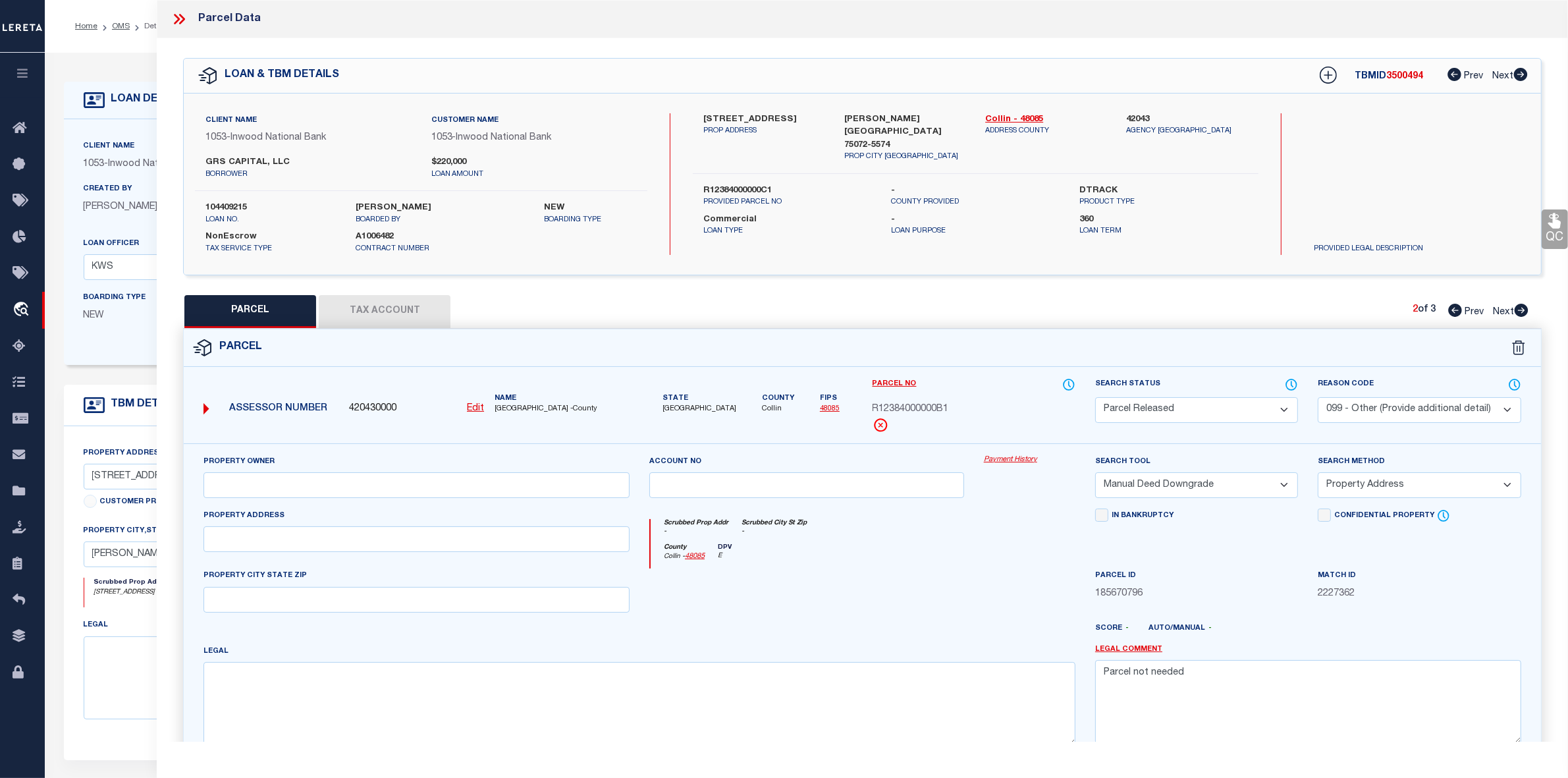
select select
checkbox input "false"
select select "PA"
select select "MDD"
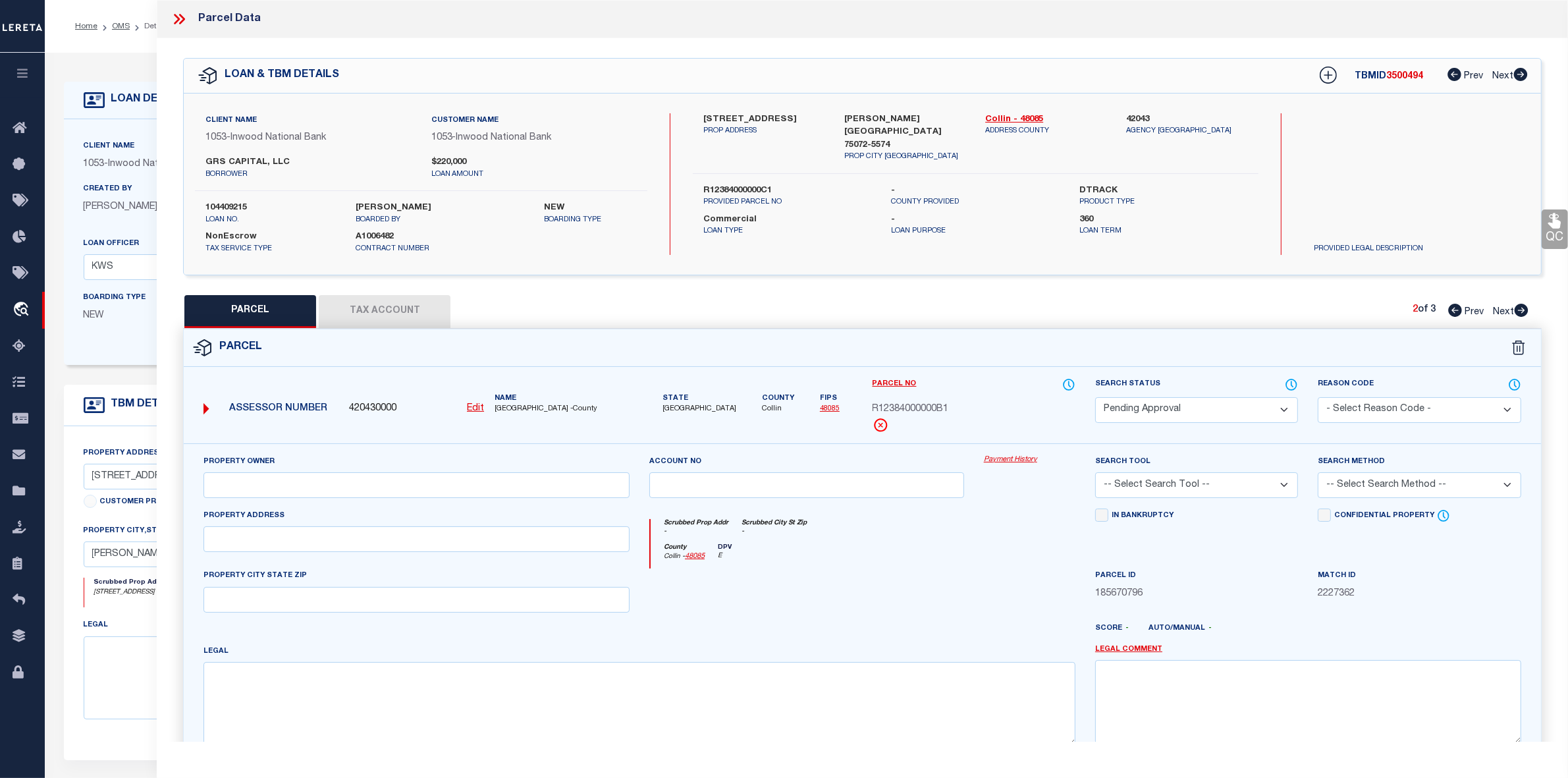
select select "ADD"
checkbox input "false"
click at [1111, 419] on select "Automated Search Bad Parcel Complete Duplicate Parcel High Dollar Reporting In …" at bounding box center [1196, 410] width 203 height 26
select select "PR"
click at [1095, 398] on select "Automated Search Bad Parcel Complete Duplicate Parcel High Dollar Reporting In …" at bounding box center [1196, 410] width 203 height 26
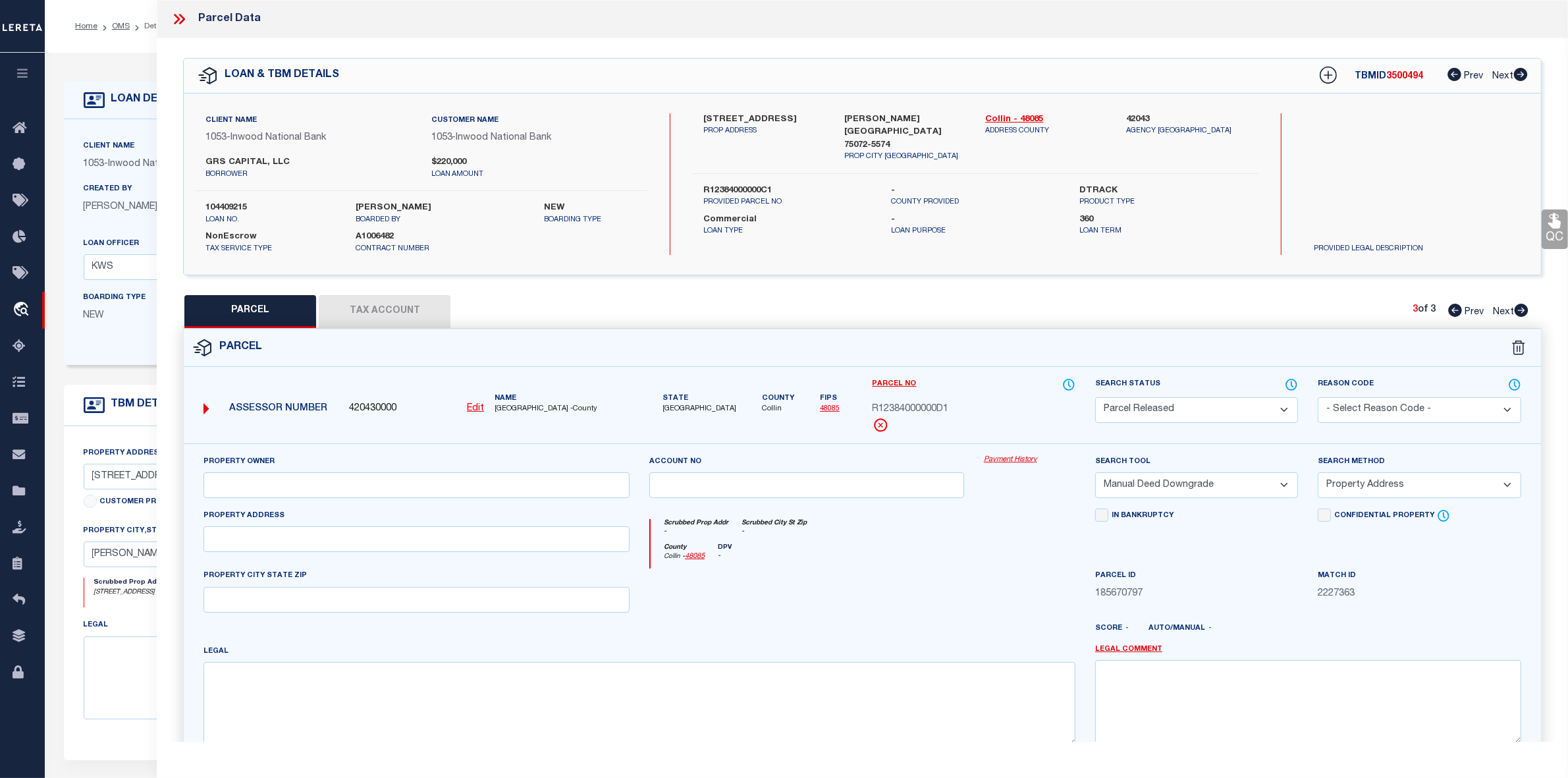
click at [1352, 410] on select "- Select Reason Code - 099 - Other (Provide additional detail) ACT - Agency Cha…" at bounding box center [1420, 410] width 203 height 26
select select "099"
click at [1318, 398] on select "- Select Reason Code - 099 - Other (Provide additional detail) ACT - Agency Cha…" at bounding box center [1420, 410] width 203 height 26
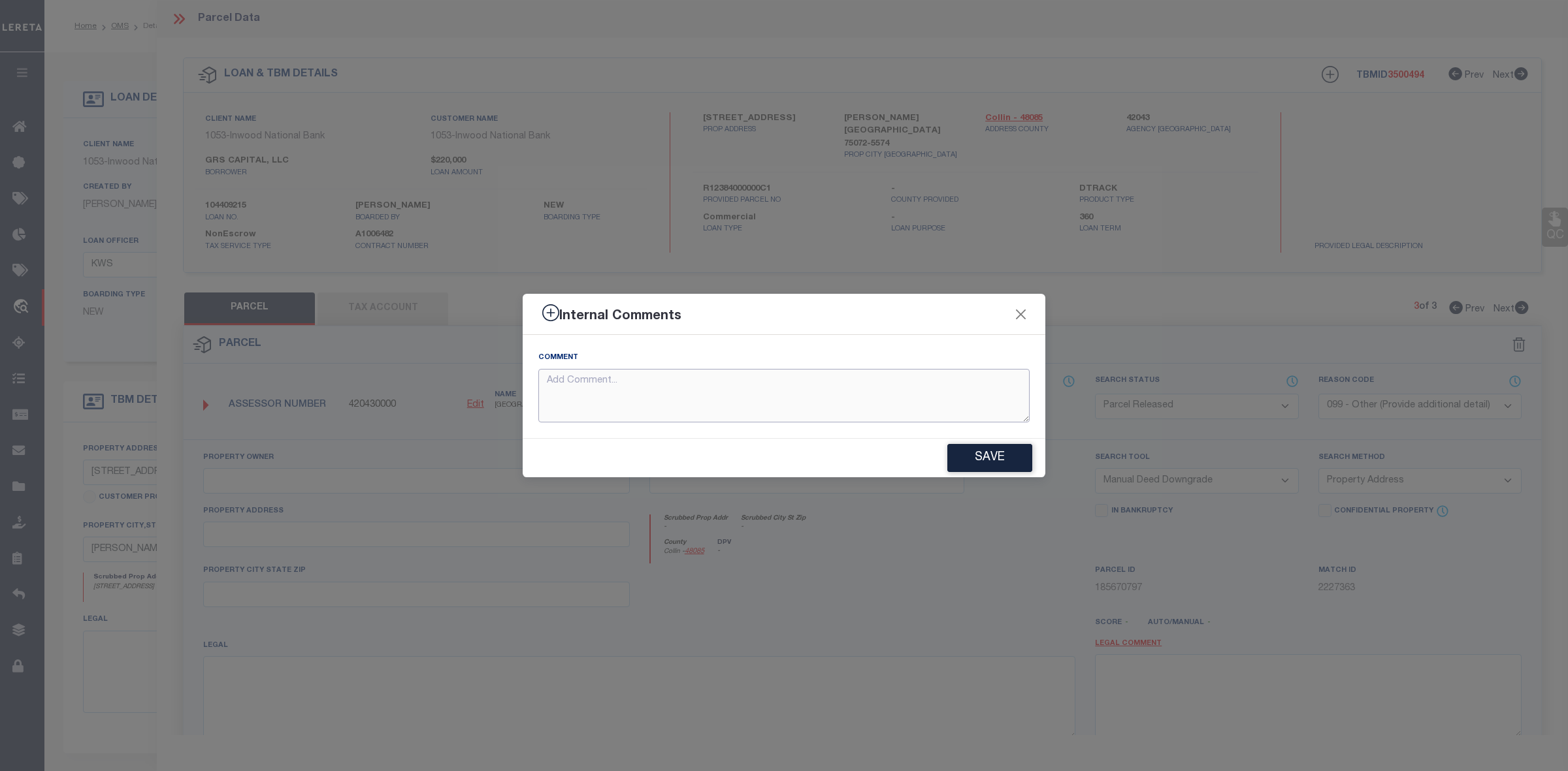
click at [839, 389] on textarea at bounding box center [783, 396] width 491 height 54
type textarea "Parcel not needed"
click at [967, 456] on button "Save" at bounding box center [990, 457] width 85 height 28
type textarea "Parcel not needed"
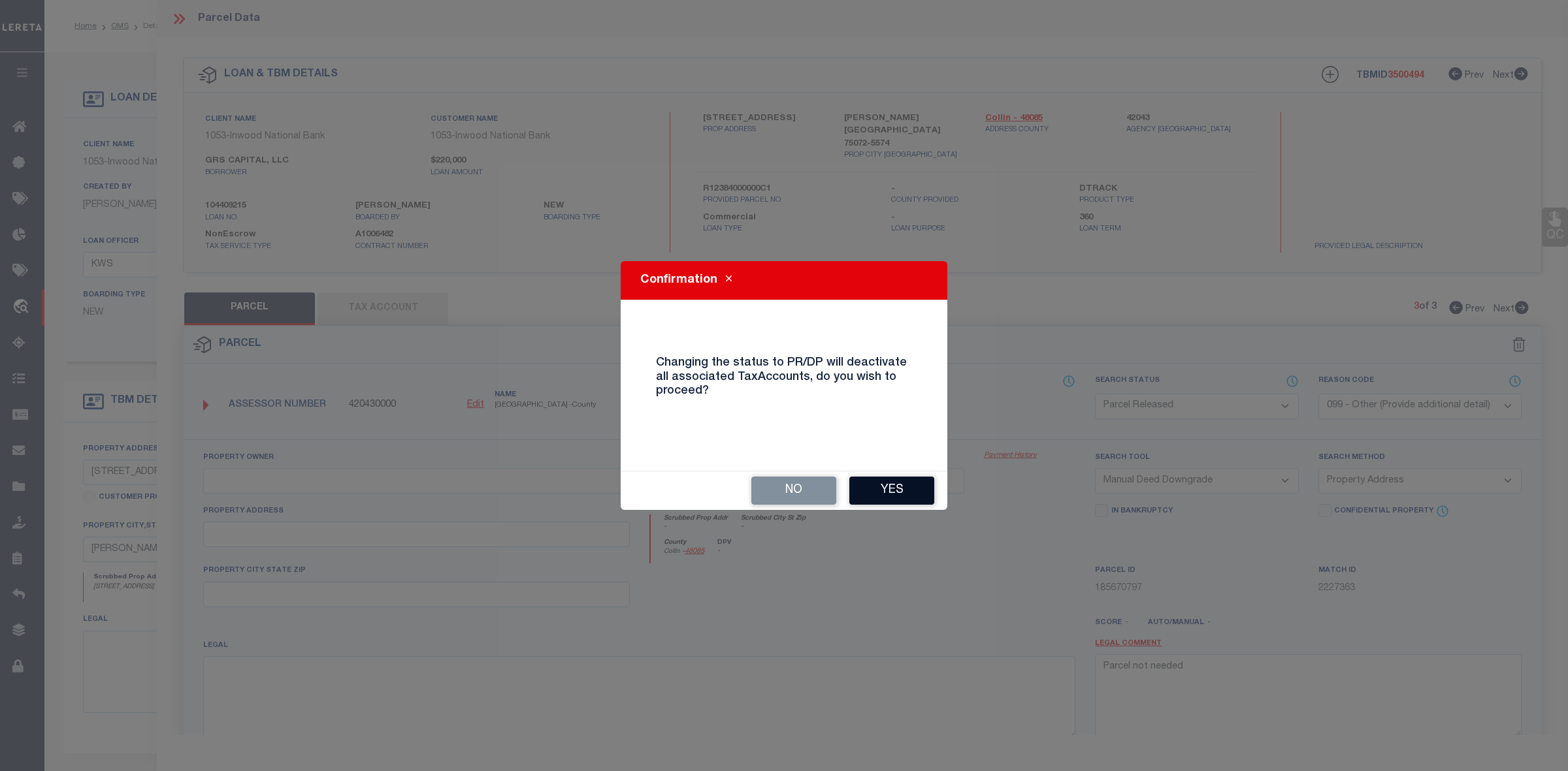
click at [876, 486] on button "Yes" at bounding box center [891, 490] width 85 height 28
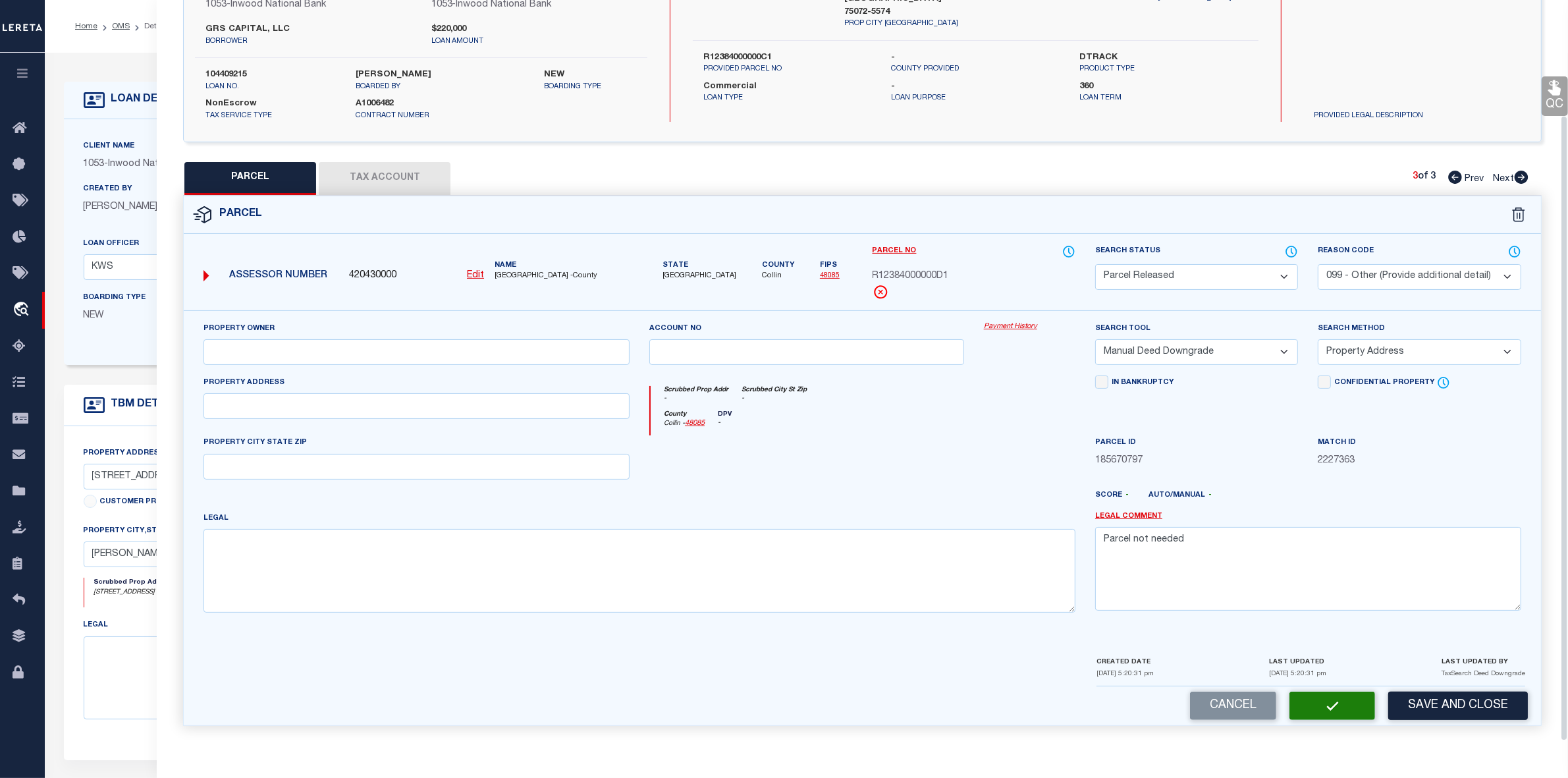
select select "AS"
select select
checkbox input "false"
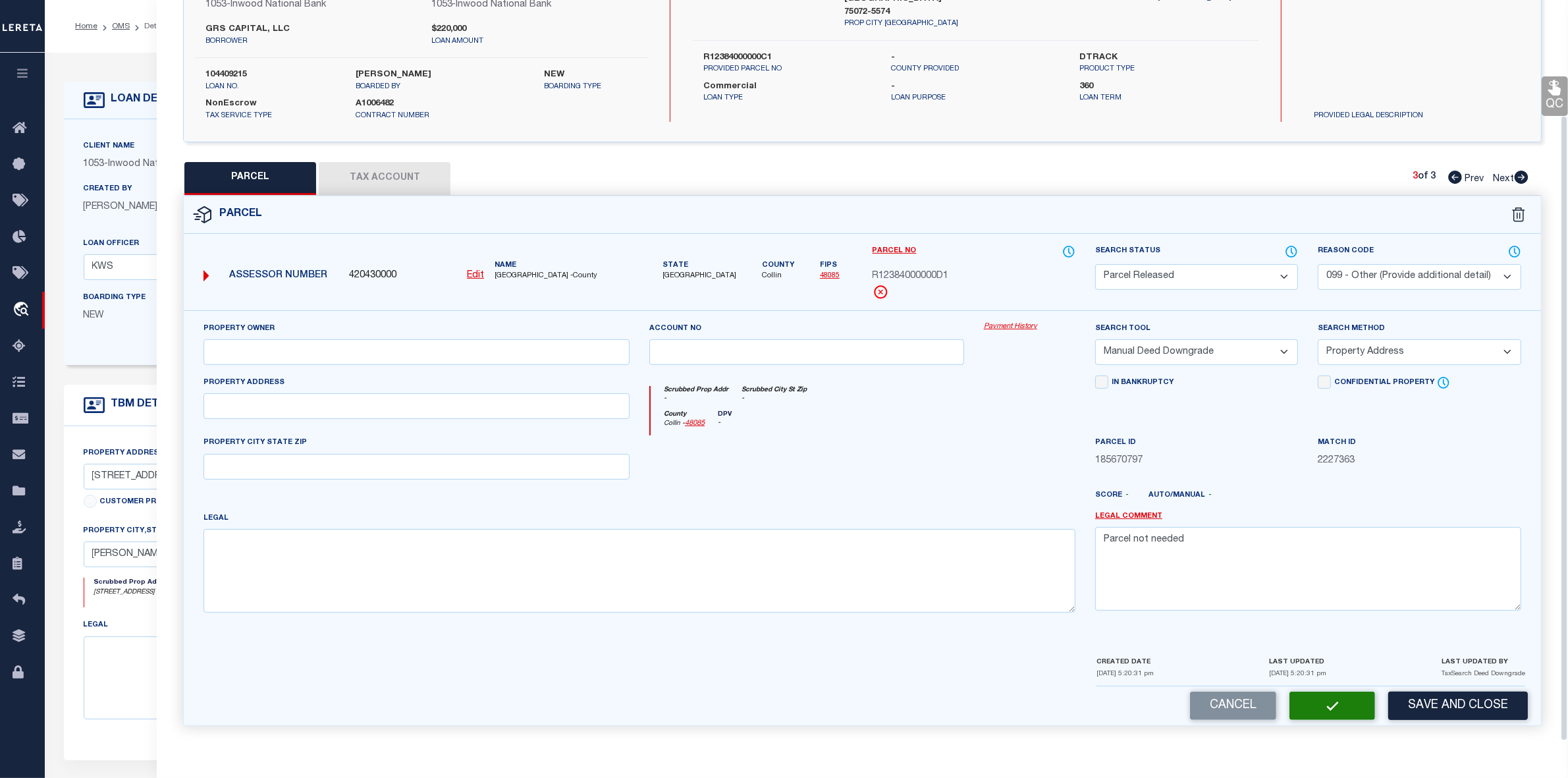
checkbox input "false"
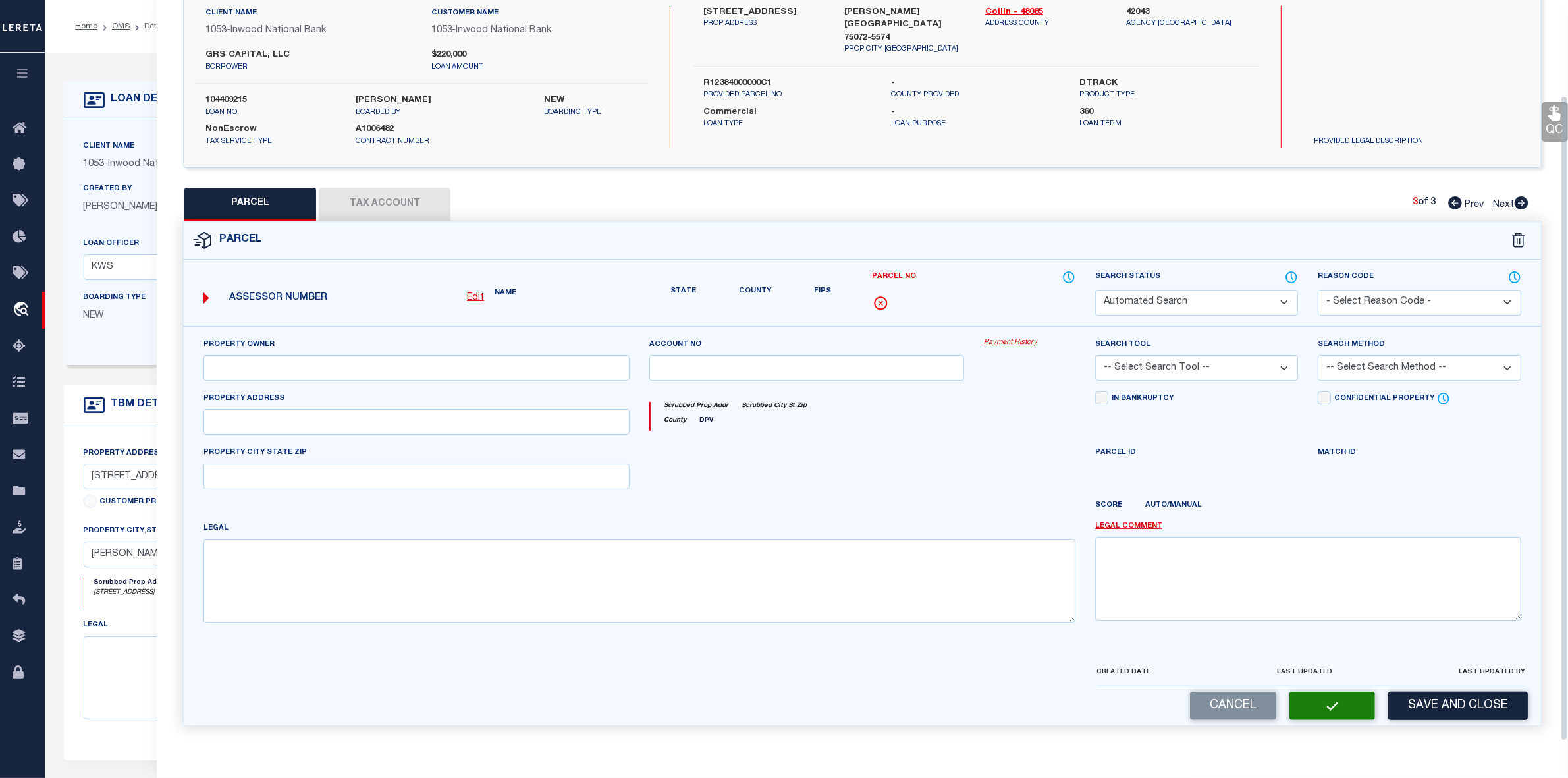
select select "PR"
select select "099"
select select "MDD"
select select "ADD"
type textarea "Parcel not needed"
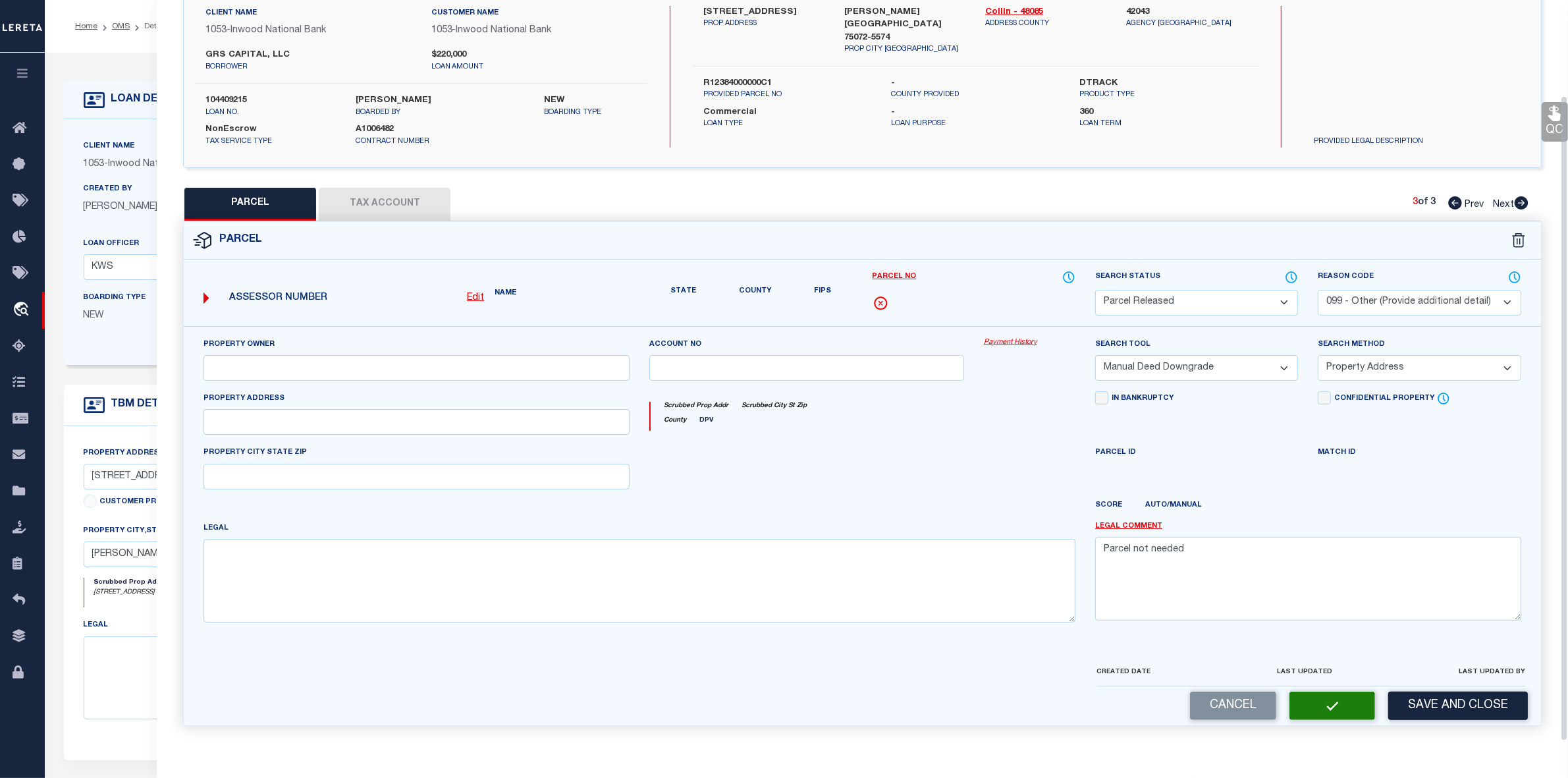
scroll to position [136, 0]
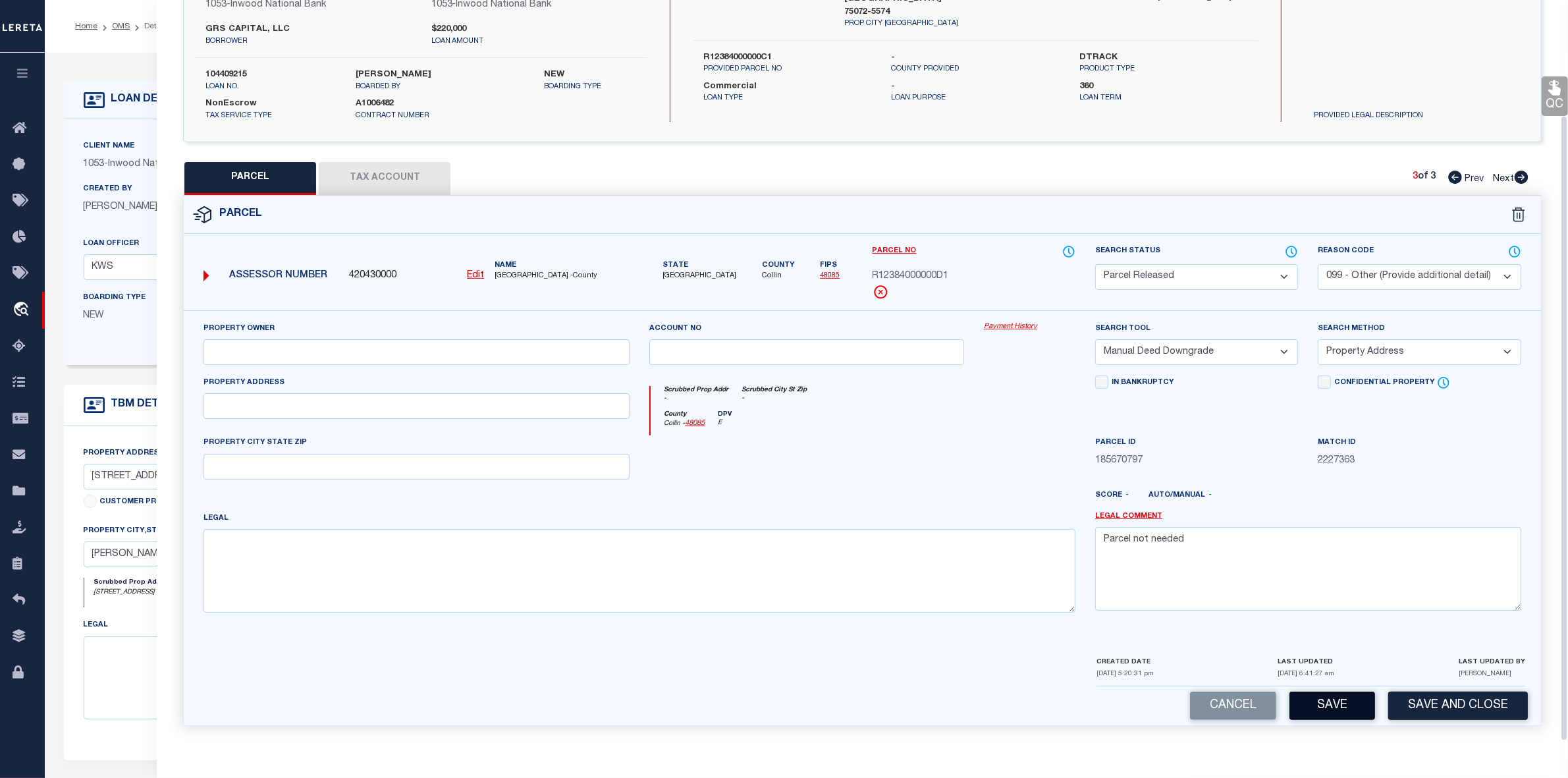
click at [1335, 709] on button "Save" at bounding box center [1332, 705] width 85 height 28
select select "AS"
select select
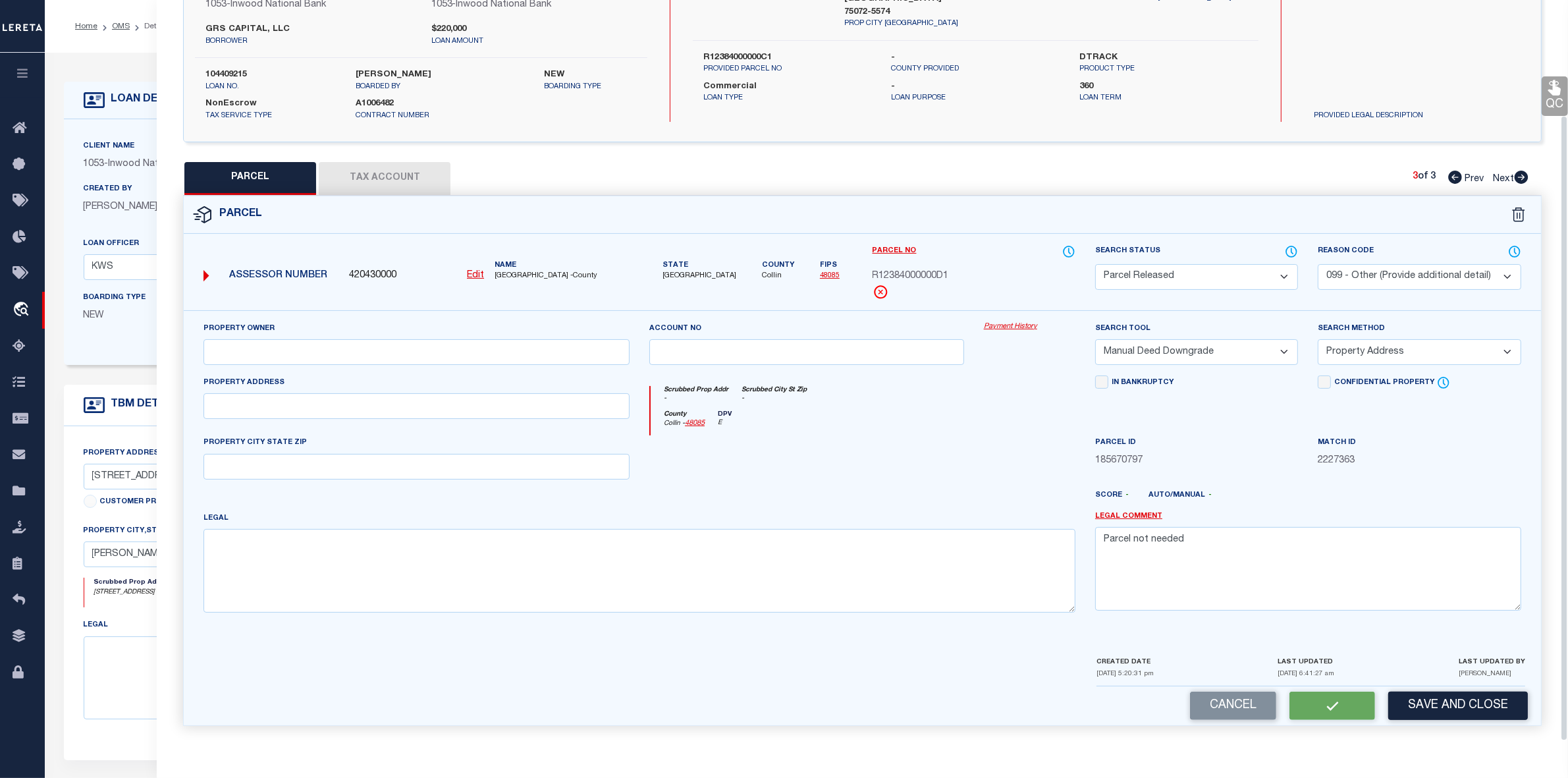
checkbox input "false"
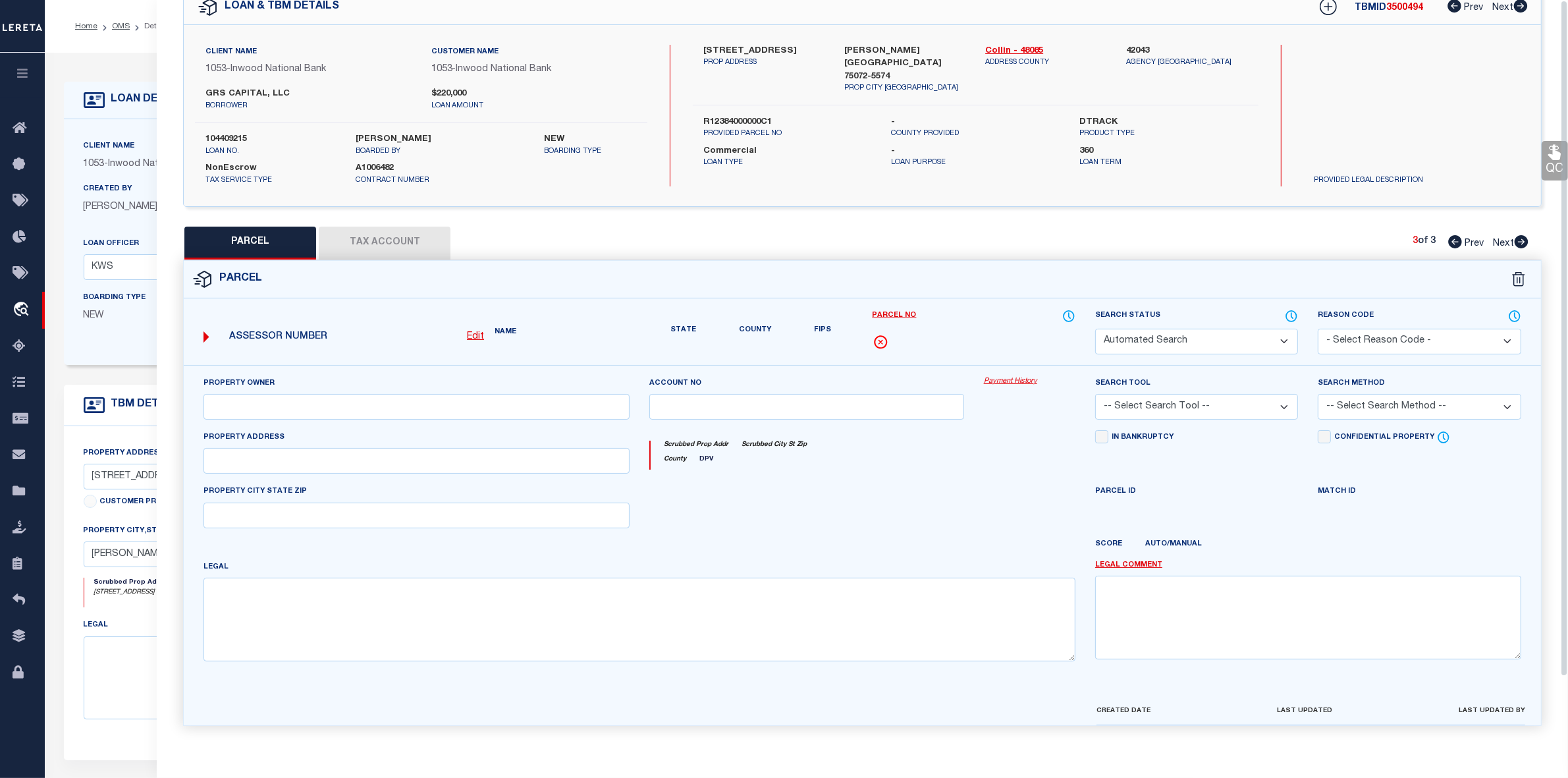
scroll to position [0, 0]
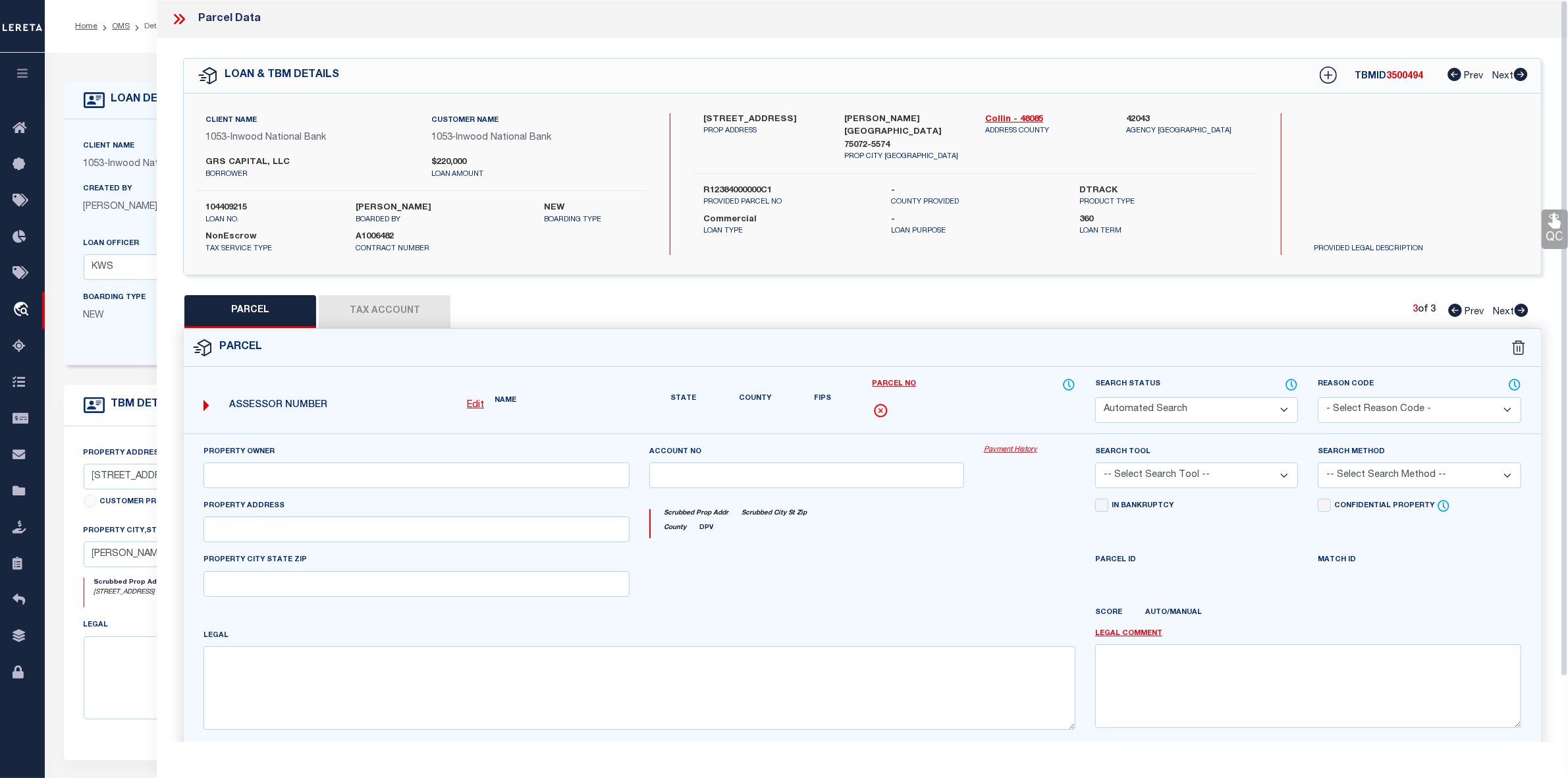
select select "PR"
select select "099"
select select "MDD"
select select "ADD"
type textarea "Parcel not needed"
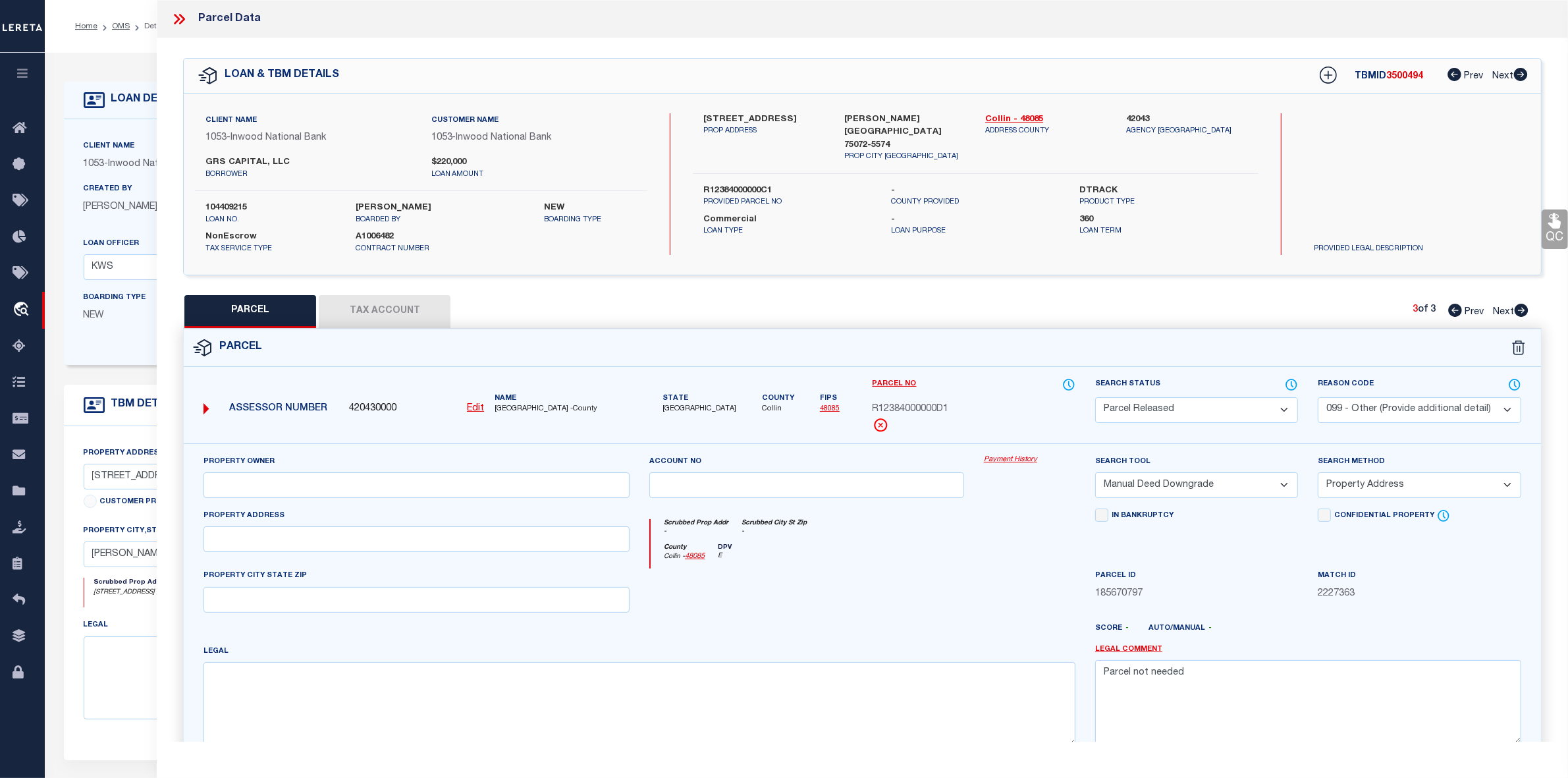
click at [1452, 310] on icon at bounding box center [1455, 310] width 14 height 13
select select "AS"
select select
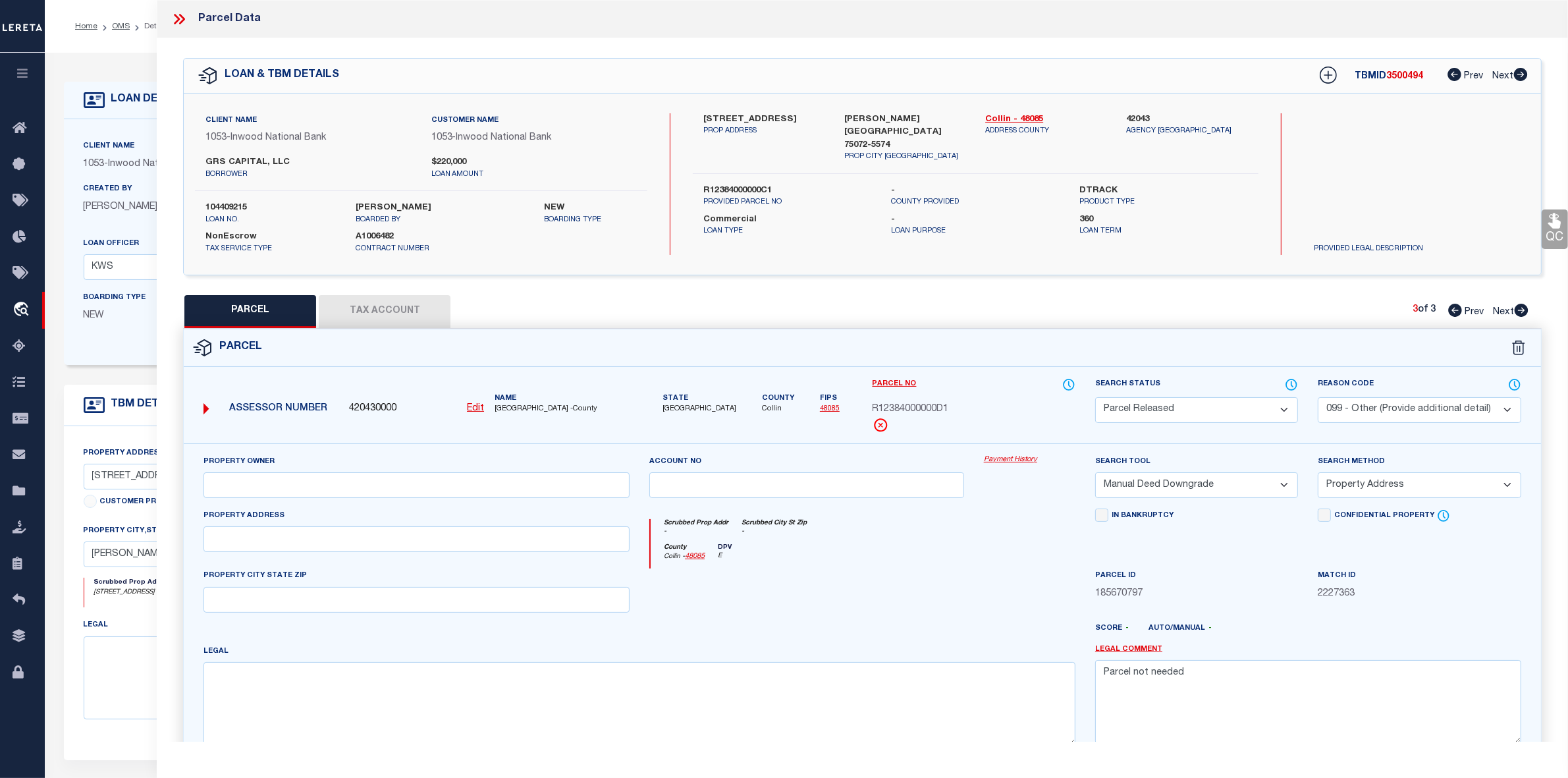
checkbox input "false"
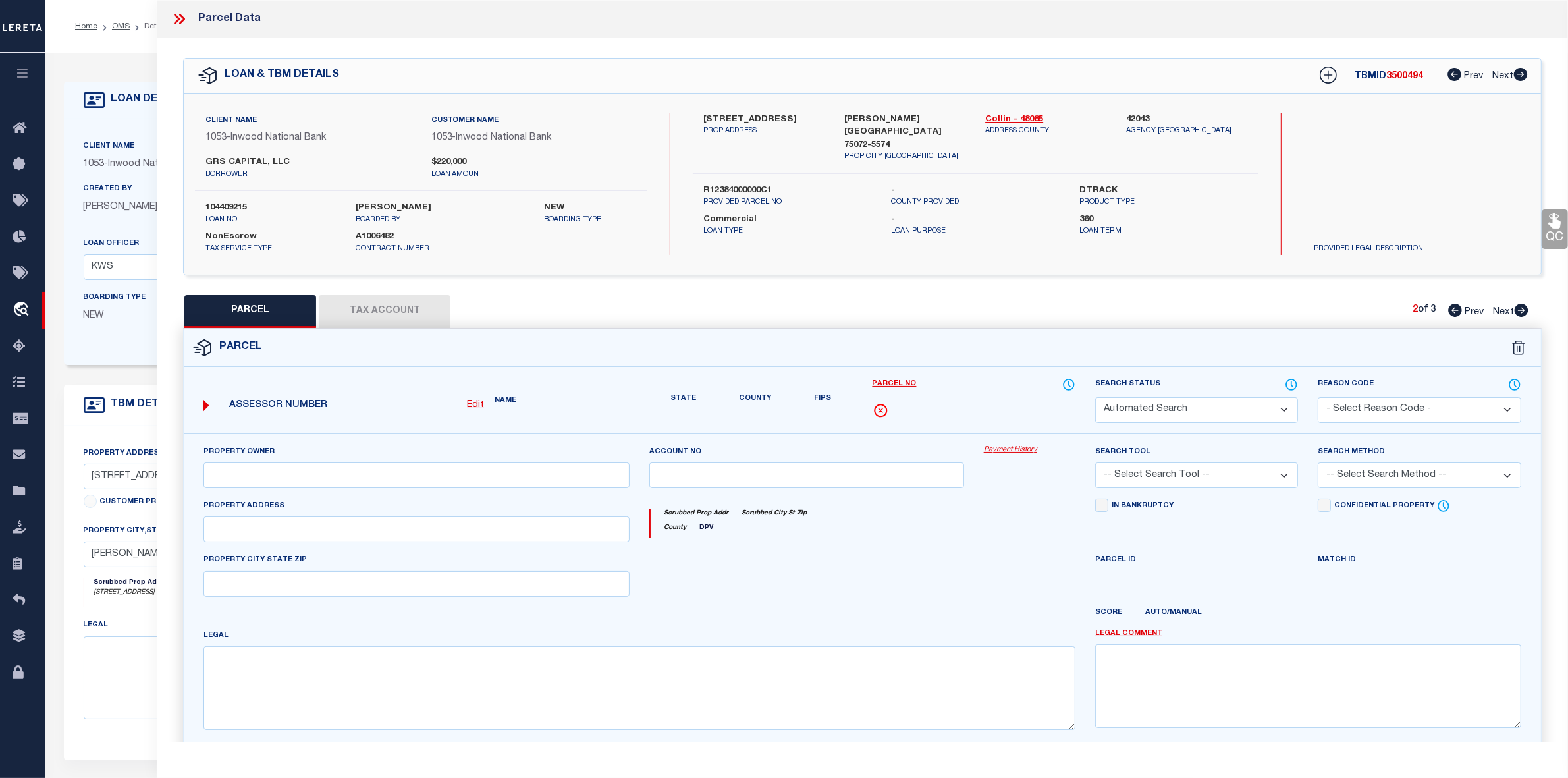
select select "PR"
select select "099"
select select "MDD"
select select "ADD"
type textarea "Parcel not needed"
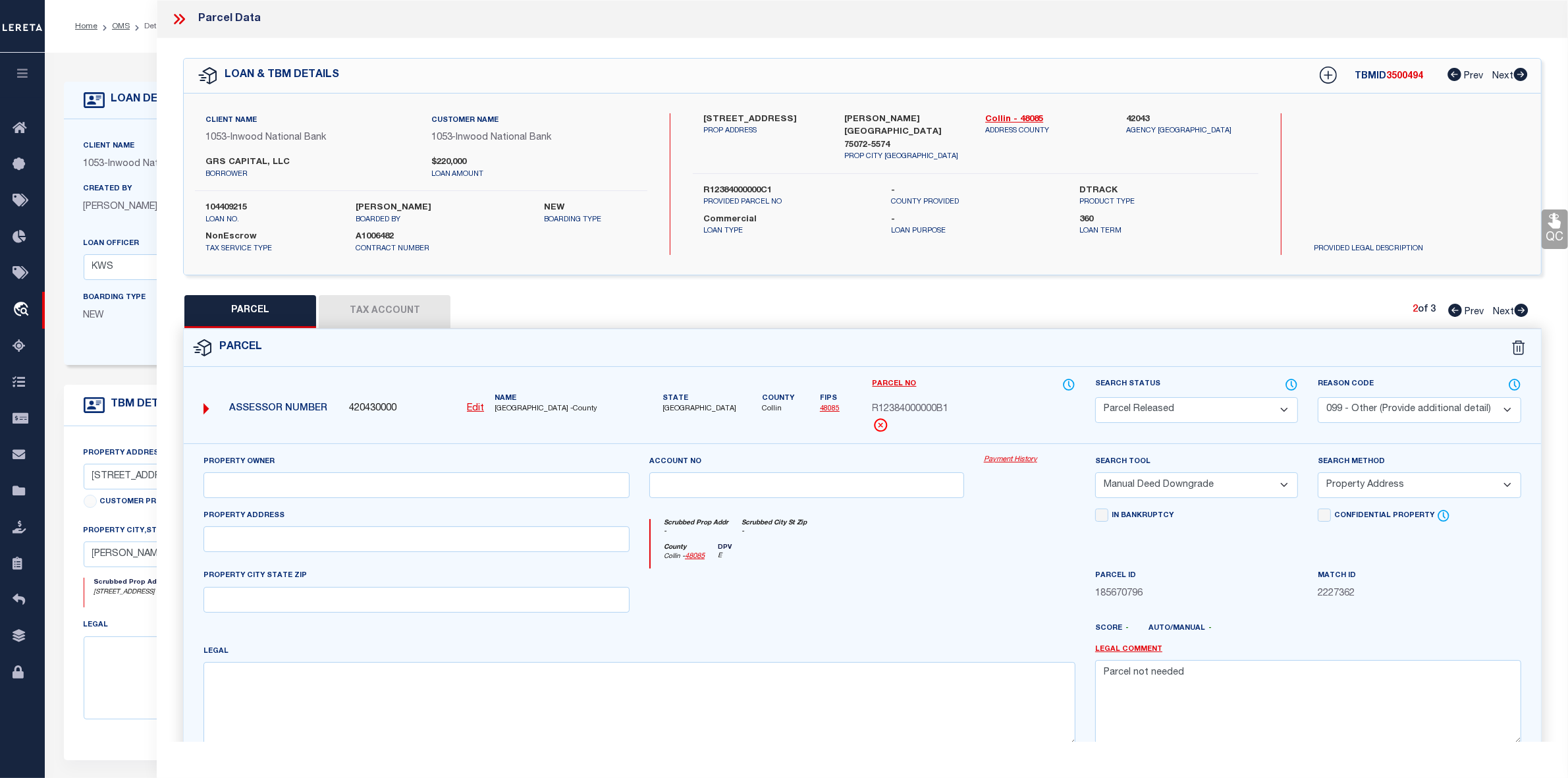
click at [1452, 310] on icon at bounding box center [1455, 310] width 14 height 13
select select "AS"
select select
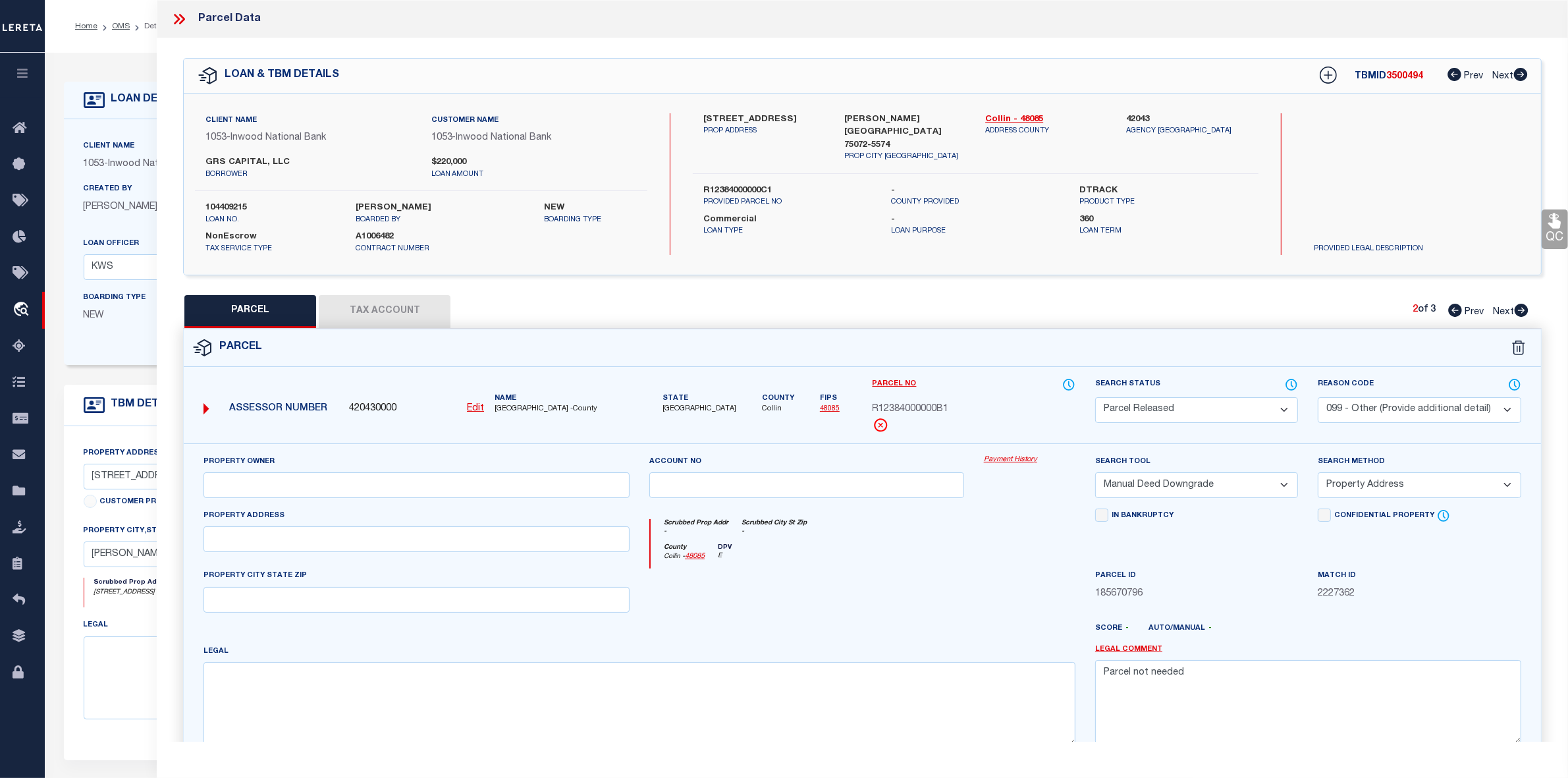
checkbox input "false"
select select "QC"
type input "GRS CAPITAL LLC"
select select "AGW"
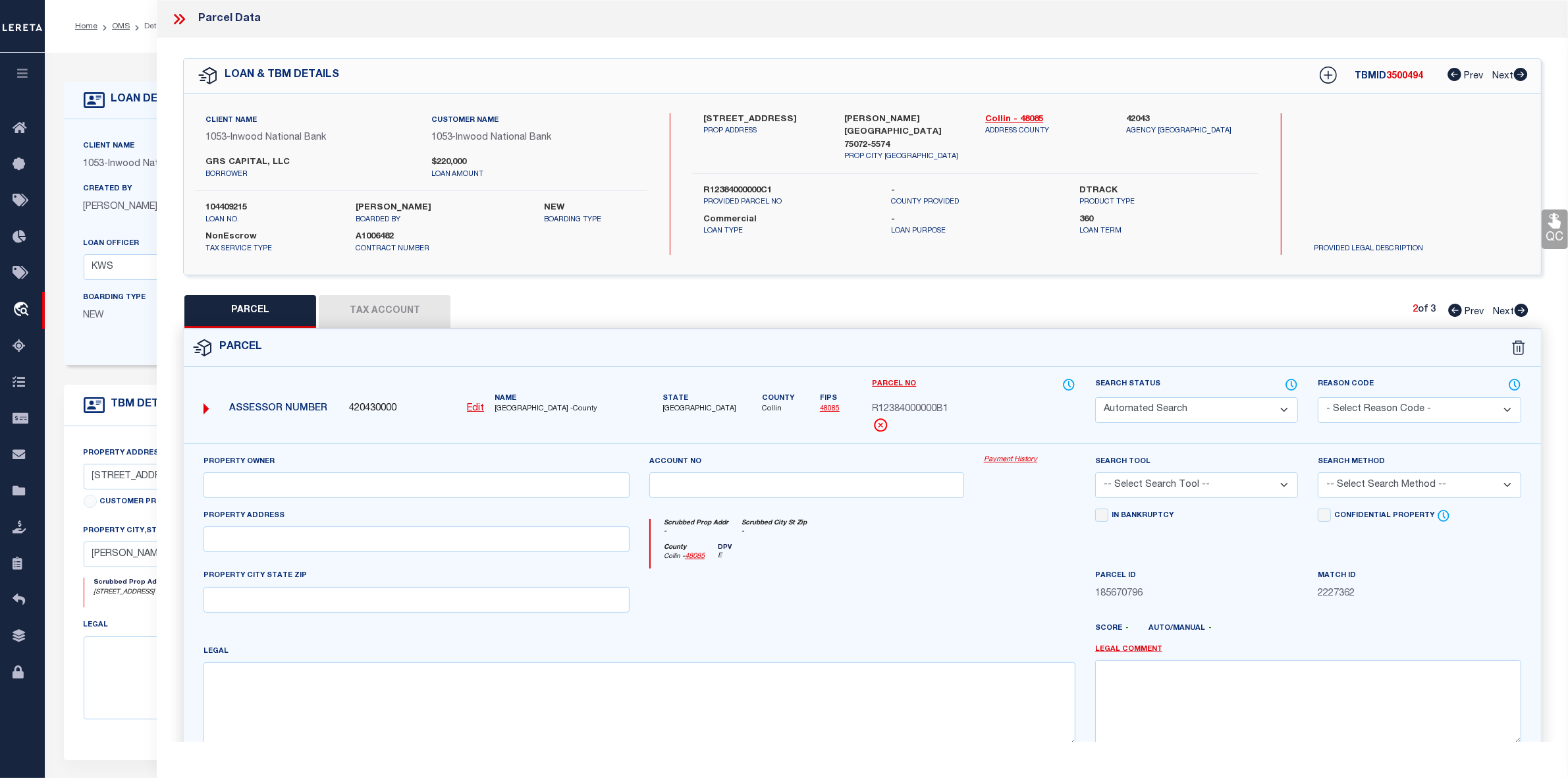
select select "LEG"
type input "[STREET_ADDRESS]"
type input "[PERSON_NAME][GEOGRAPHIC_DATA]"
type textarea "ADRIATICA VILLAGE WEST CONDOMINIUMS (CMC), UNIT C, 12.05 % CMN INT; * AMENDED *"
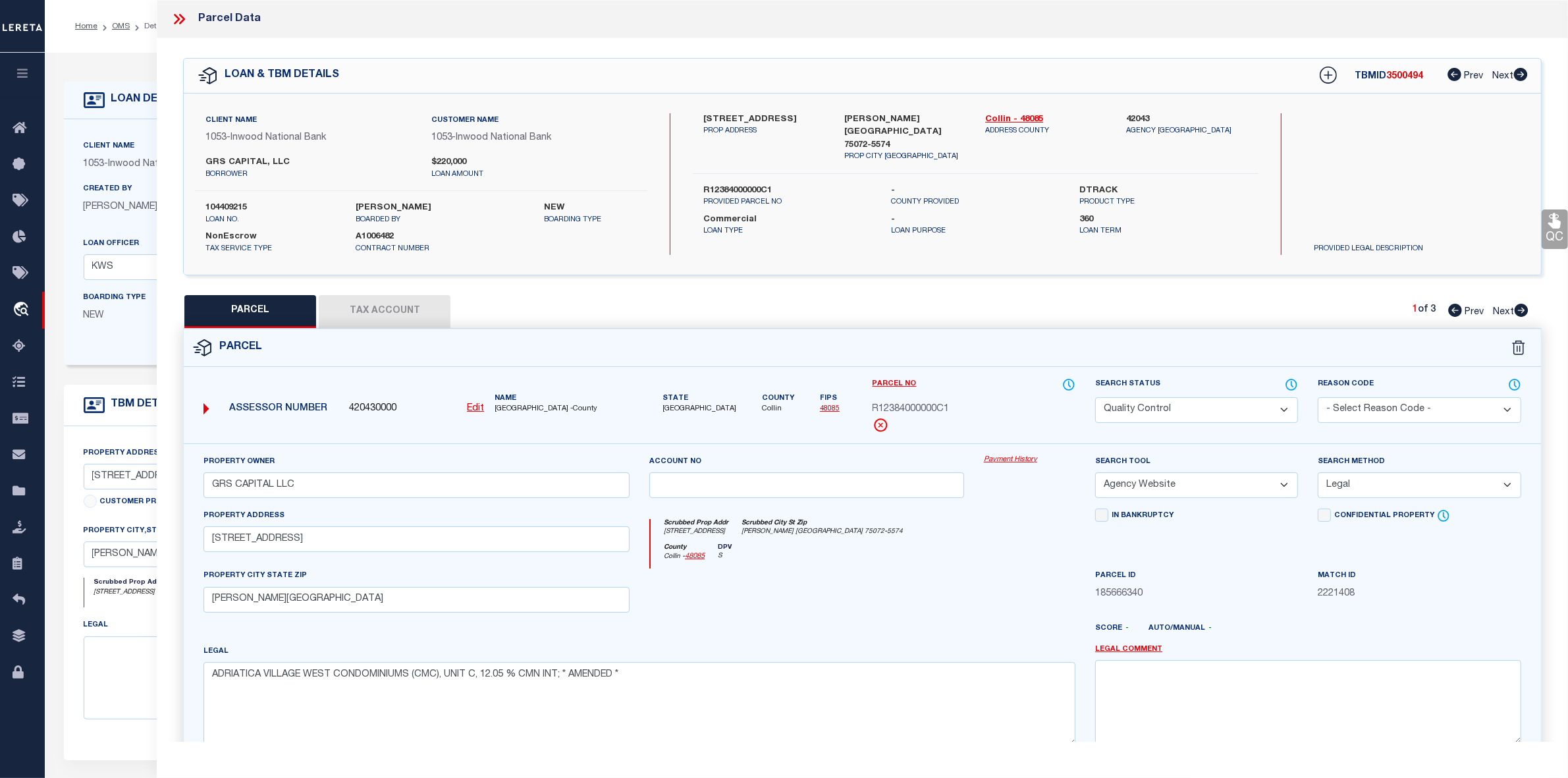
click at [1452, 310] on icon at bounding box center [1455, 310] width 14 height 13
click at [1400, 79] on span "3500494" at bounding box center [1404, 76] width 37 height 9
copy span "3500494"
click at [183, 15] on icon at bounding box center [179, 19] width 17 height 17
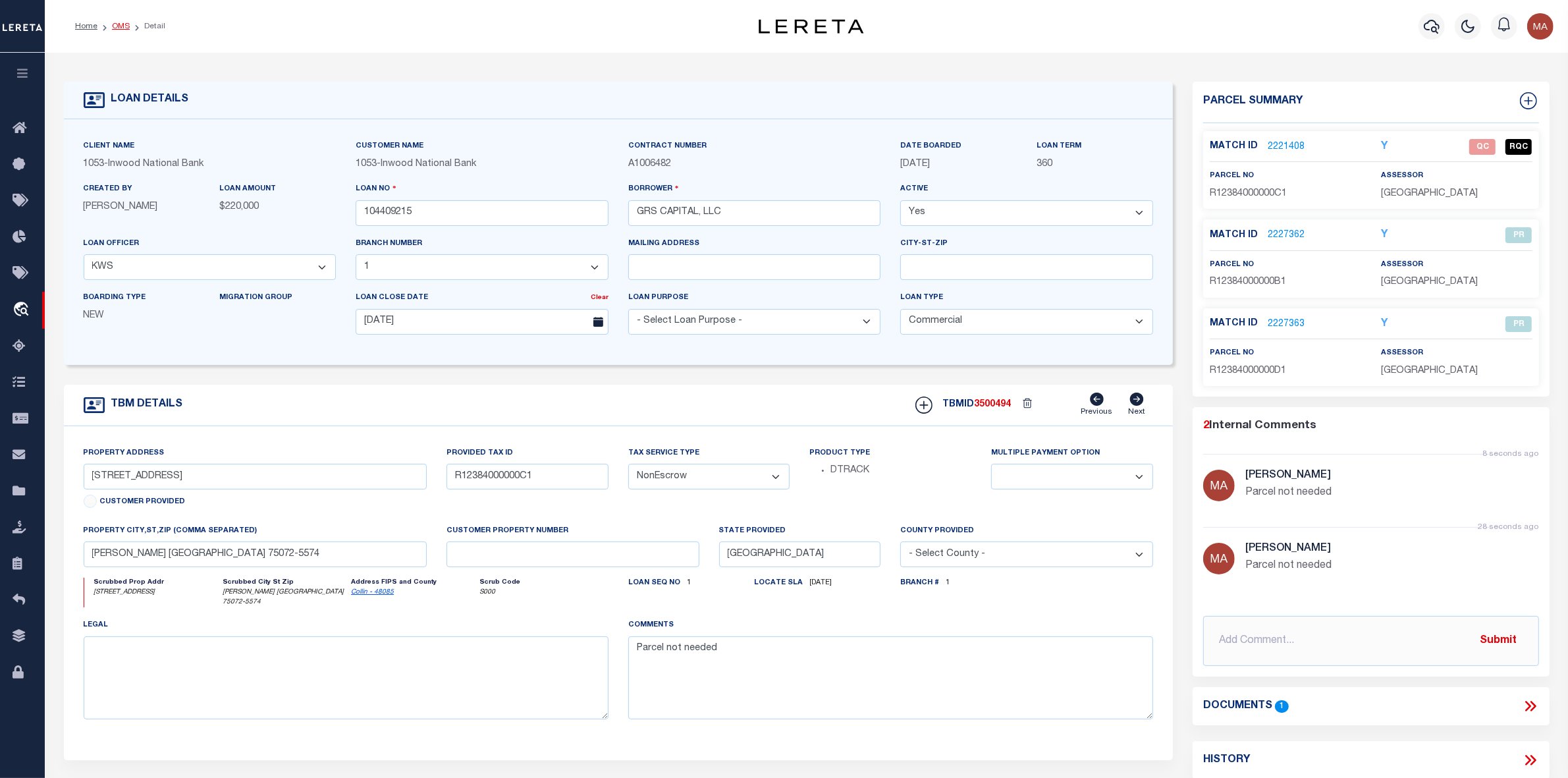
click at [123, 28] on link "OMS" at bounding box center [120, 26] width 18 height 8
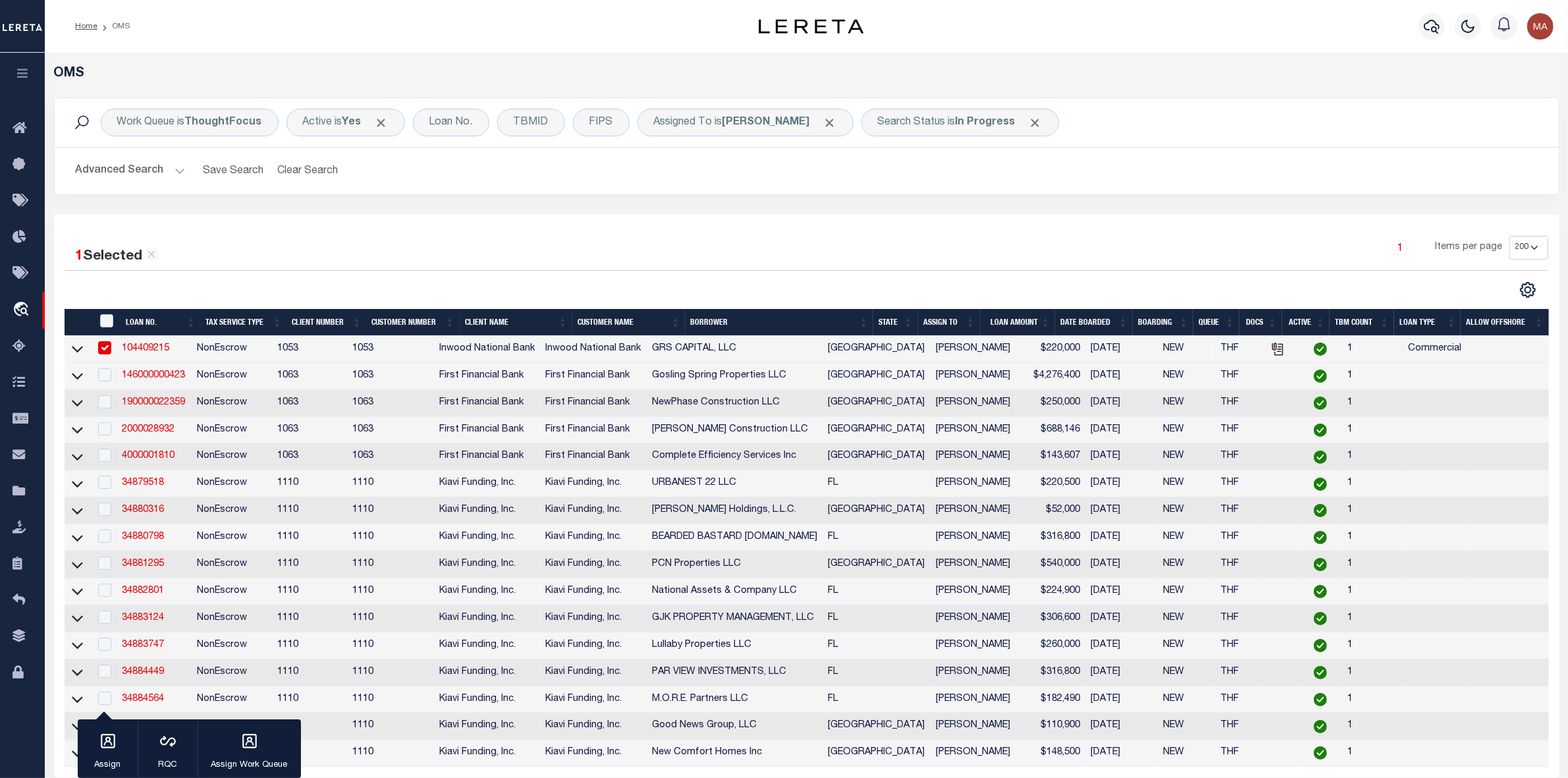
click at [159, 483] on td "34879518" at bounding box center [154, 484] width 75 height 27
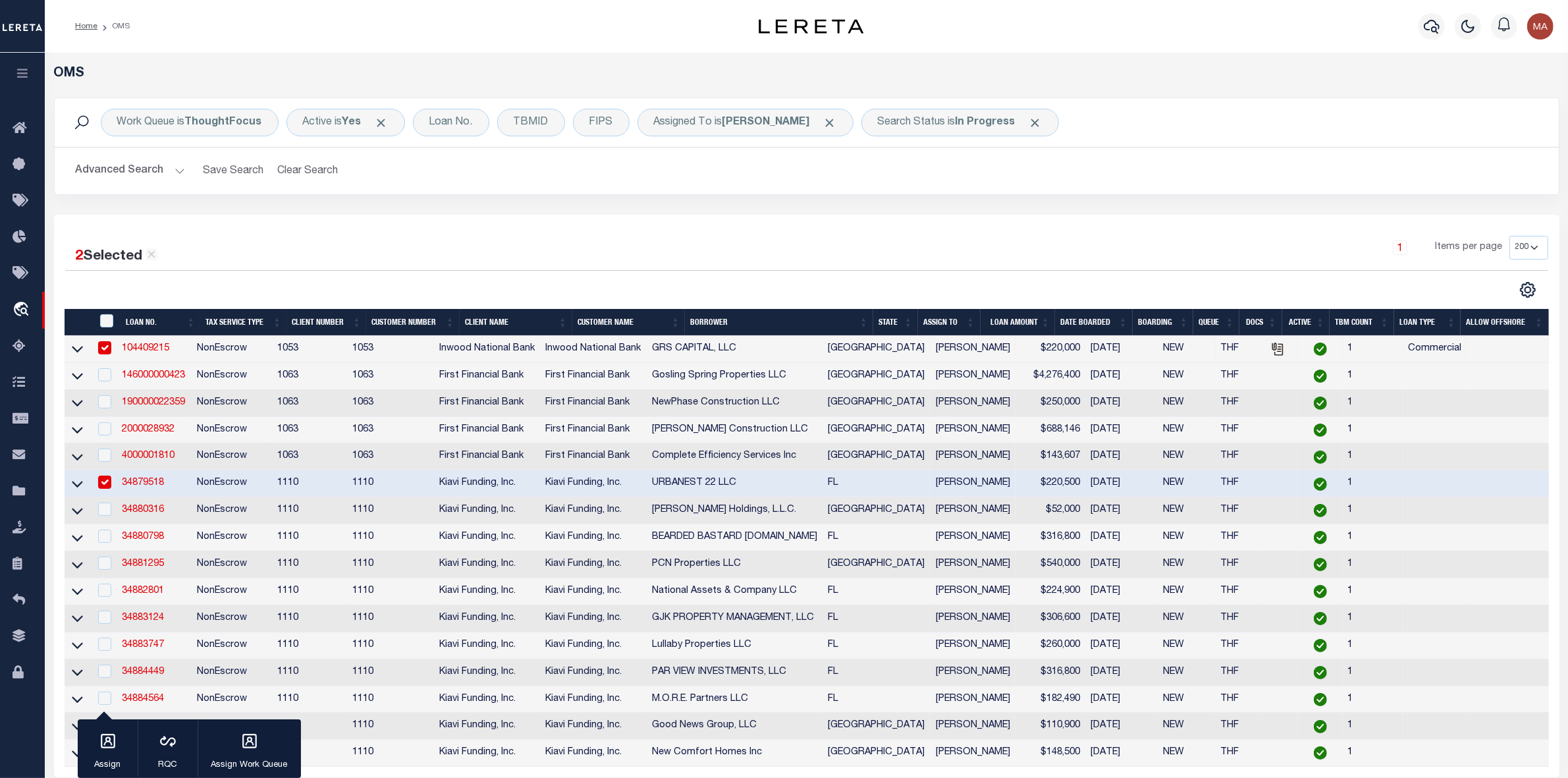
click at [148, 481] on td "34879518" at bounding box center [154, 484] width 75 height 27
checkbox input "false"
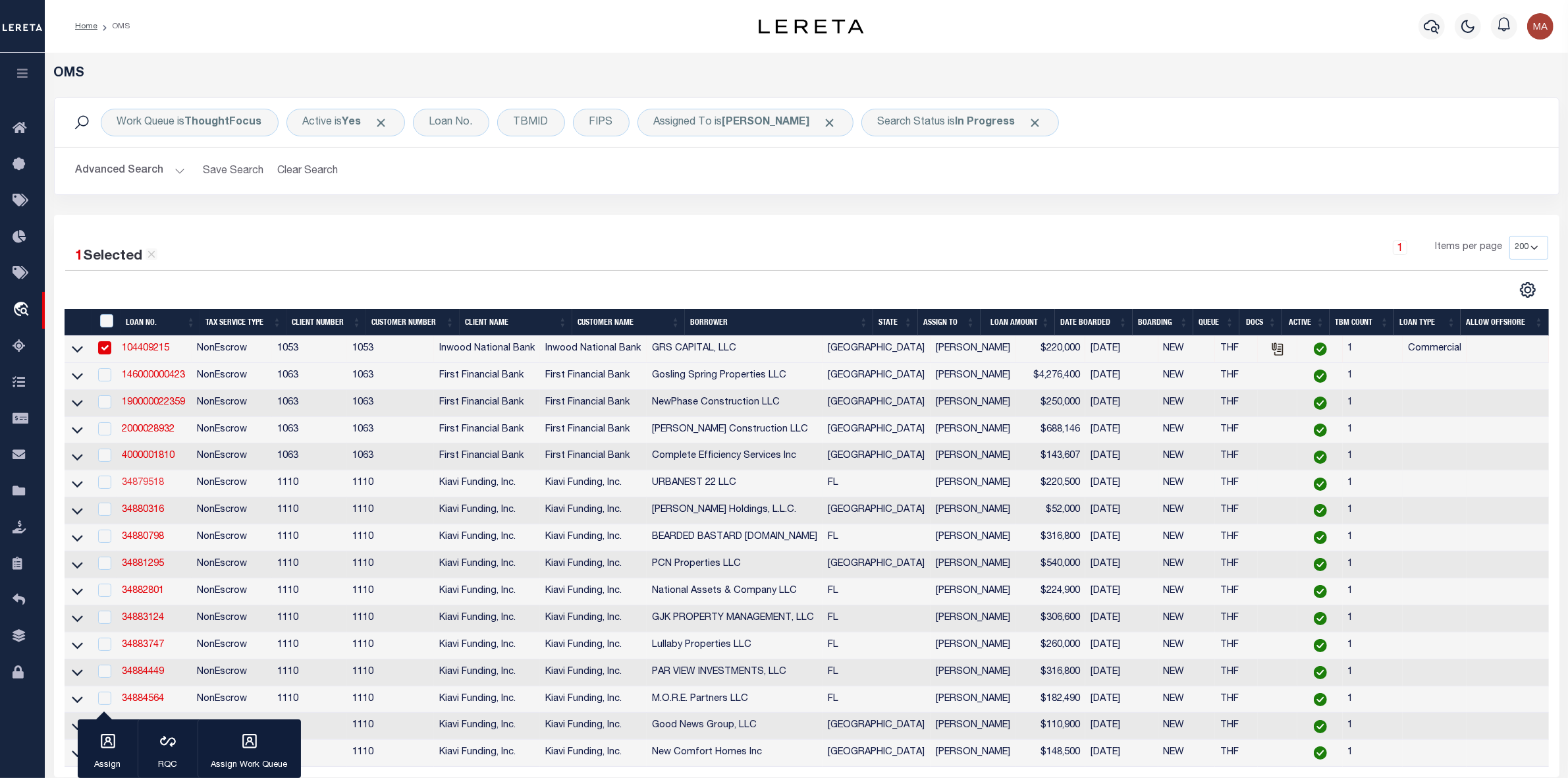
click at [149, 488] on link "34879518" at bounding box center [142, 483] width 42 height 9
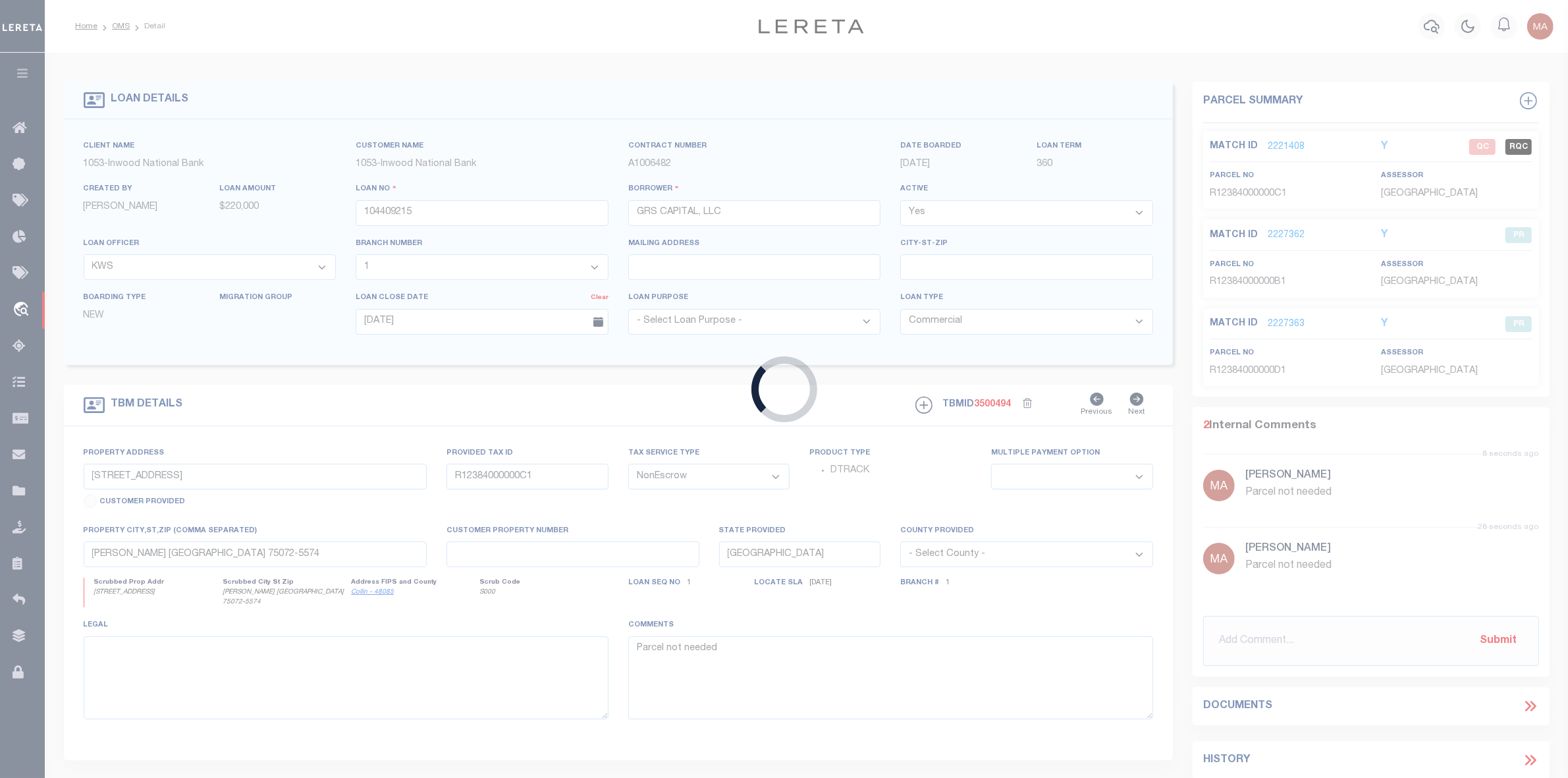
type input "34879518"
type input "URBANEST 22 LLC"
select select
select select "100"
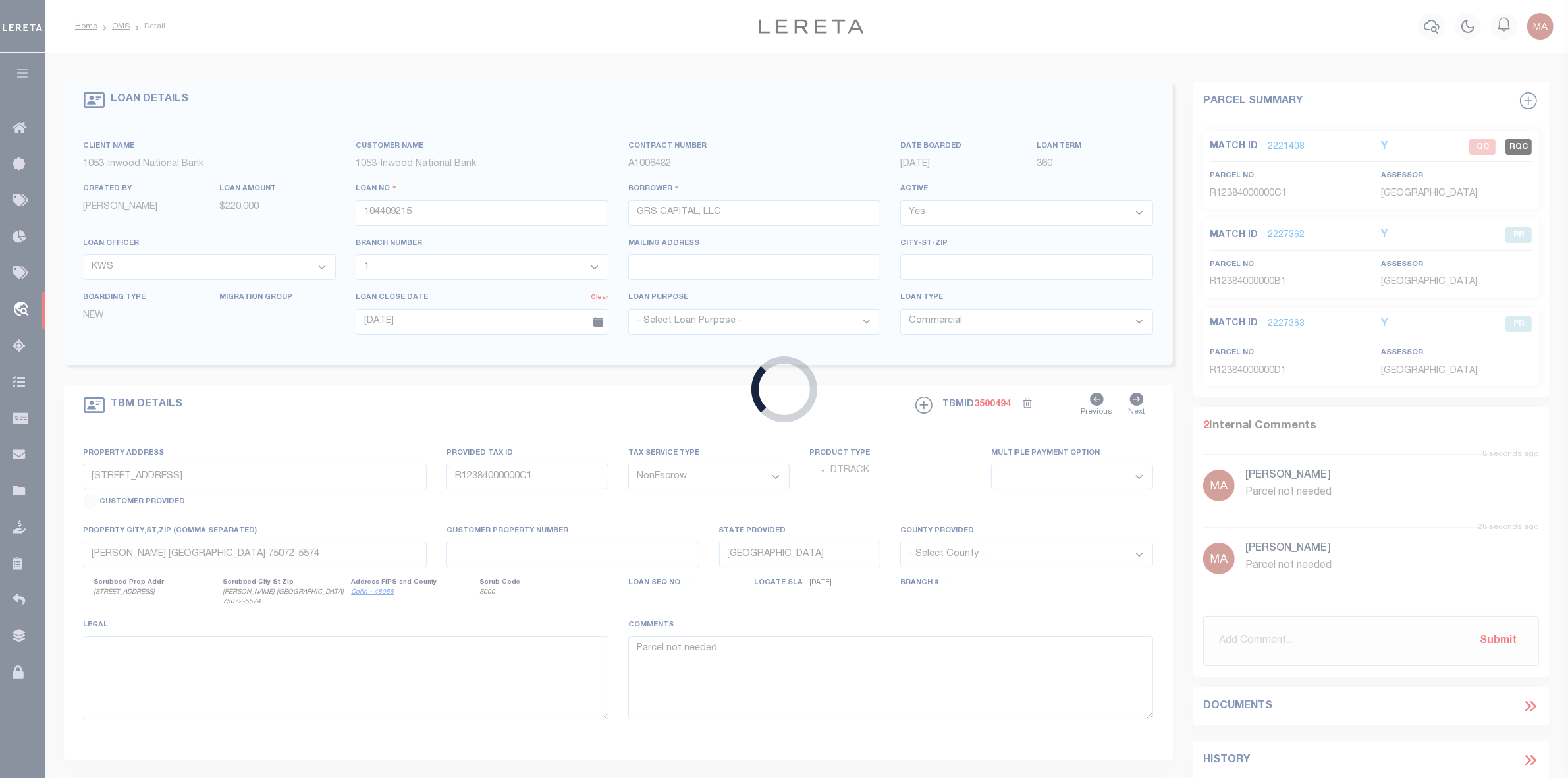
select select
select select "8518"
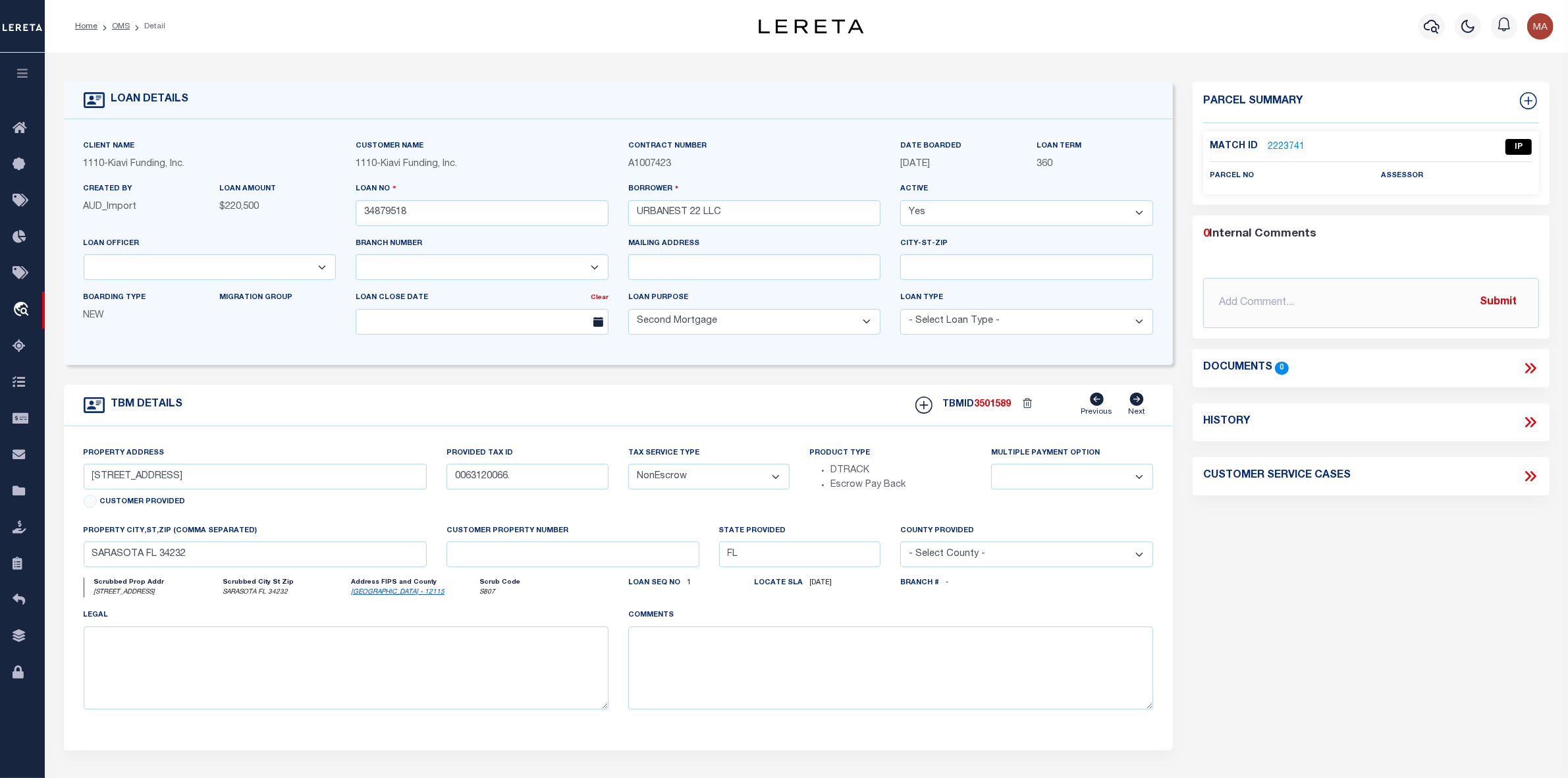
click at [1286, 146] on link "2223741" at bounding box center [1286, 148] width 37 height 14
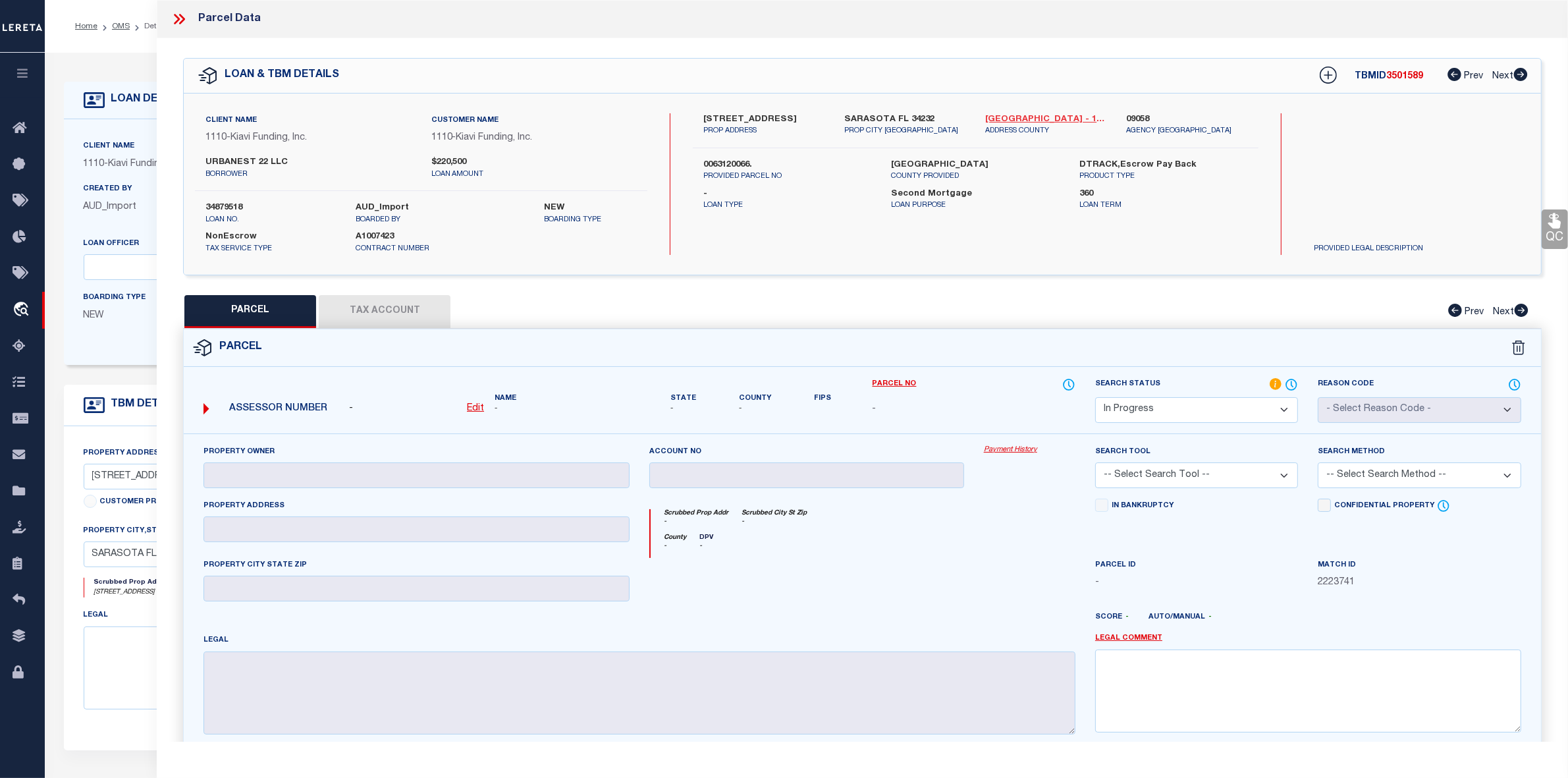
click at [1003, 114] on link "[GEOGRAPHIC_DATA] - 12115" at bounding box center [1045, 119] width 121 height 13
drag, startPoint x: 695, startPoint y: 117, endPoint x: 777, endPoint y: 117, distance: 82.0
click at [777, 117] on div "[STREET_ADDRESS] PROP ADDRESS" at bounding box center [763, 125] width 141 height 24
copy label "[STREET_ADDRESS]"
click at [479, 412] on u "Edit" at bounding box center [476, 408] width 17 height 9
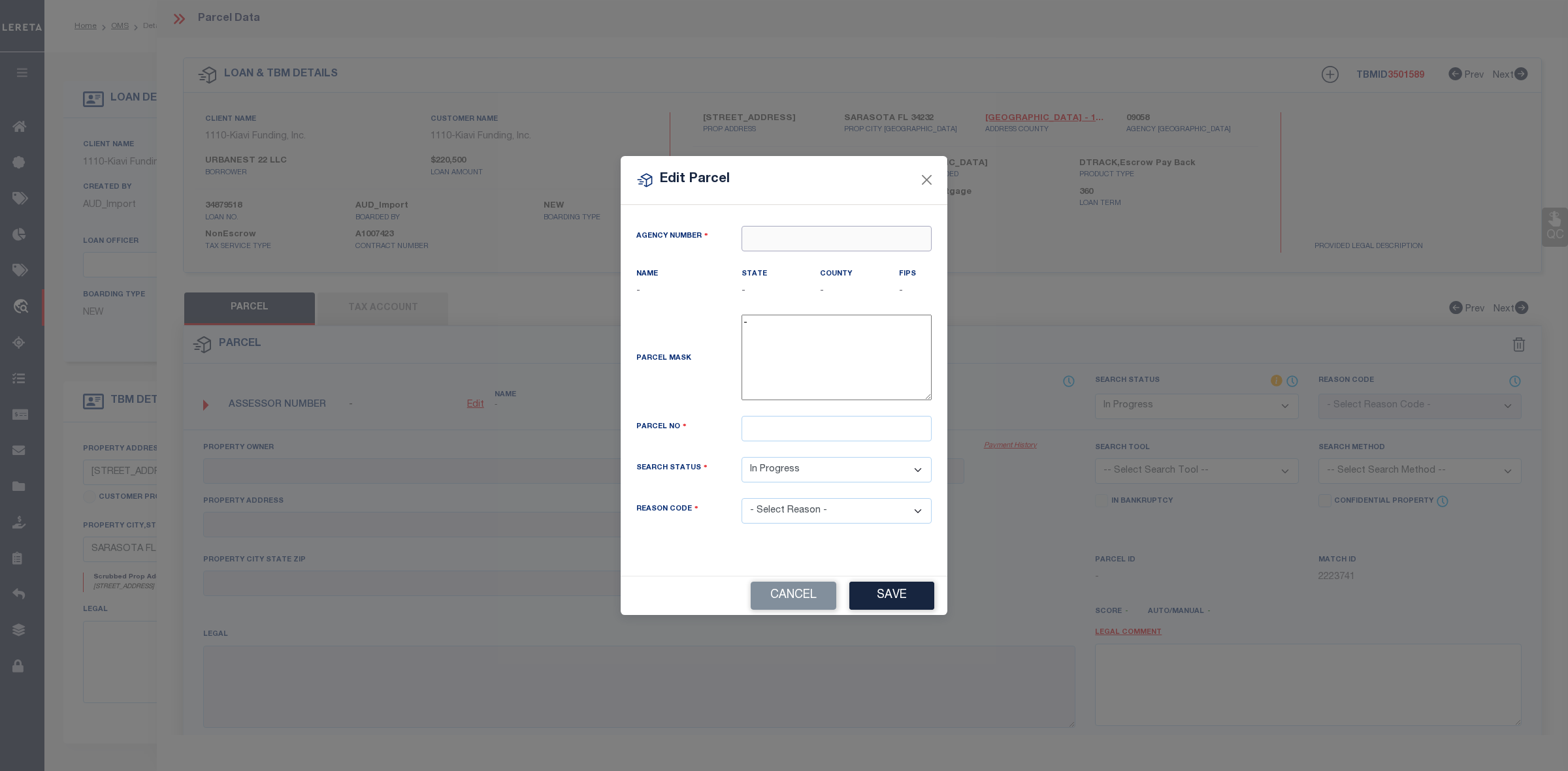
click at [834, 232] on input "text" at bounding box center [836, 238] width 190 height 25
click at [871, 262] on div "090580000 : [GEOGRAPHIC_DATA]" at bounding box center [836, 270] width 190 height 37
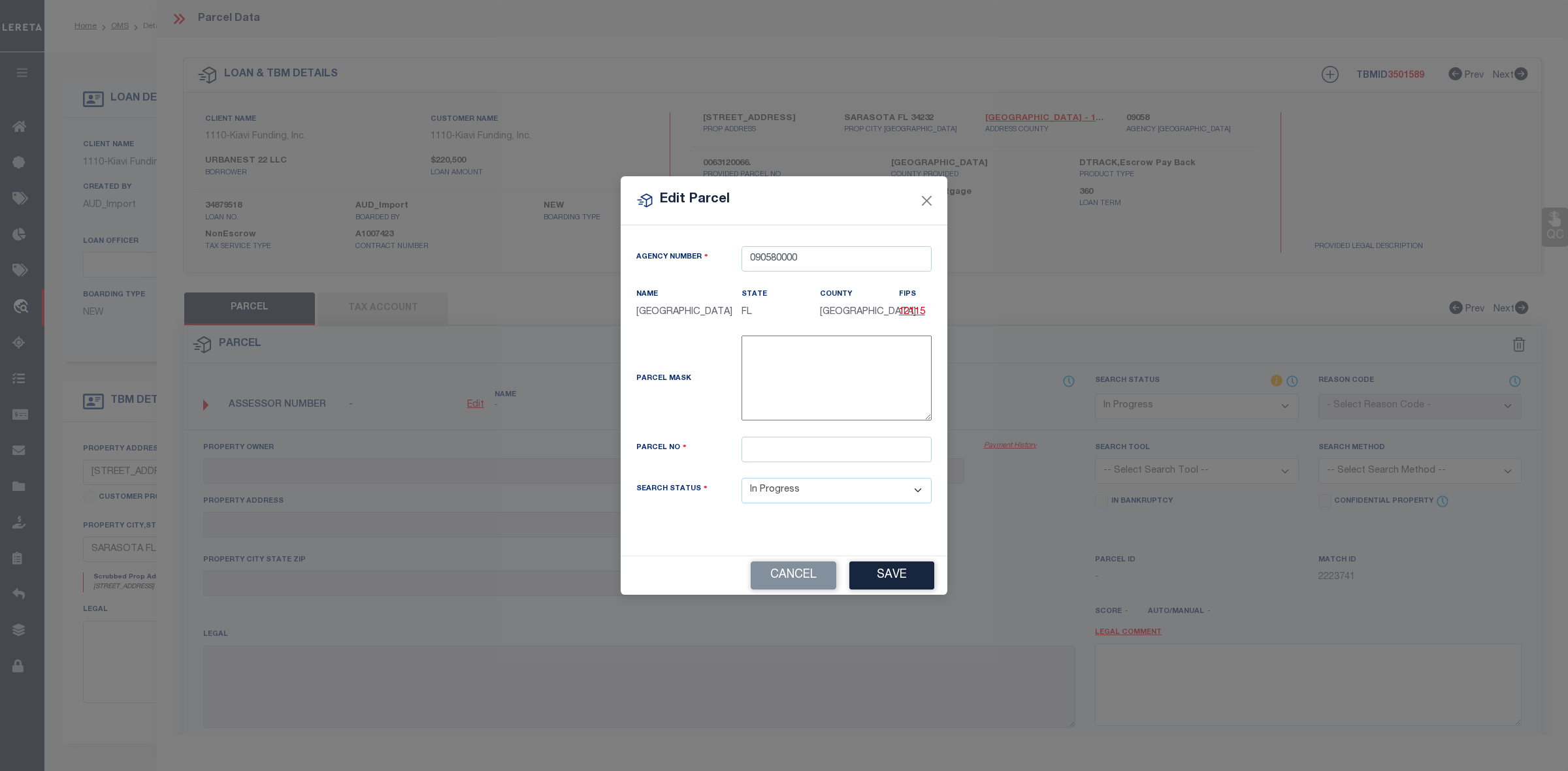
click at [798, 426] on div "-" at bounding box center [836, 380] width 210 height 90
click at [795, 462] on input "text" at bounding box center [836, 450] width 190 height 25
paste input "0063120066"
click at [898, 583] on button "Save" at bounding box center [891, 575] width 85 height 28
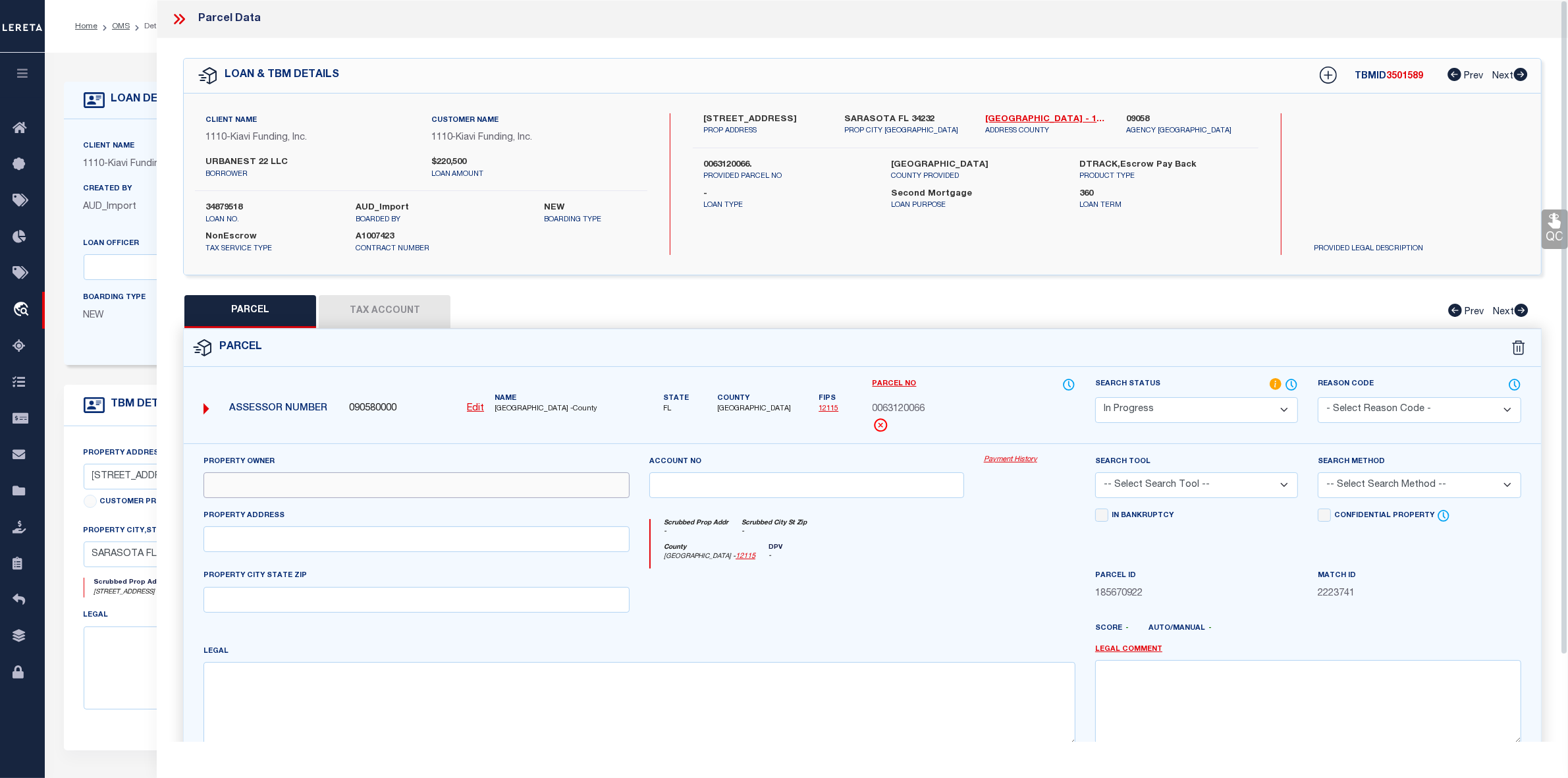
click at [470, 483] on input "text" at bounding box center [417, 485] width 426 height 26
paste input "URBANEST 22 LLC"
click at [337, 537] on input "text" at bounding box center [417, 539] width 426 height 26
paste input "[STREET_ADDRESS][PERSON_NAME]"
click at [293, 543] on input "[STREET_ADDRESS][PERSON_NAME]" at bounding box center [417, 539] width 426 height 26
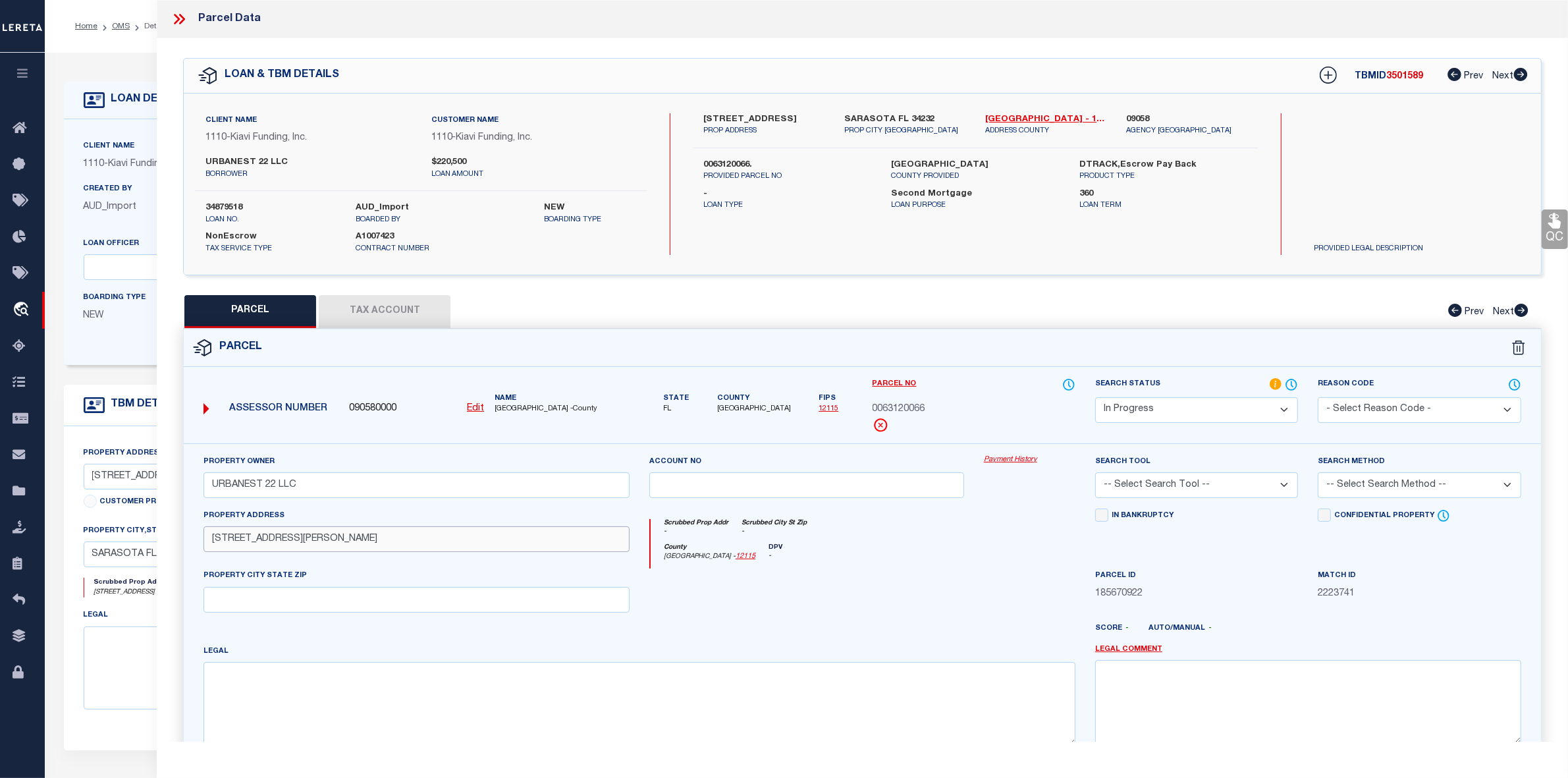
drag, startPoint x: 297, startPoint y: 541, endPoint x: 417, endPoint y: 541, distance: 120.0
click at [417, 541] on input "[STREET_ADDRESS][PERSON_NAME]" at bounding box center [417, 539] width 426 height 26
click at [323, 603] on input "text" at bounding box center [417, 600] width 426 height 26
paste input "SARASOTA, FL, 34232"
click at [321, 699] on textarea at bounding box center [639, 703] width 872 height 83
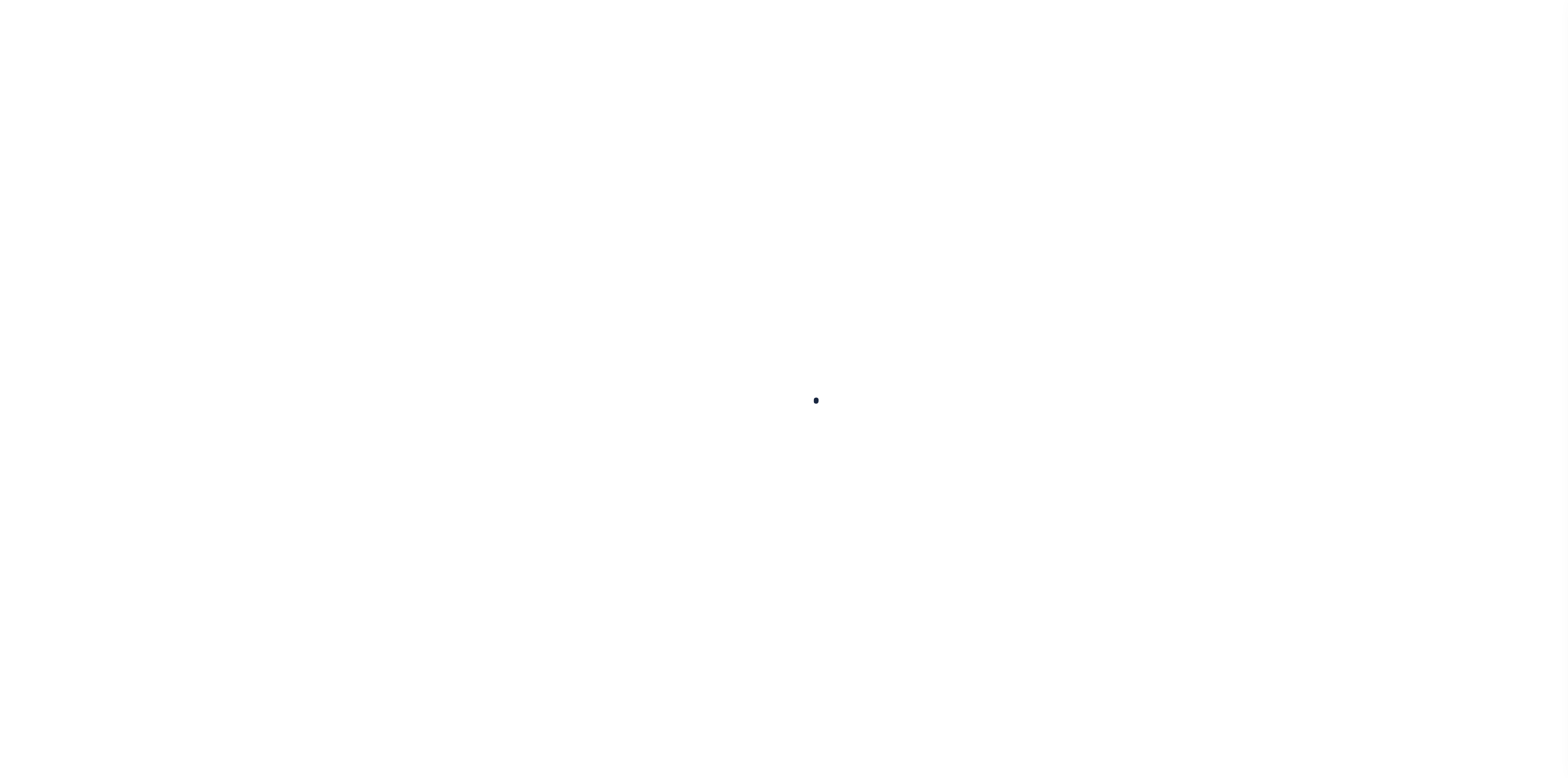
select select "250"
select select "91"
select select "20"
select select "NonEscrow"
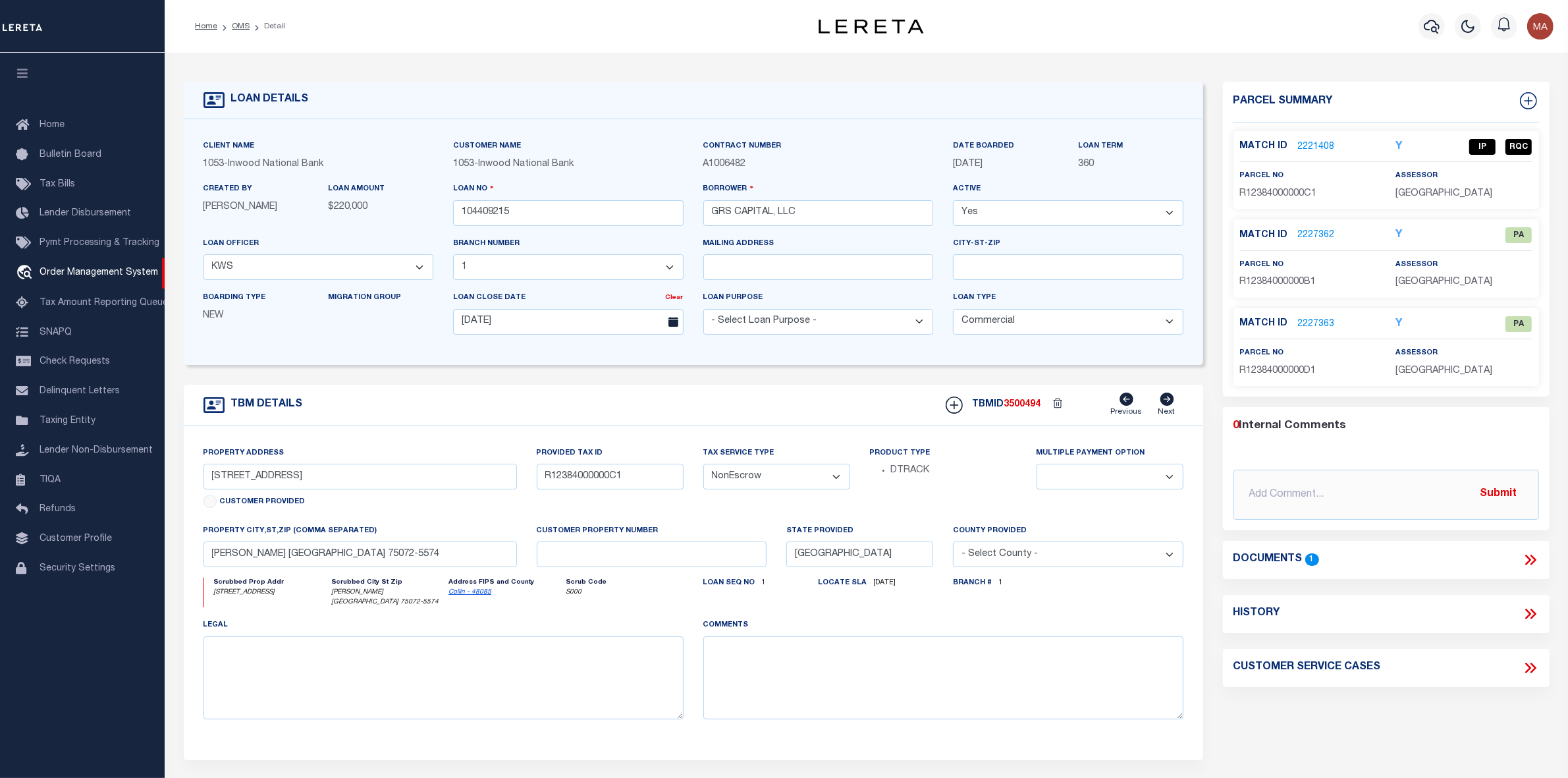
click at [1529, 557] on icon at bounding box center [1530, 560] width 17 height 17
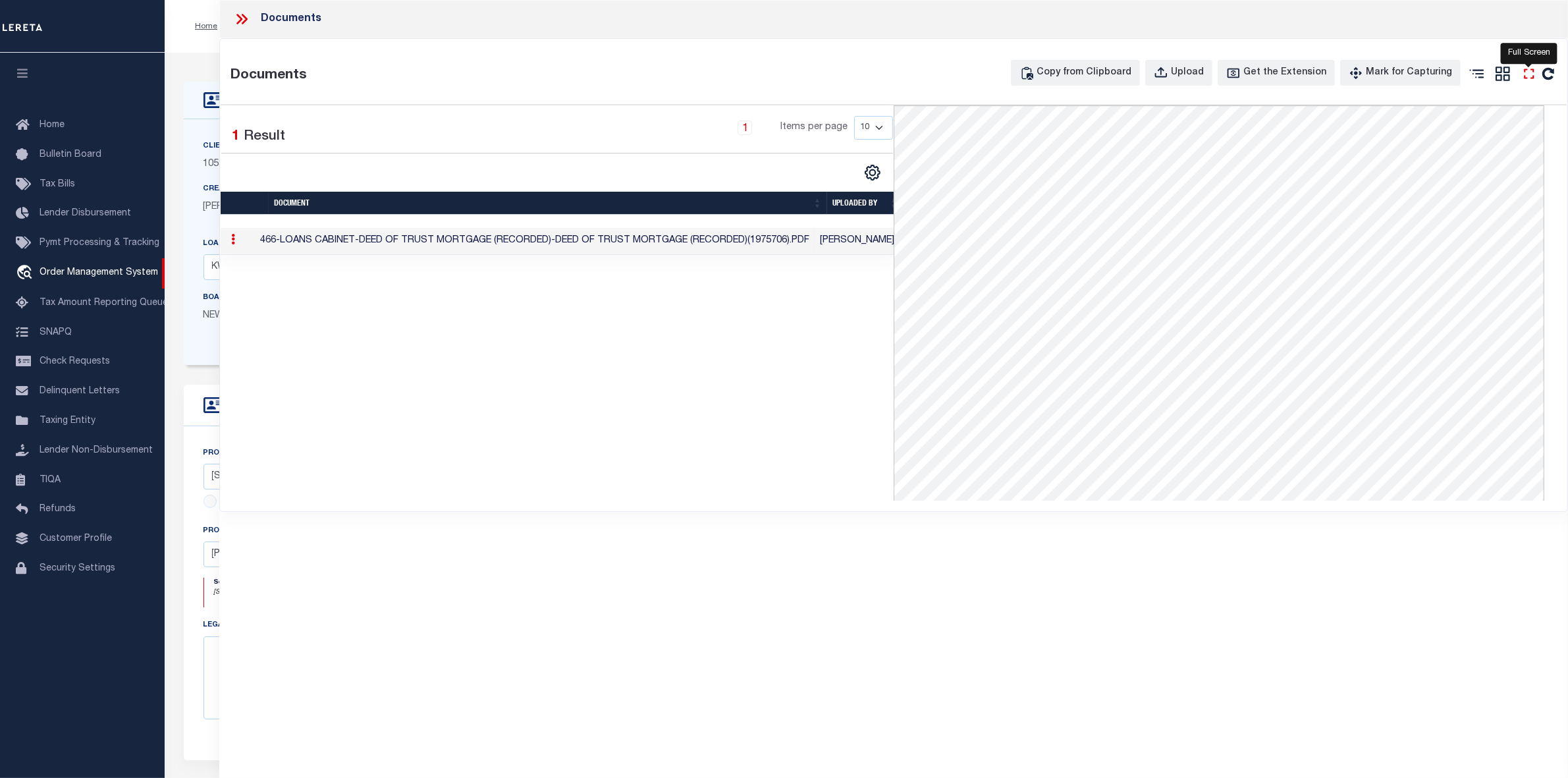
click at [1523, 77] on icon at bounding box center [1529, 73] width 17 height 17
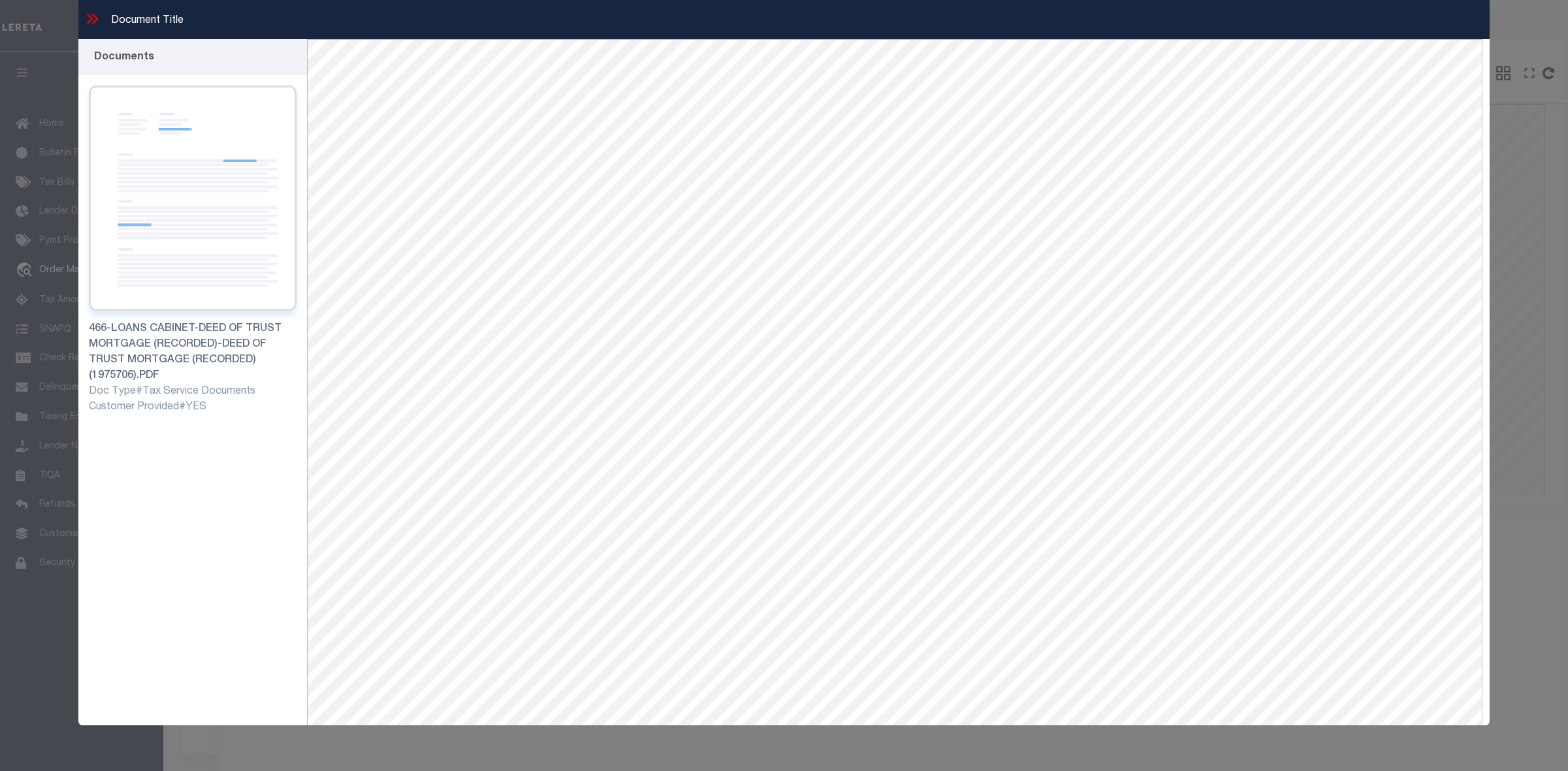
scroll to position [24, 0]
